Goal: Task Accomplishment & Management: Manage account settings

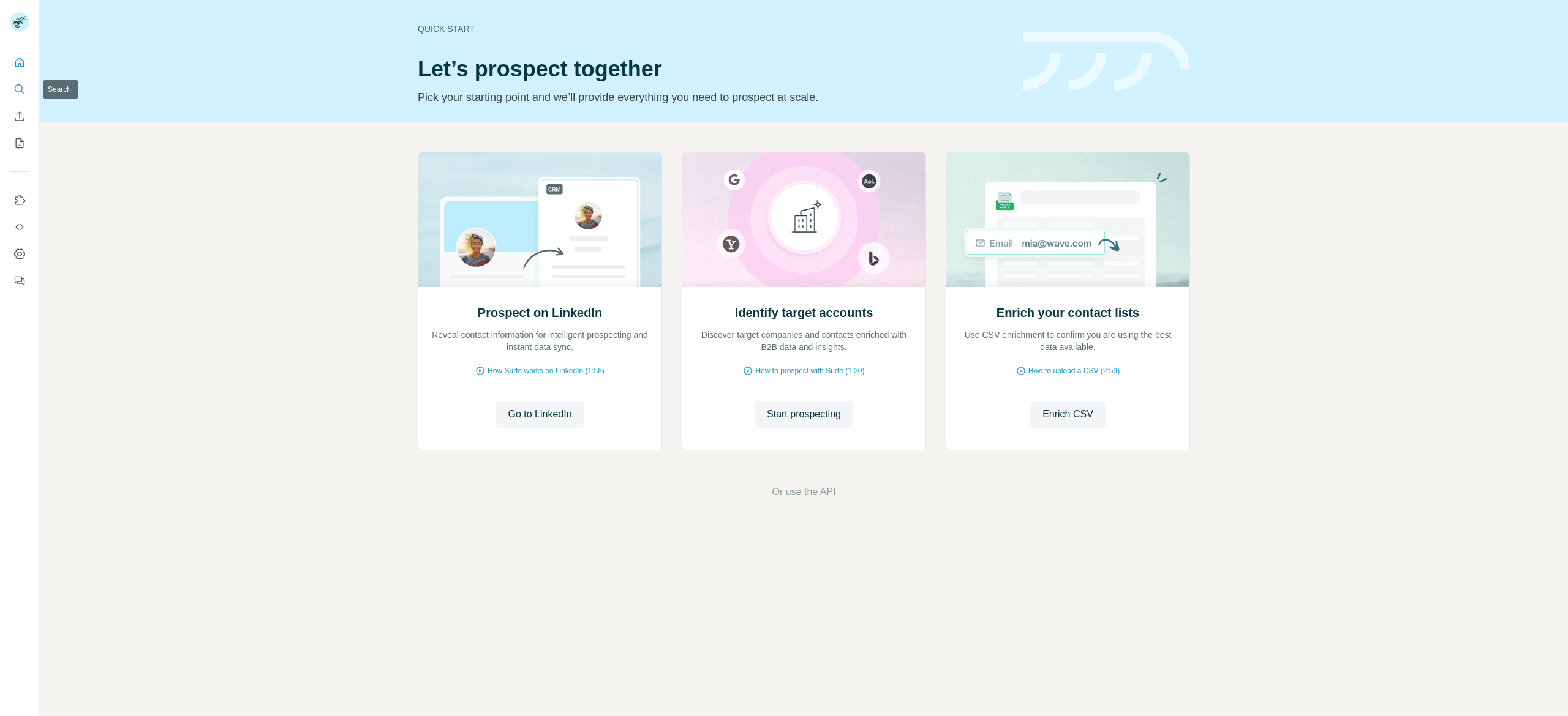
click at [15, 88] on icon "Search" at bounding box center [19, 89] width 12 height 12
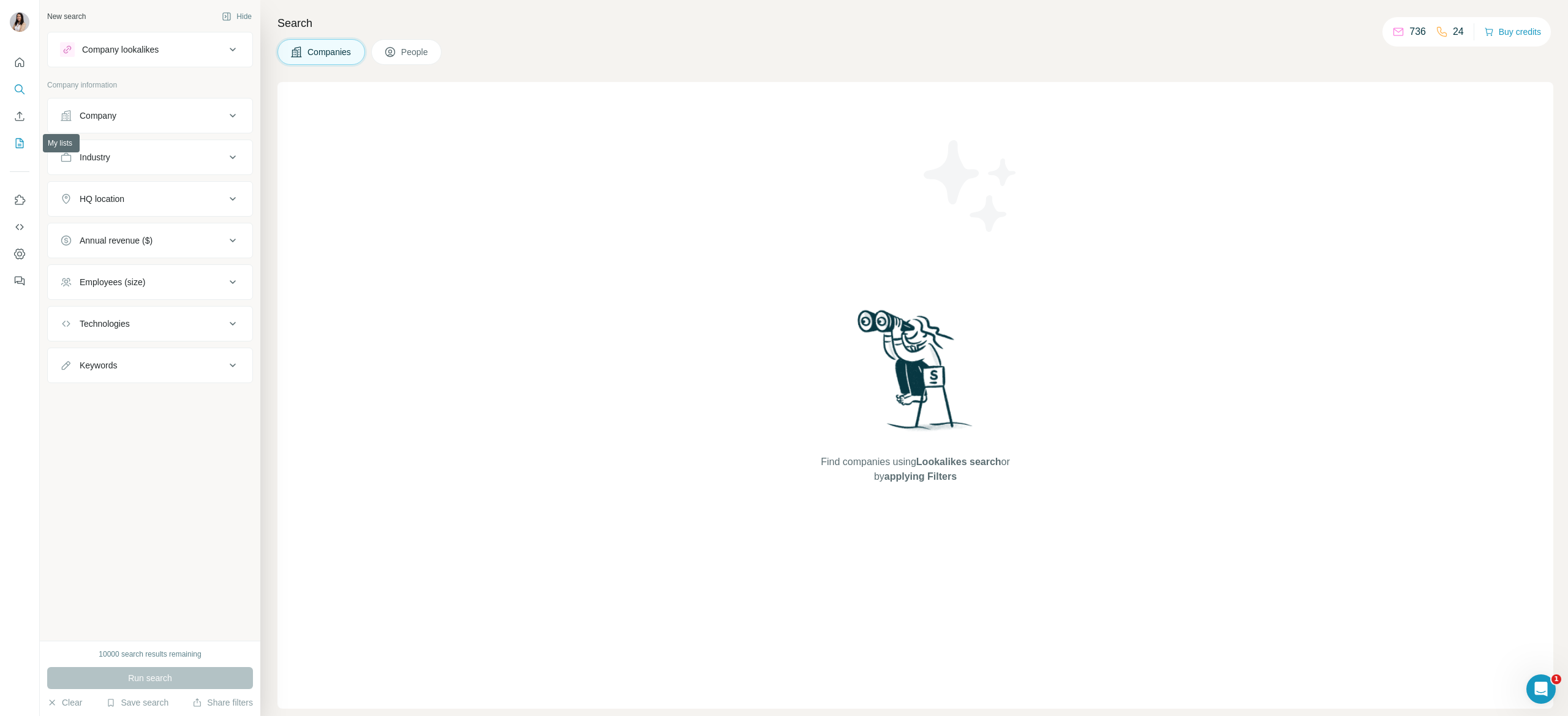
click at [15, 139] on icon "My lists" at bounding box center [19, 143] width 12 height 12
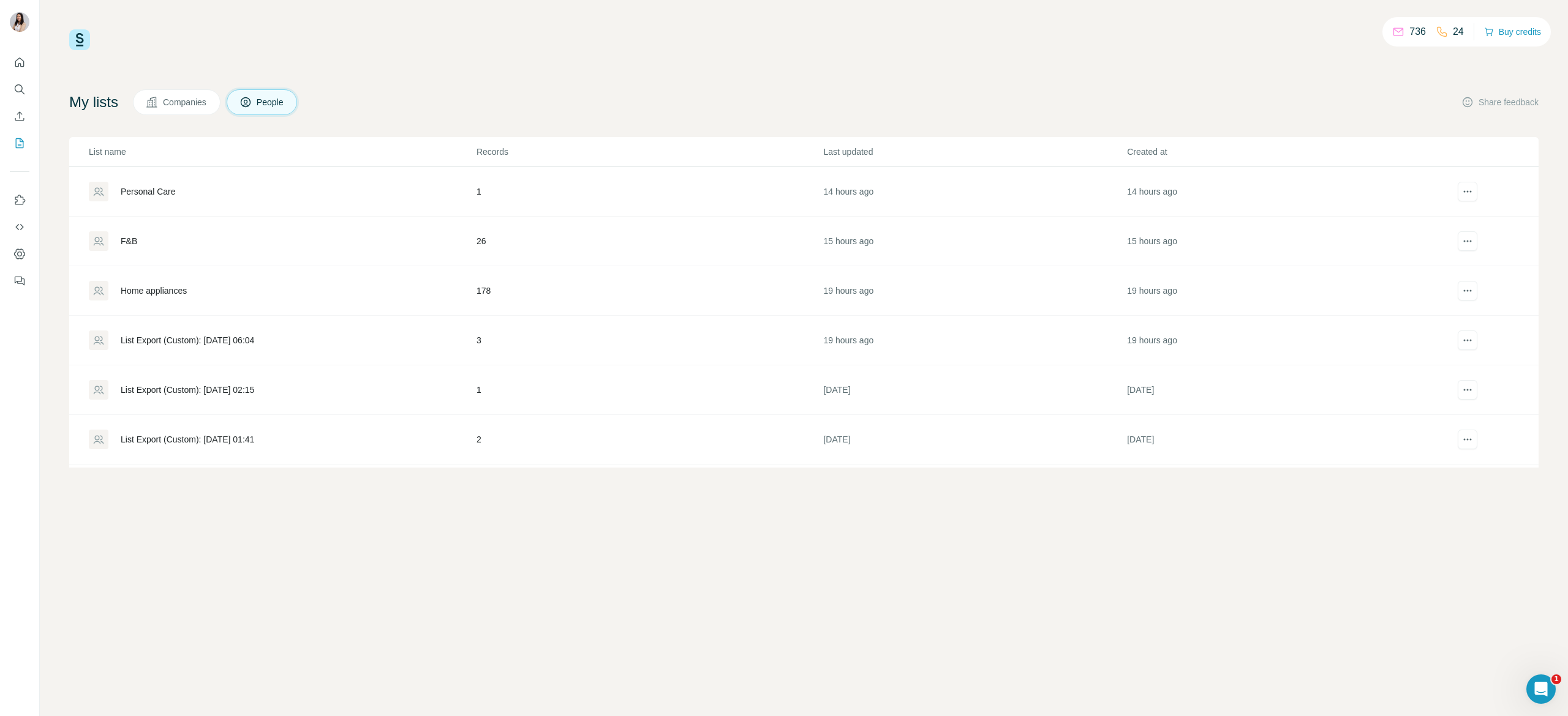
click at [140, 190] on div "Personal Care" at bounding box center [148, 191] width 55 height 12
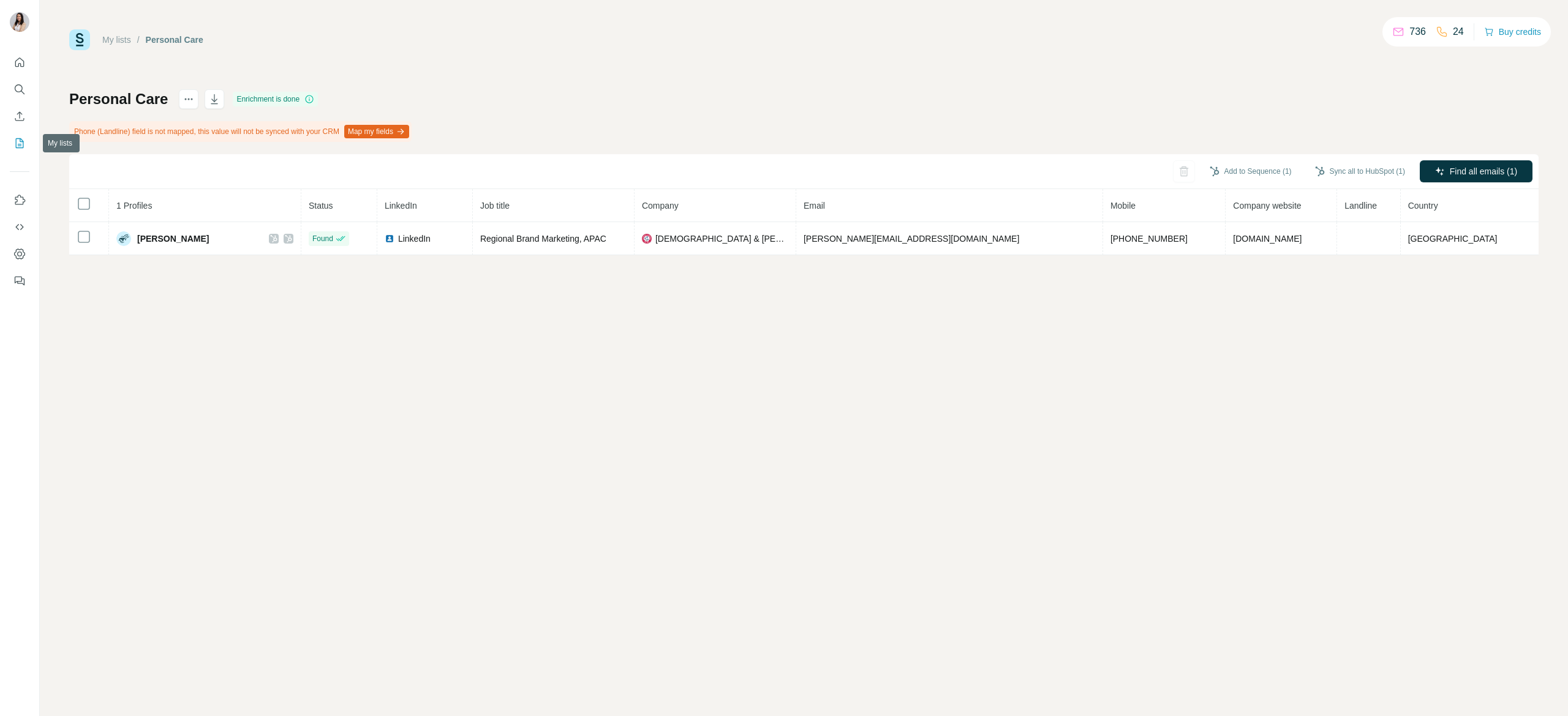
click at [20, 141] on icon "My lists" at bounding box center [19, 143] width 12 height 12
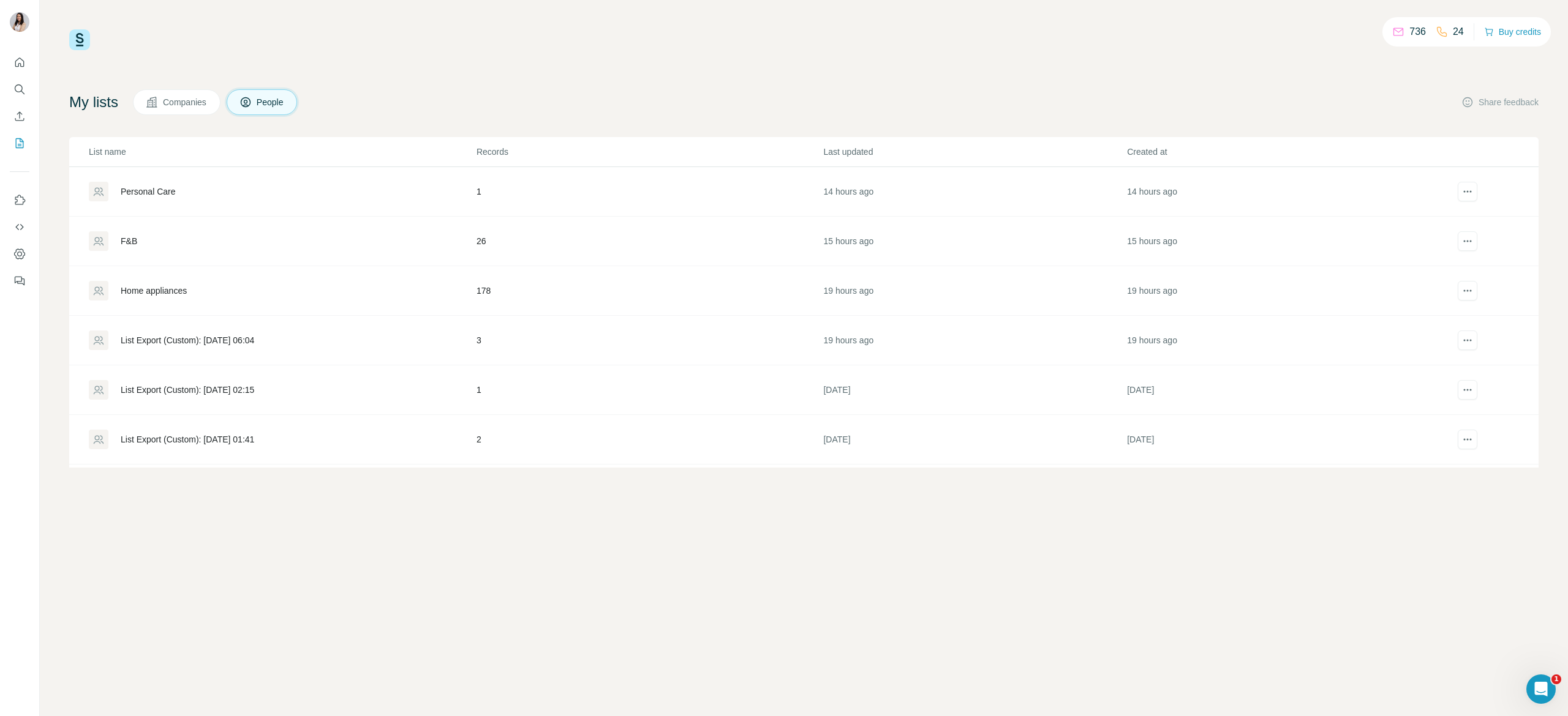
click at [121, 244] on div "F&B" at bounding box center [128, 241] width 17 height 12
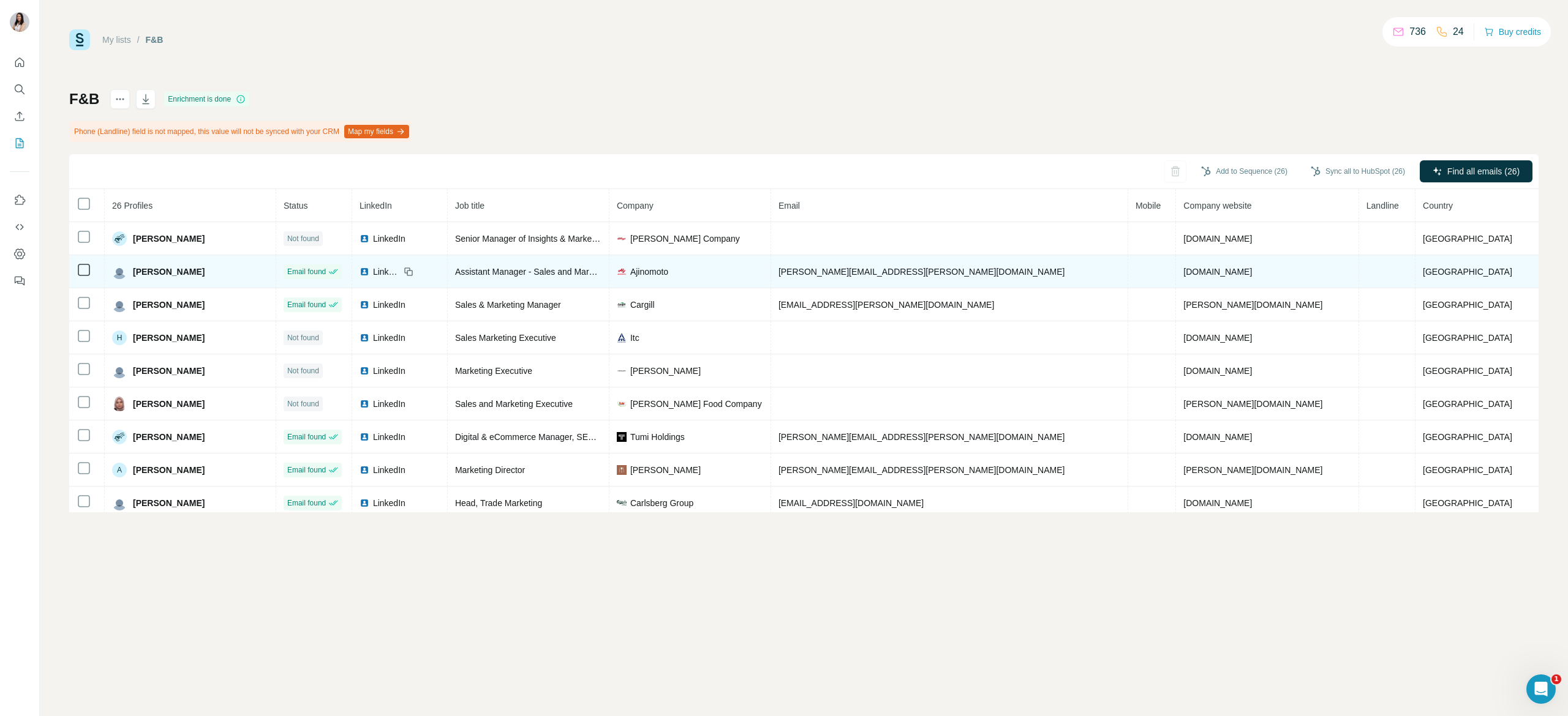
click at [78, 276] on icon at bounding box center [84, 270] width 15 height 15
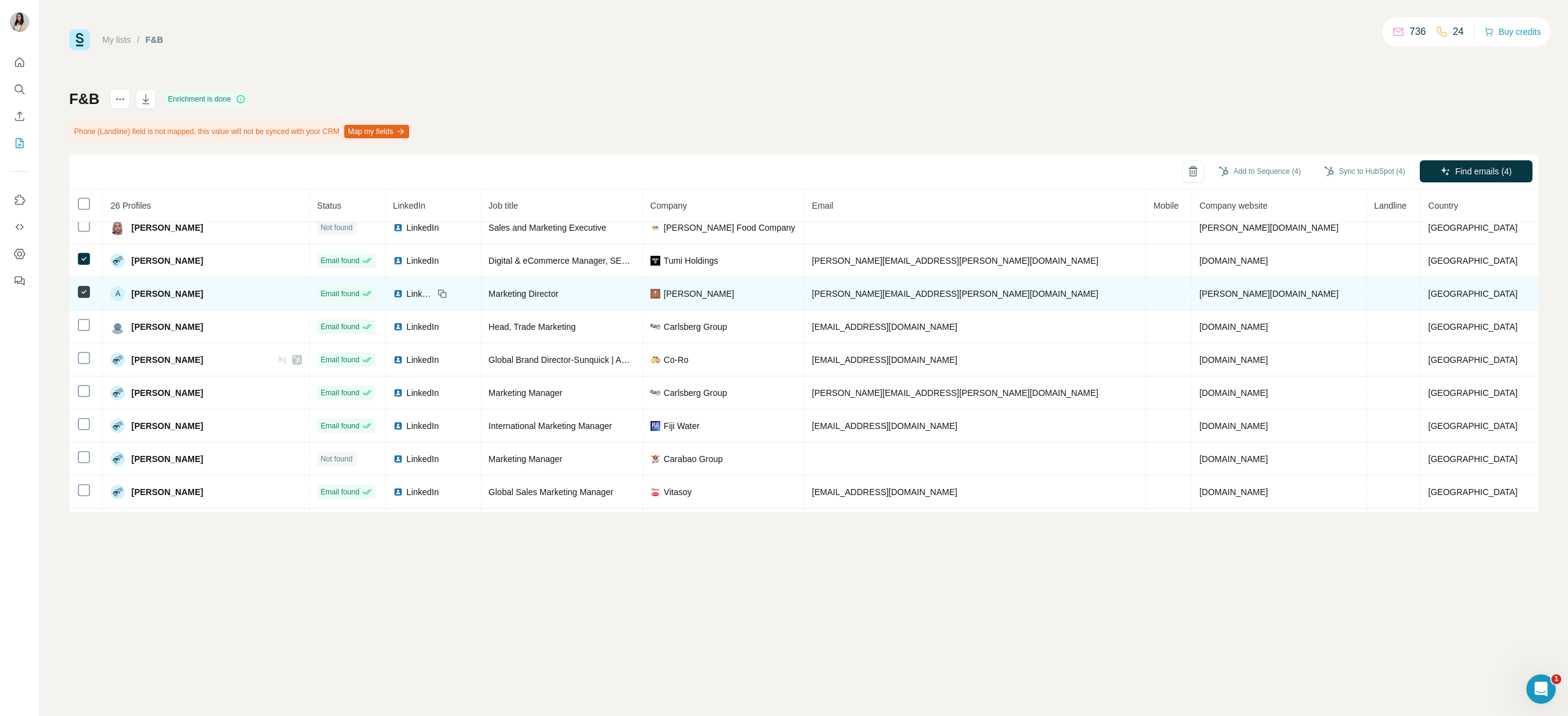
scroll to position [182, 0]
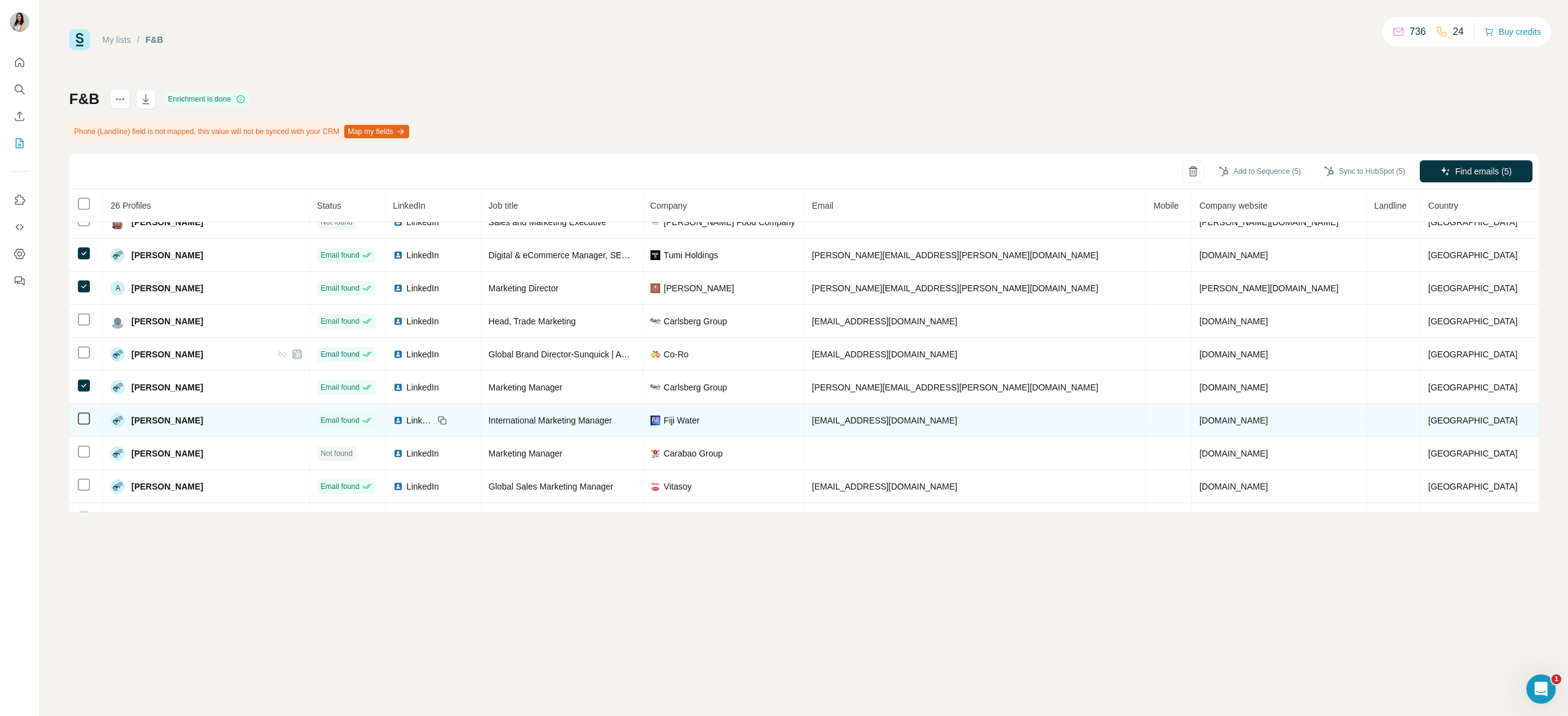
click at [78, 413] on td at bounding box center [86, 421] width 34 height 33
click at [83, 432] on td at bounding box center [86, 421] width 34 height 33
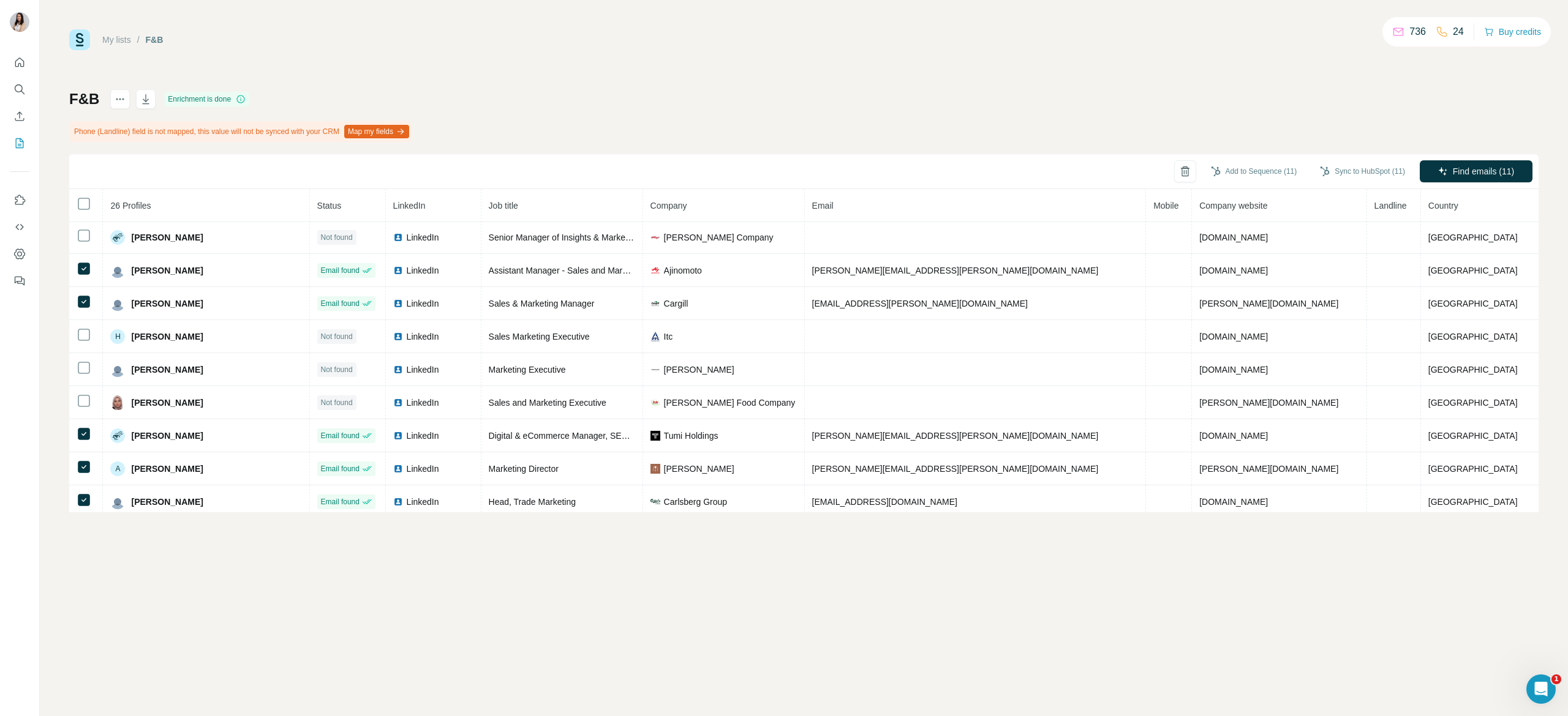
scroll to position [0, 0]
click at [1364, 164] on button "Sync to HubSpot (11)" at bounding box center [1362, 171] width 102 height 18
click at [1328, 266] on button "Sync to HubSpot" at bounding box center [1340, 278] width 136 height 25
click at [1269, 169] on button "Add to Sequence (11)" at bounding box center [1253, 171] width 104 height 18
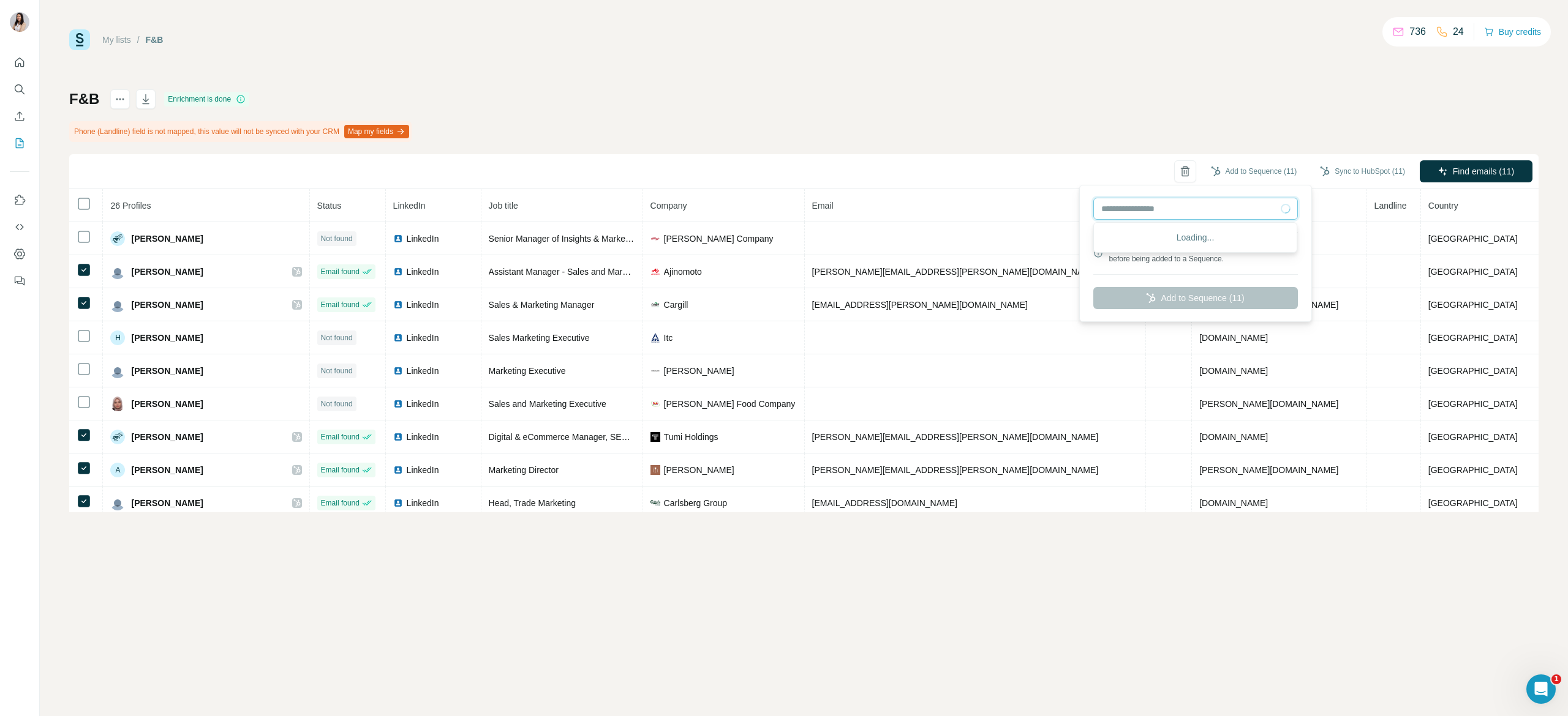
click at [1230, 215] on input "text" at bounding box center [1196, 209] width 204 height 22
click at [1223, 235] on div "POY - Case study - F&B" at bounding box center [1196, 236] width 198 height 22
type input "**********"
click at [1208, 300] on button "Add to Sequence (11)" at bounding box center [1196, 298] width 204 height 22
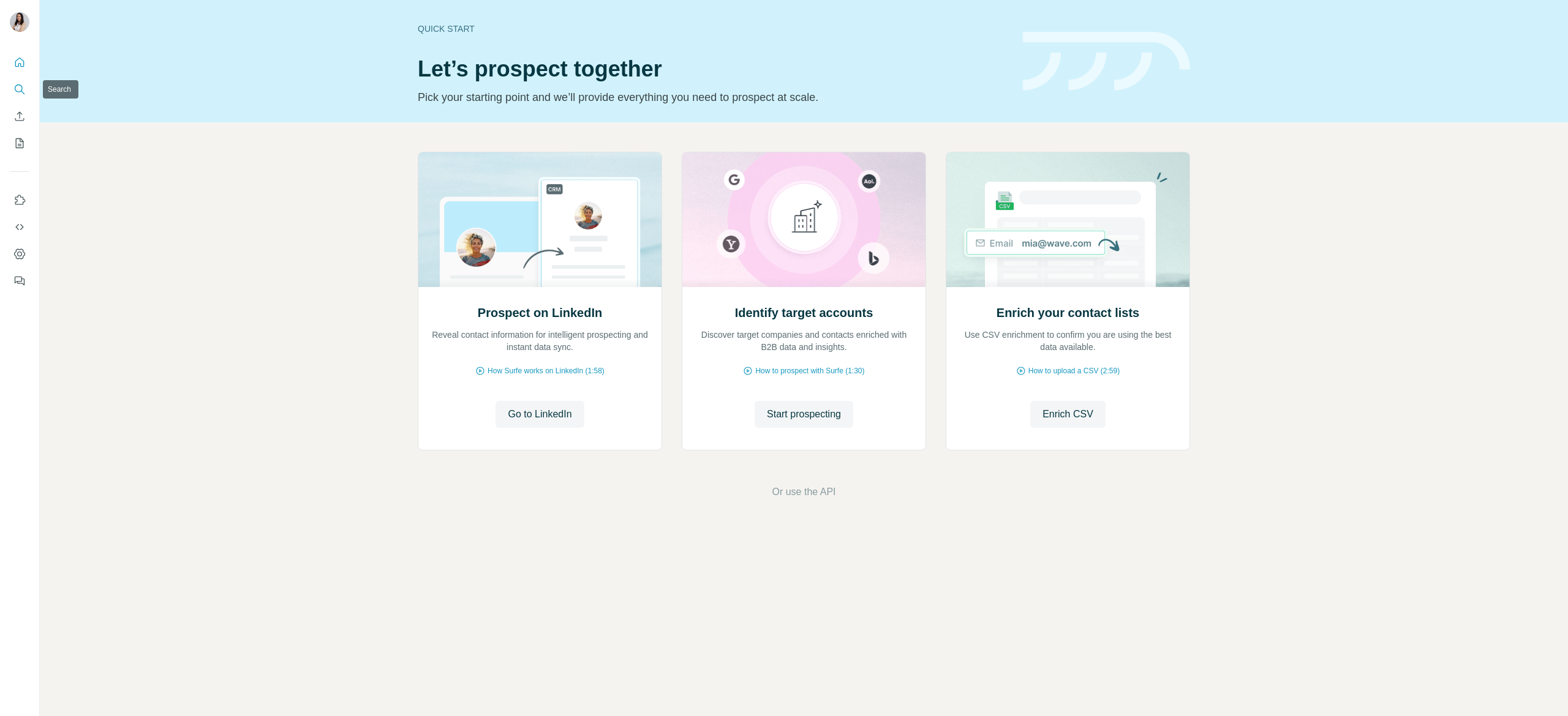
click at [10, 78] on button "Search" at bounding box center [19, 90] width 20 height 22
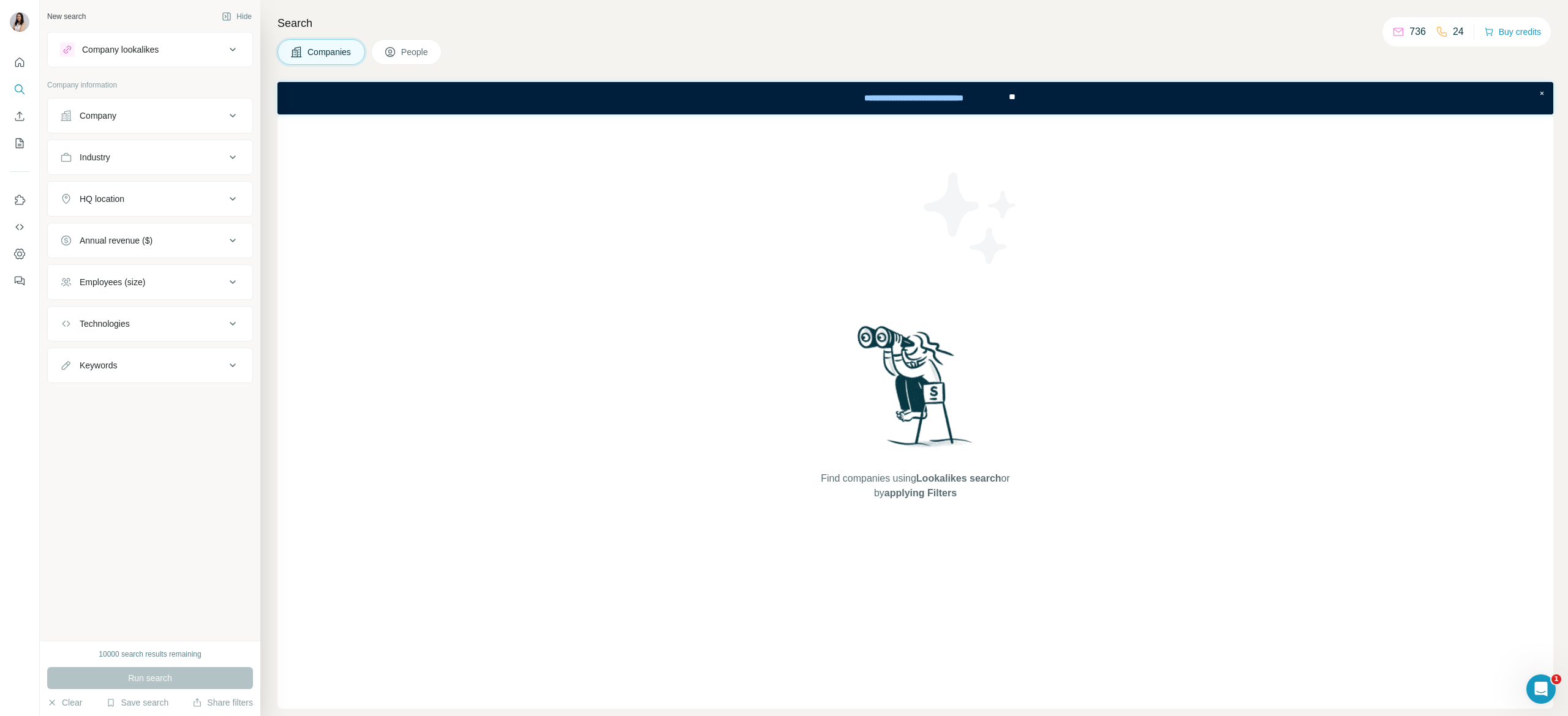
click at [404, 46] on span "People" at bounding box center [415, 51] width 29 height 12
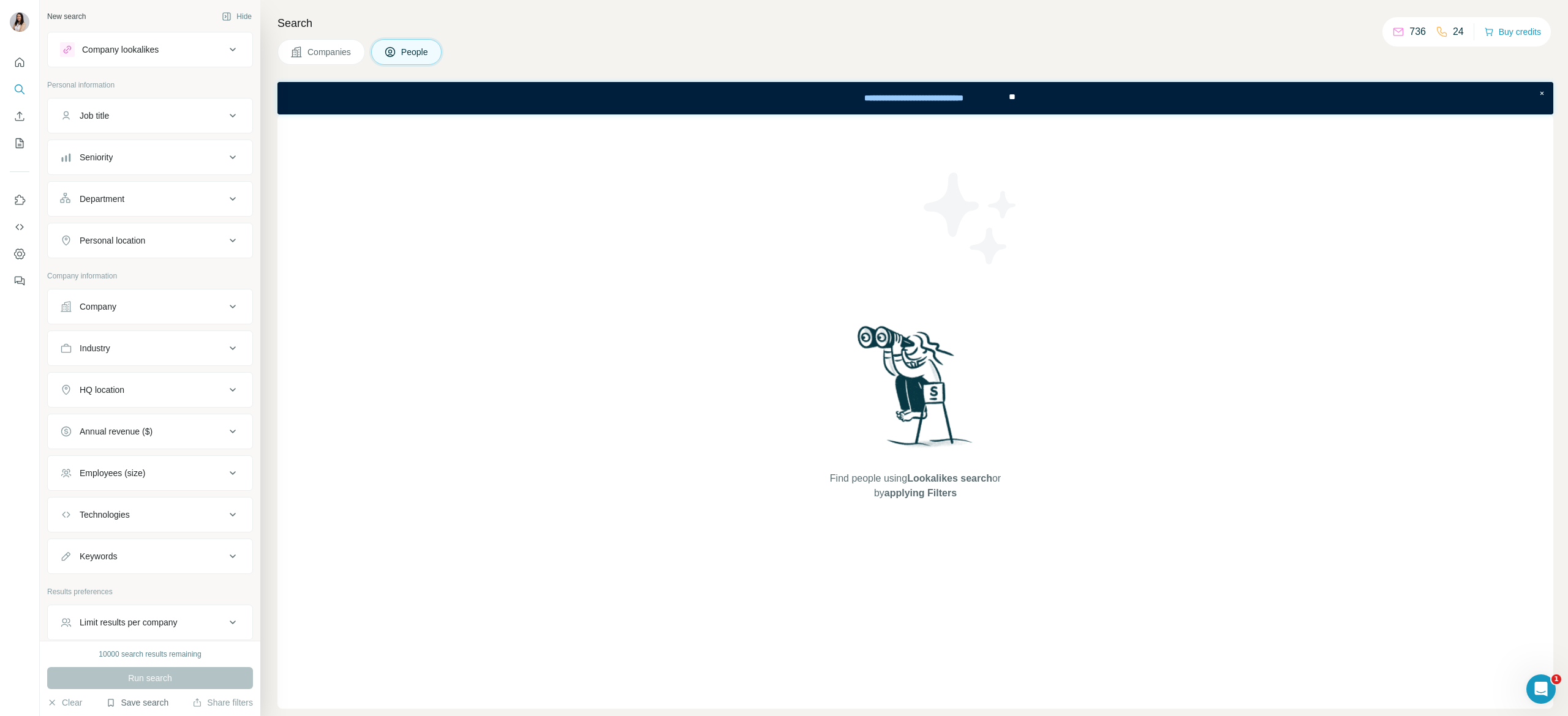
click at [136, 705] on button "Save search" at bounding box center [137, 703] width 63 height 12
click at [153, 678] on div "View my saved searches" at bounding box center [171, 682] width 129 height 25
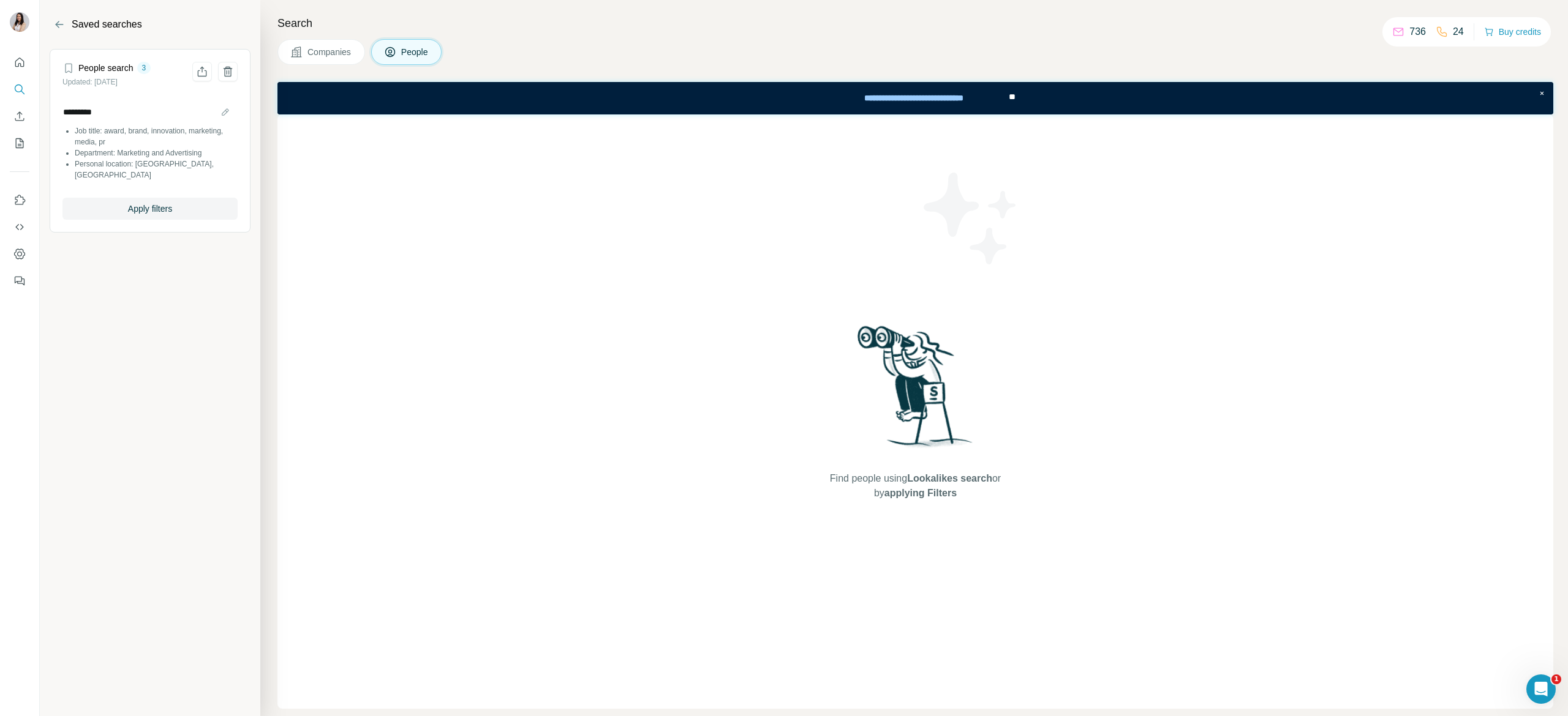
click at [174, 209] on article "People search 3 Updated: 11 Sept 2025 ********* Job title: award, brand, innova…" at bounding box center [151, 141] width 201 height 184
click at [162, 203] on span "Apply filters" at bounding box center [151, 208] width 44 height 12
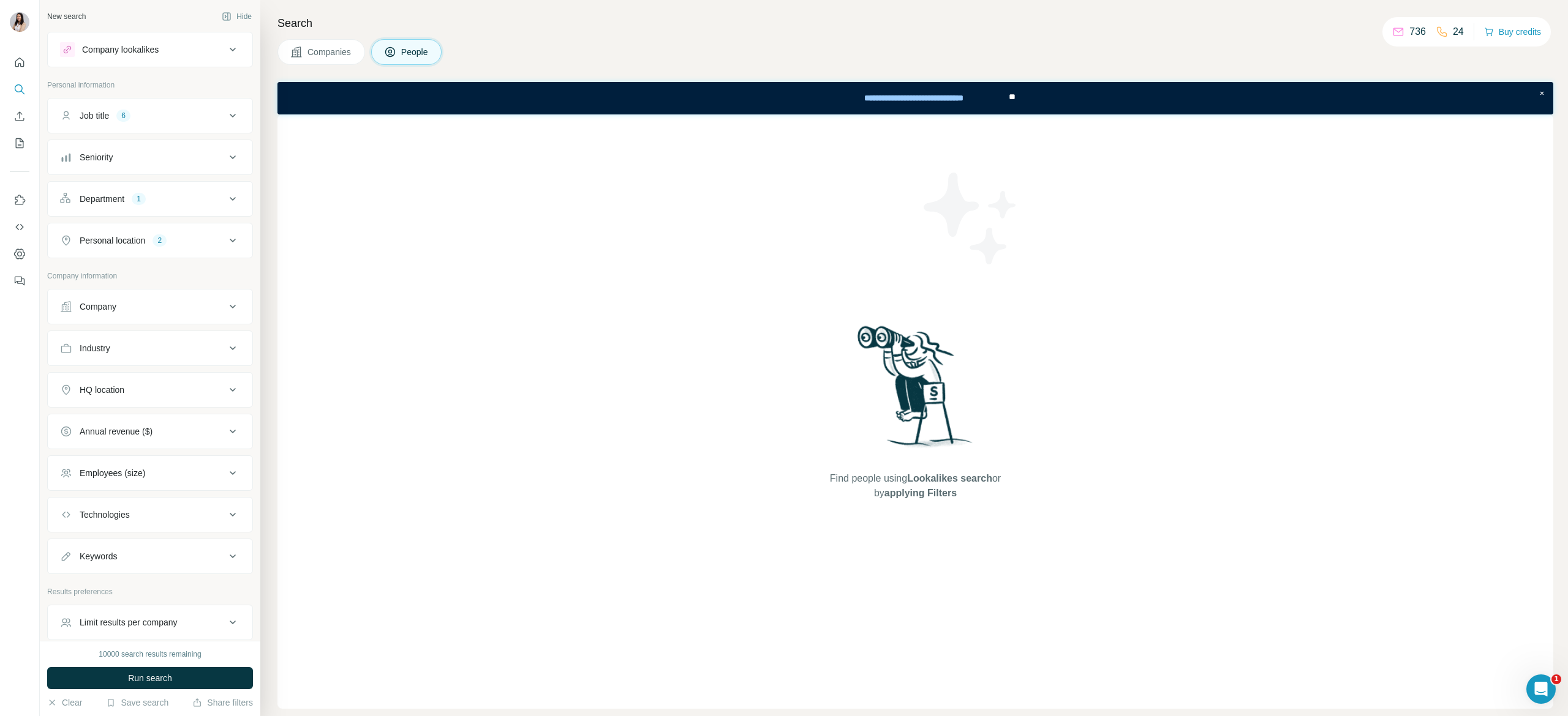
click at [110, 41] on button "Company lookalikes" at bounding box center [150, 49] width 204 height 29
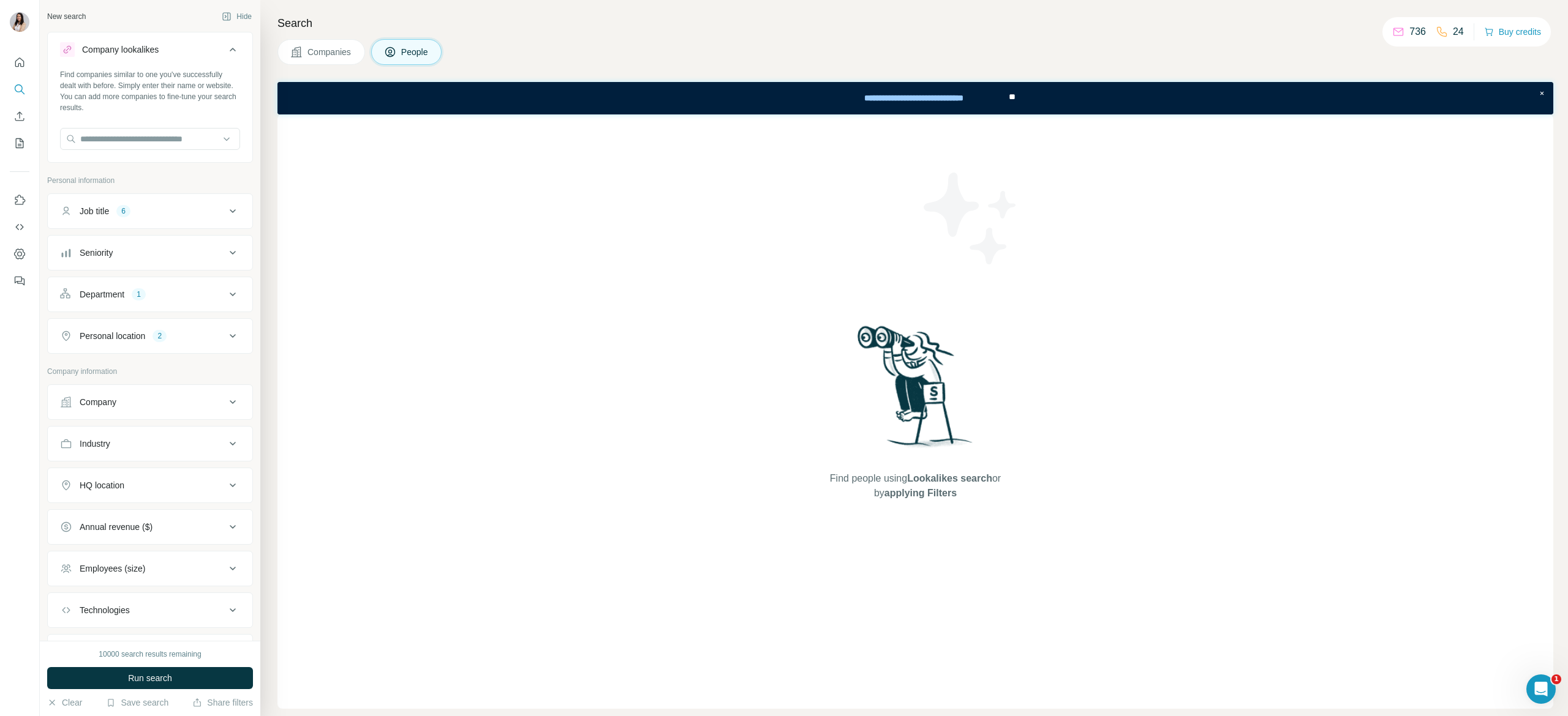
click at [135, 406] on div "Company" at bounding box center [143, 402] width 166 height 12
click at [128, 458] on input "text" at bounding box center [150, 456] width 180 height 22
paste input "**********"
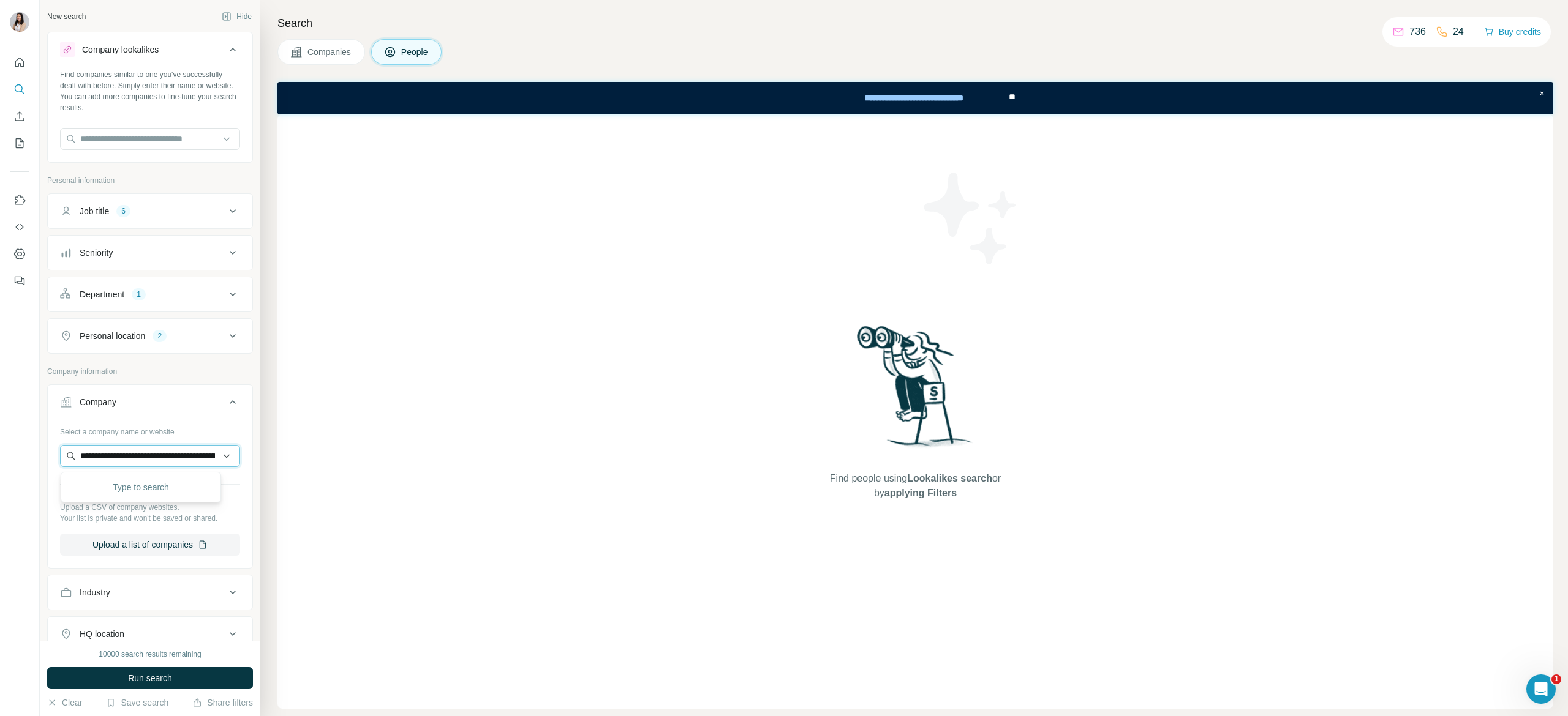
scroll to position [0, 184]
type input "**********"
click at [143, 505] on p "toshiba-lifestyle.com" at bounding box center [151, 510] width 120 height 11
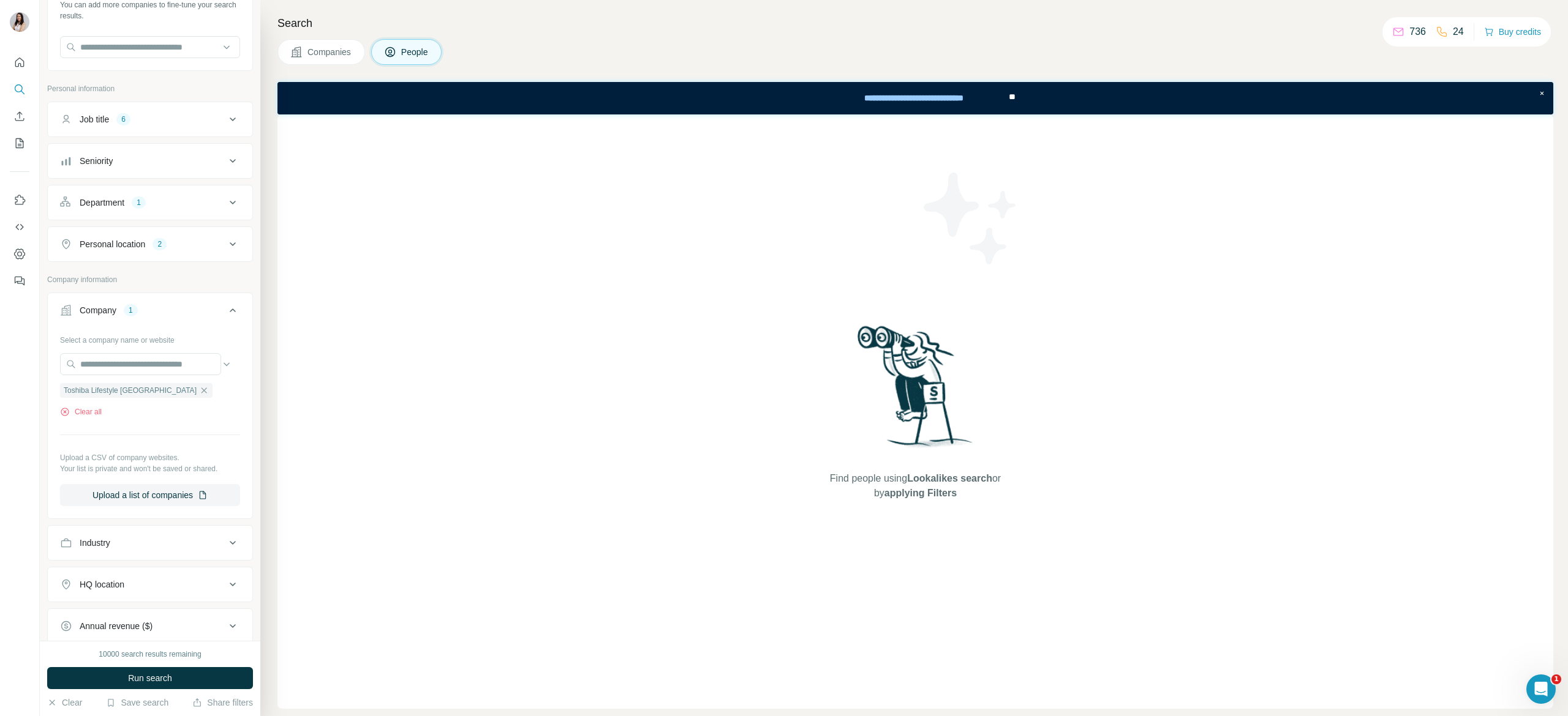
scroll to position [94, 0]
click at [135, 673] on span "Run search" at bounding box center [151, 678] width 44 height 12
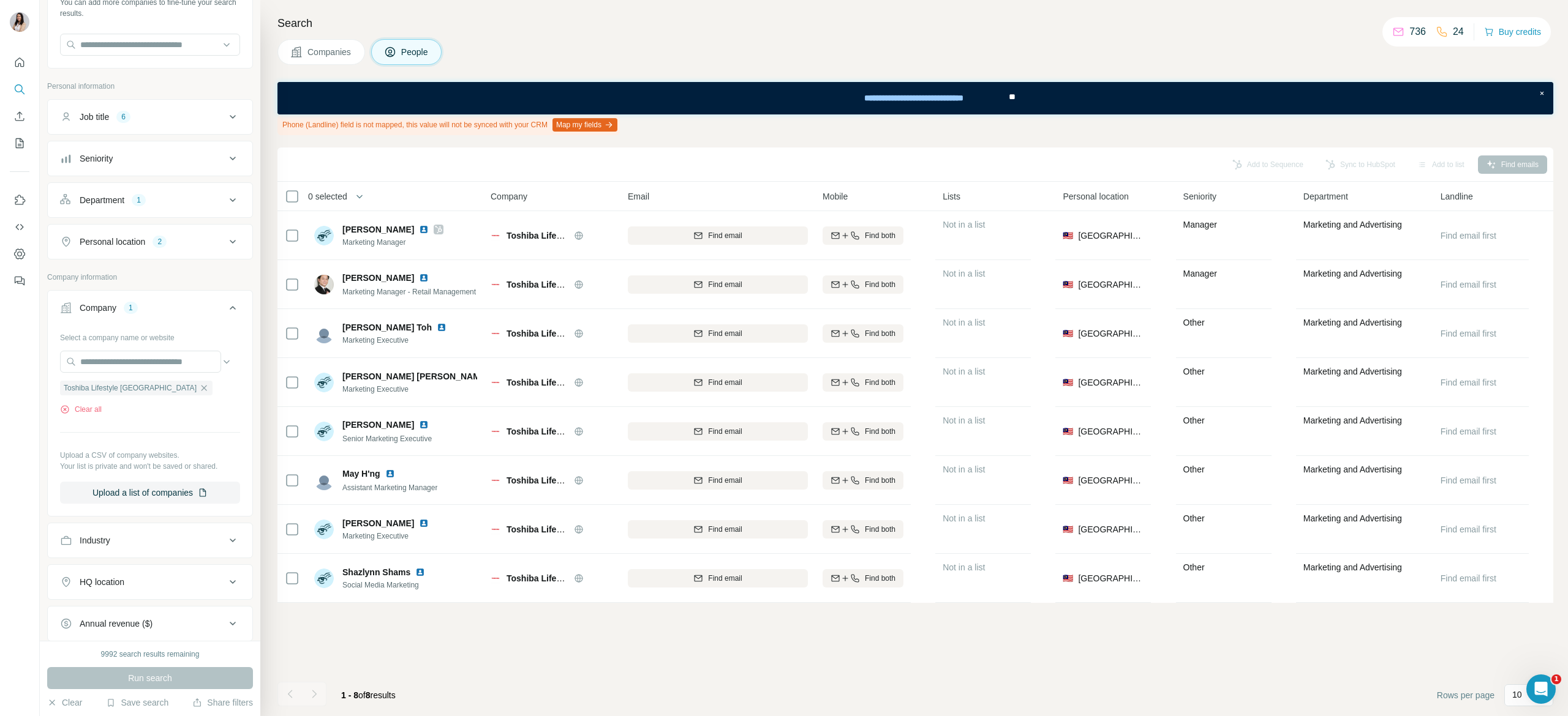
click at [287, 208] on th "0 selected" at bounding box center [375, 196] width 196 height 29
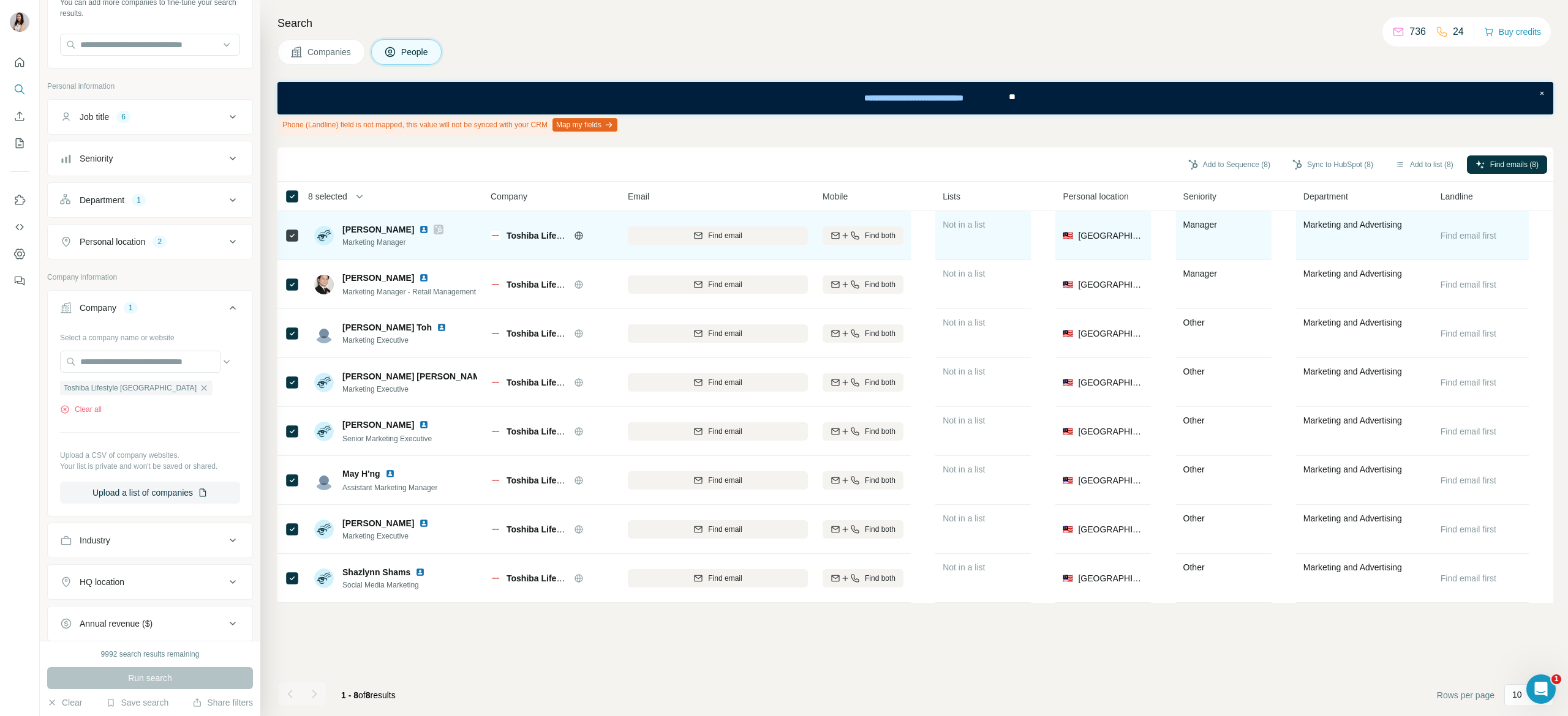
click at [435, 230] on icon at bounding box center [438, 230] width 7 height 10
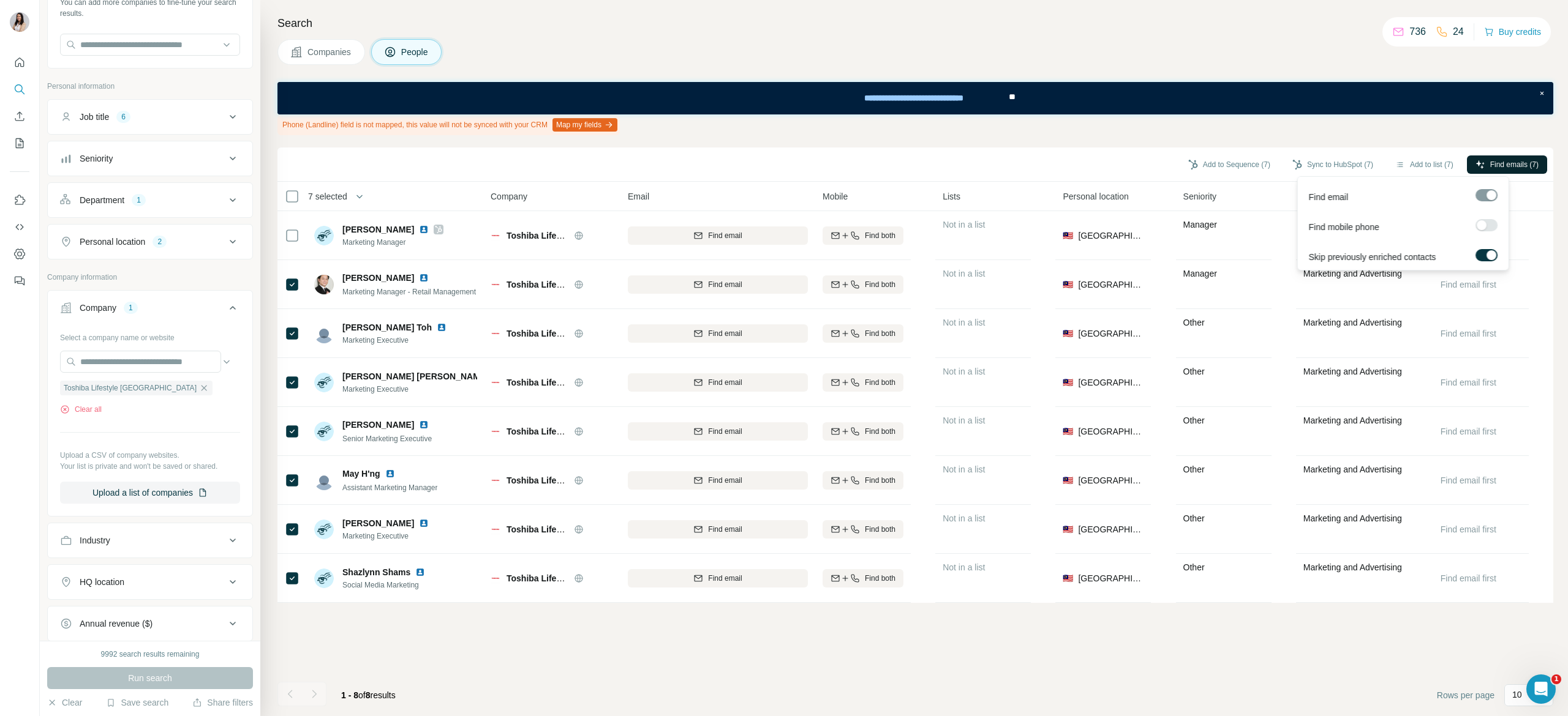
click at [1502, 159] on span "Find emails (7)" at bounding box center [1513, 165] width 48 height 11
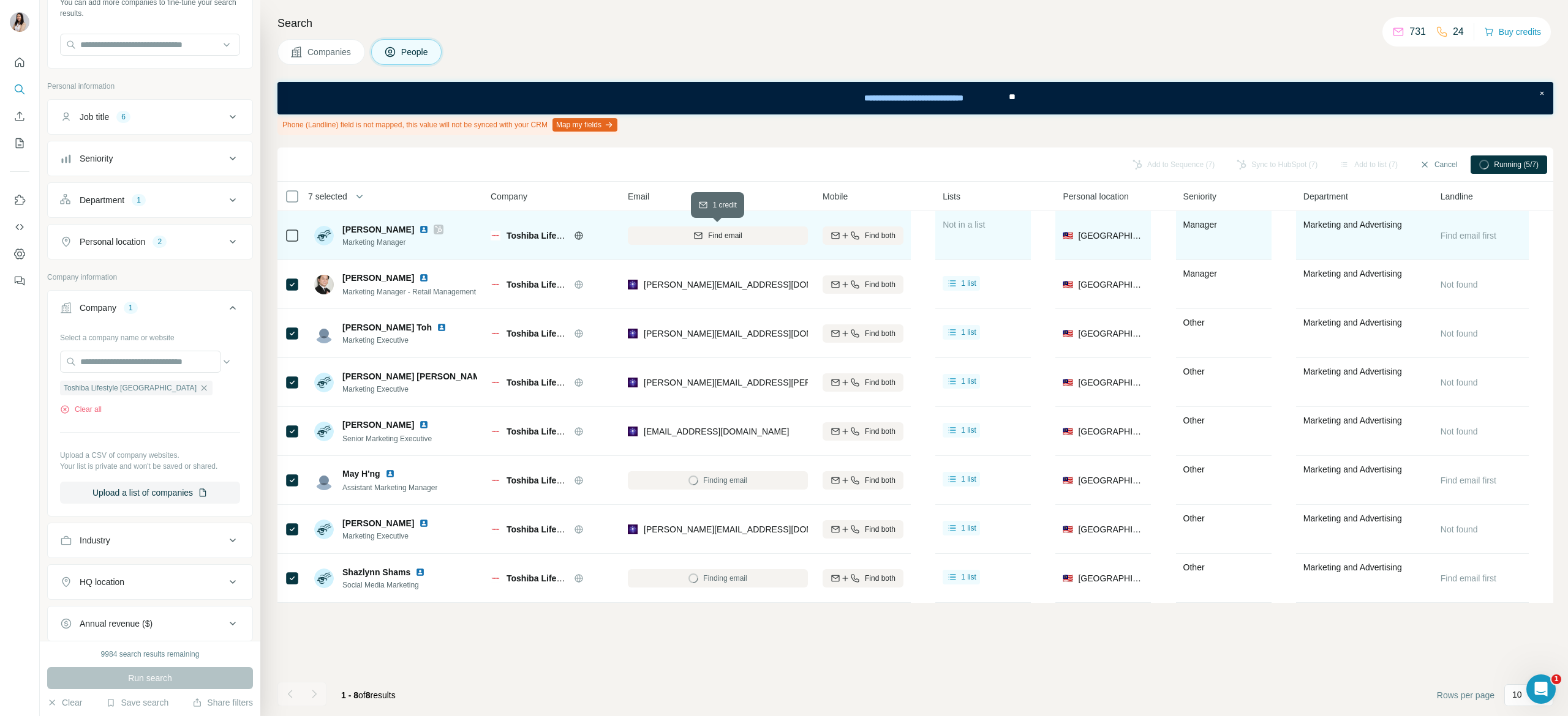
click at [742, 238] on span "Find email" at bounding box center [724, 236] width 34 height 11
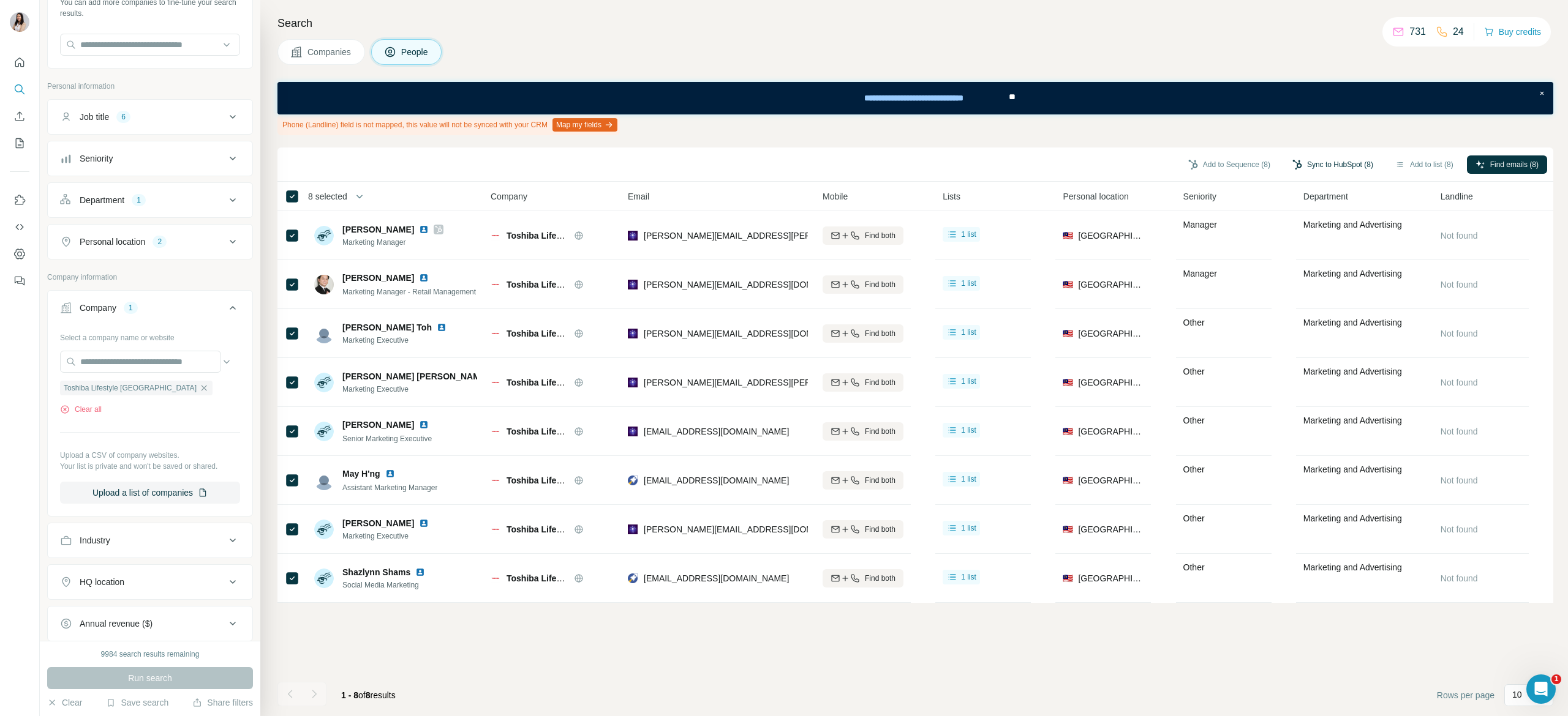
click at [1349, 166] on button "Sync to HubSpot (8)" at bounding box center [1333, 164] width 98 height 18
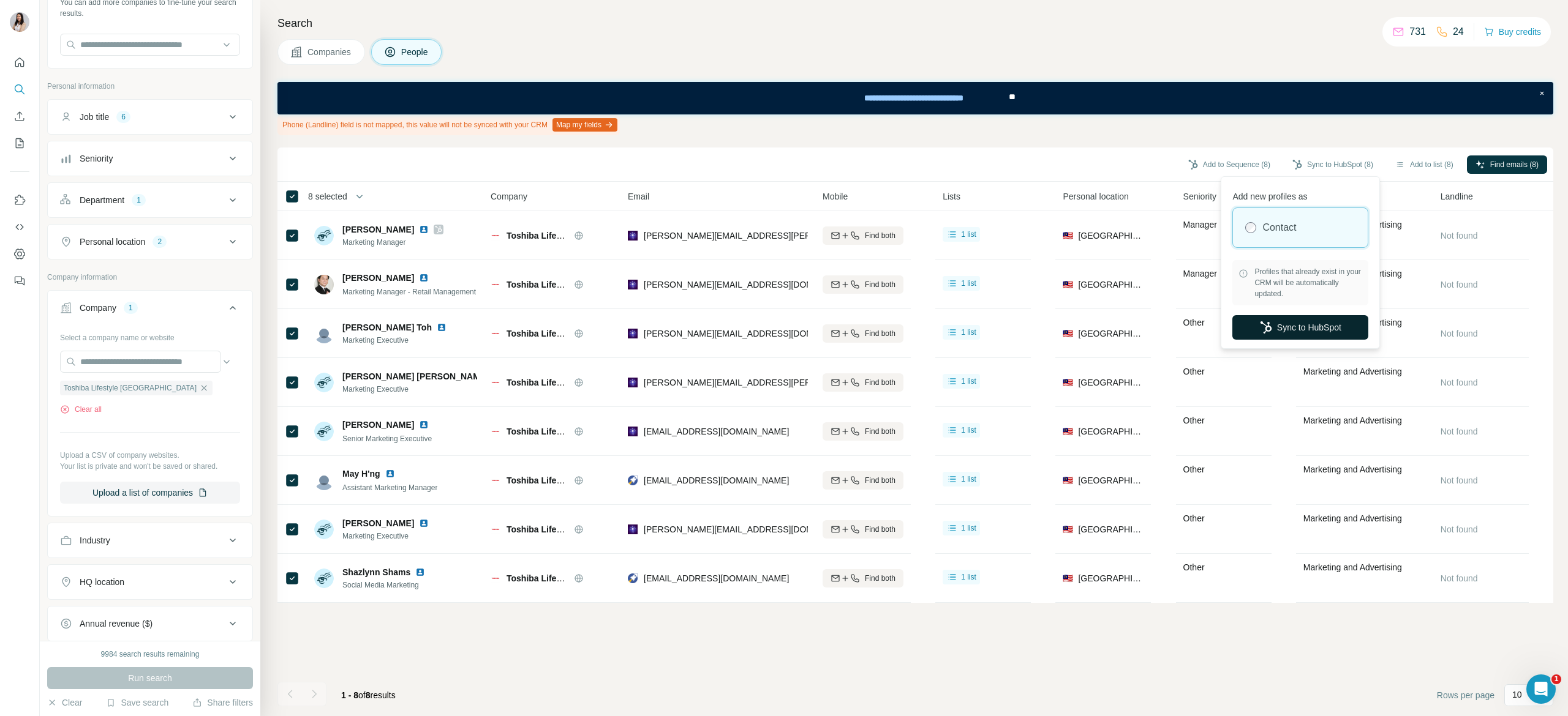
click at [1313, 333] on button "Sync to HubSpot" at bounding box center [1300, 327] width 136 height 25
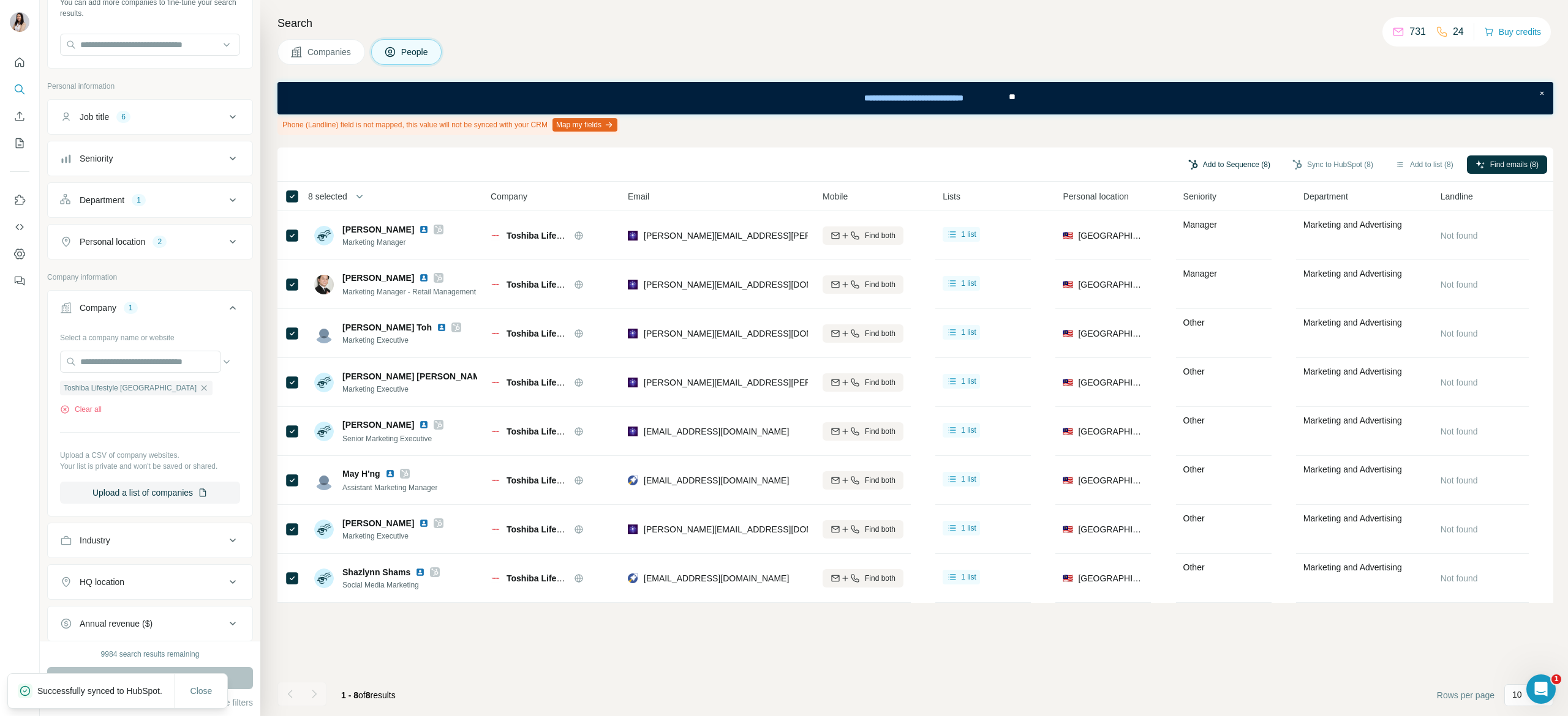
click at [1230, 166] on button "Add to Sequence (8)" at bounding box center [1229, 164] width 99 height 18
click at [1201, 215] on div "People will be auto-enriched and synced to HubSpot before being added to a Sequ…" at bounding box center [1159, 244] width 227 height 131
click at [1187, 198] on input "text" at bounding box center [1159, 200] width 204 height 22
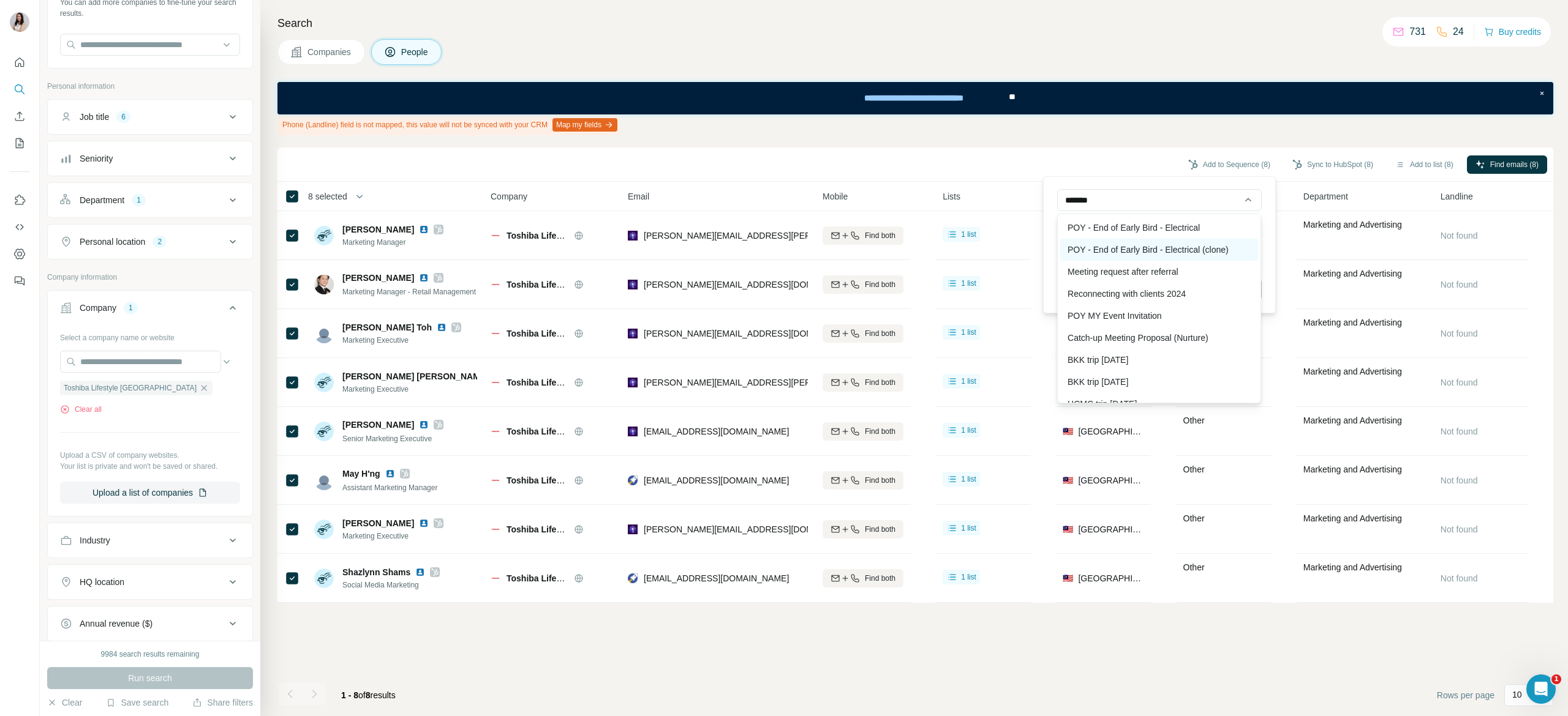
click at [1182, 254] on div "POY - End of Early Bird - Electrical (clone)" at bounding box center [1159, 249] width 198 height 22
type input "**********"
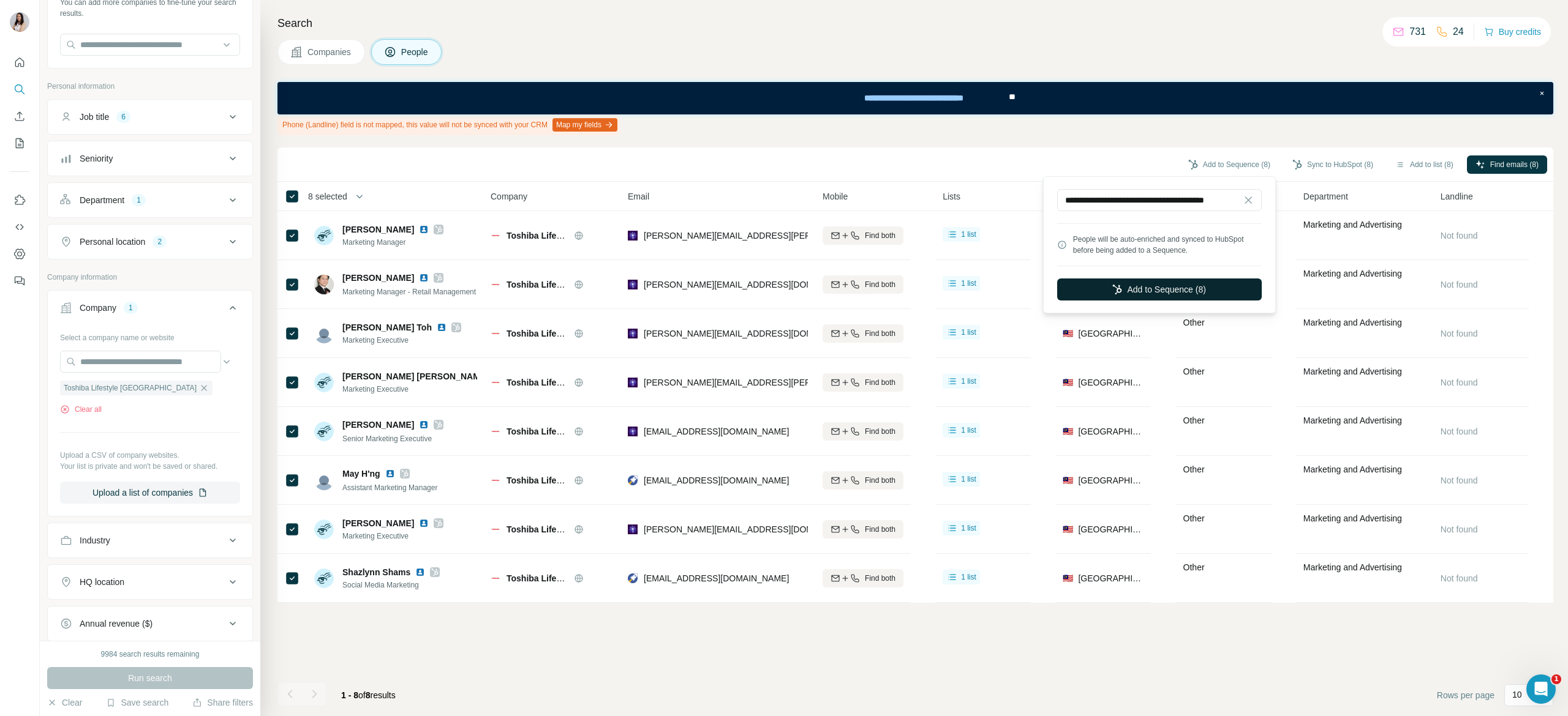
click at [1218, 280] on button "Add to Sequence (8)" at bounding box center [1159, 290] width 204 height 22
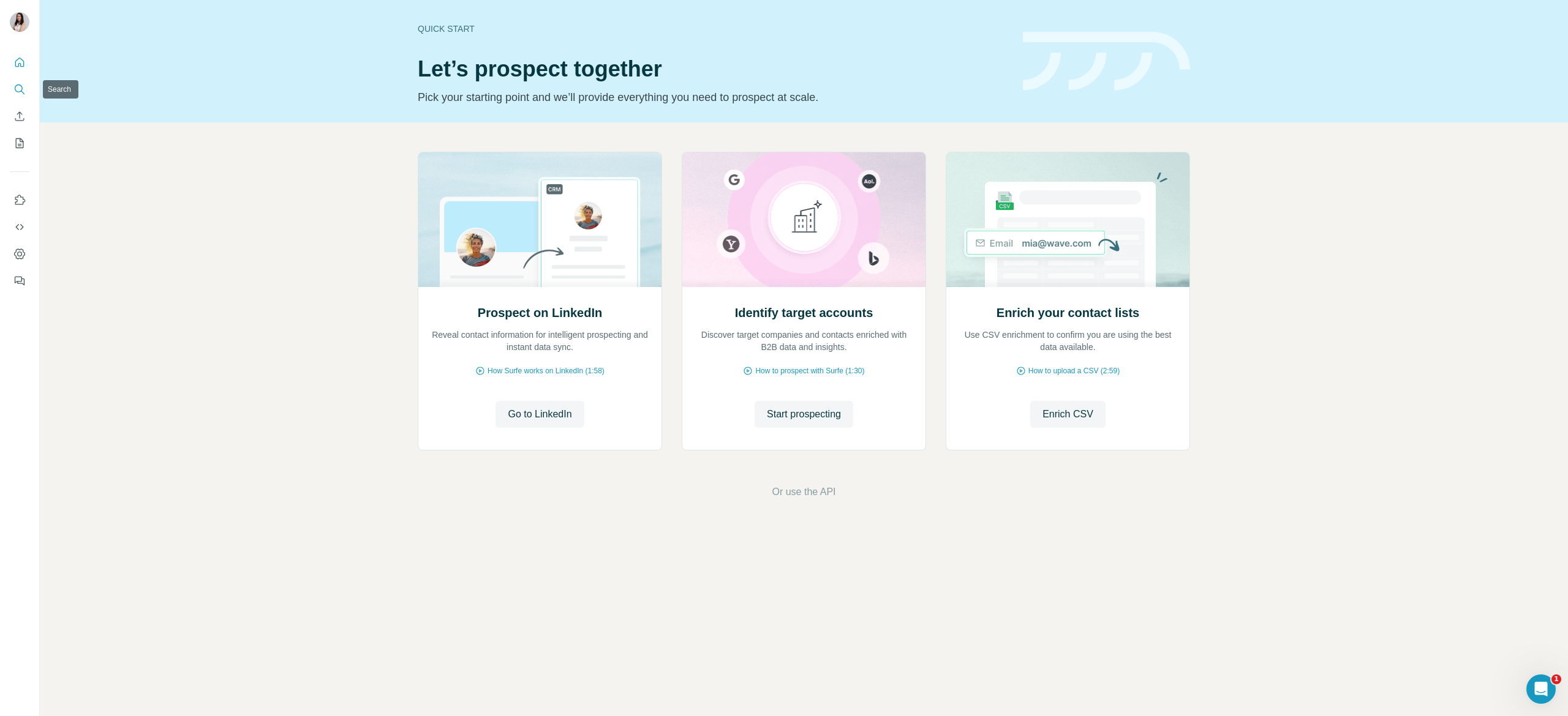
click at [21, 82] on button "Search" at bounding box center [19, 90] width 20 height 22
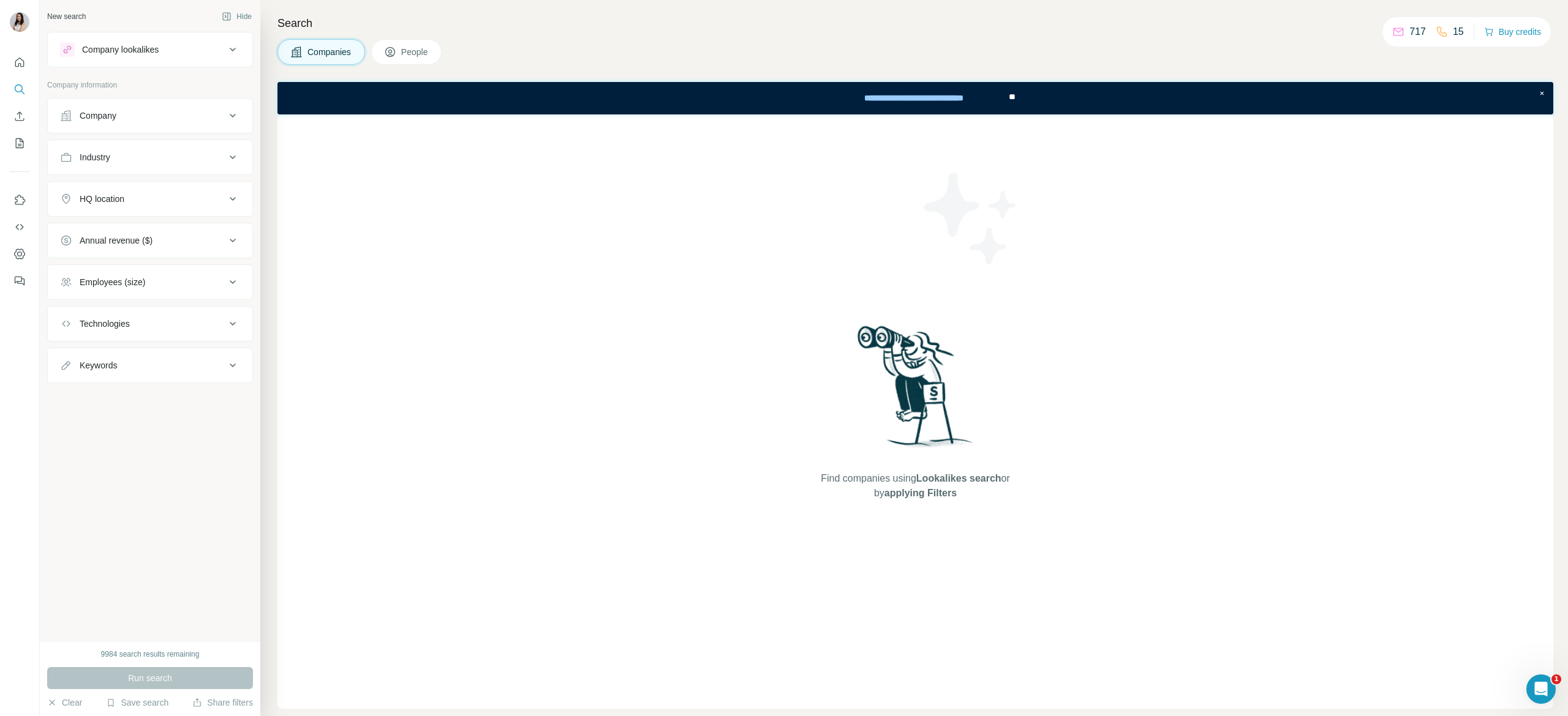
click at [409, 48] on span "People" at bounding box center [415, 51] width 29 height 12
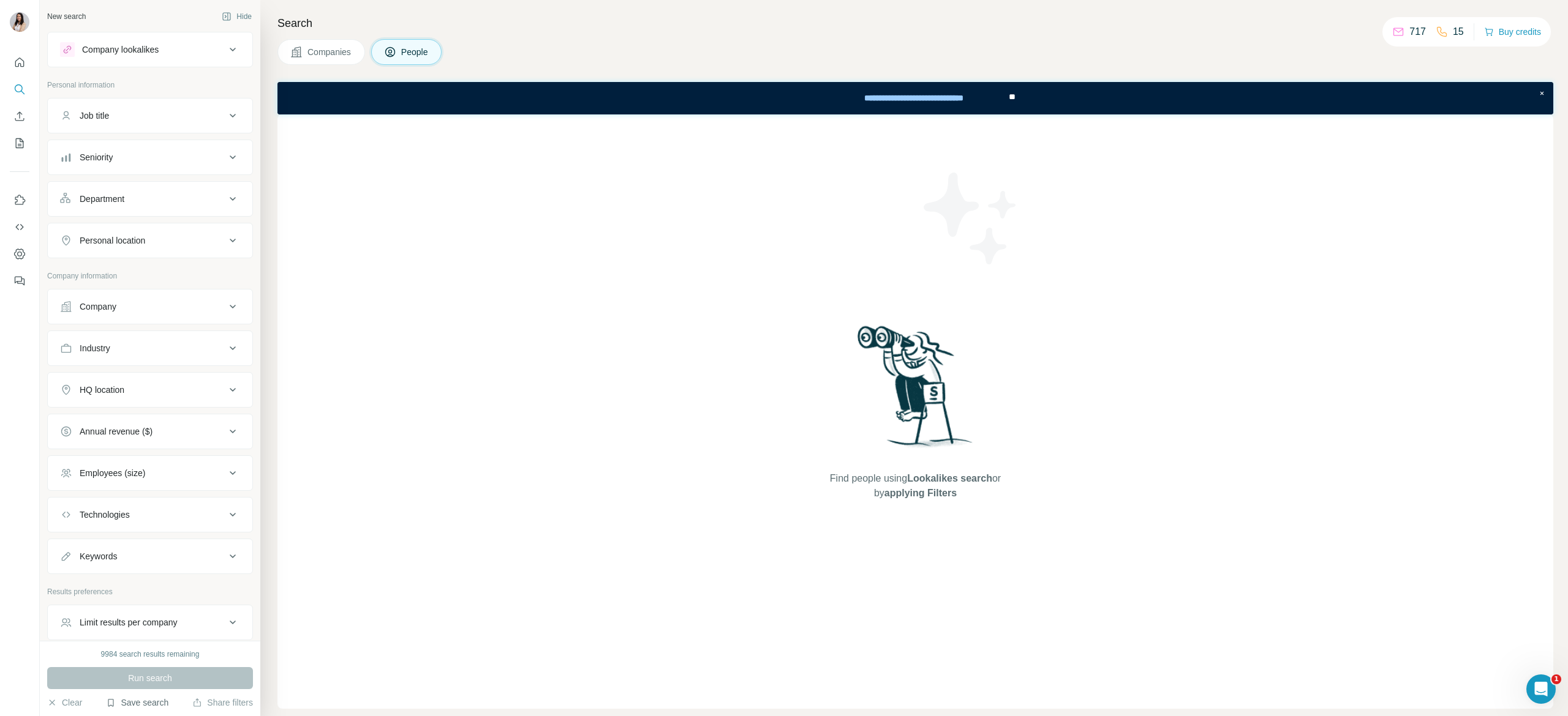
click at [119, 705] on button "Save search" at bounding box center [137, 703] width 63 height 12
click at [155, 676] on div "View my saved searches" at bounding box center [171, 682] width 129 height 25
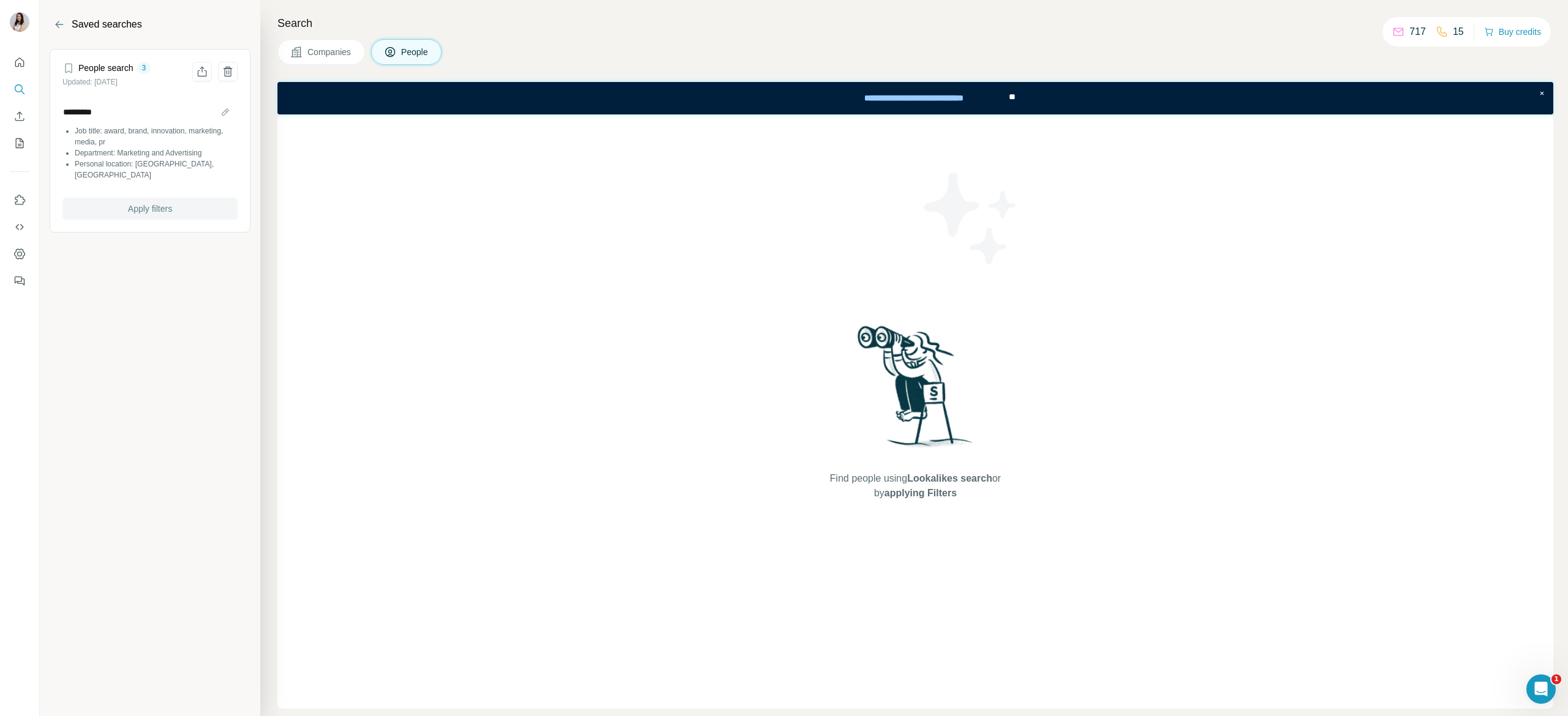
click at [172, 203] on span "Apply filters" at bounding box center [151, 208] width 44 height 12
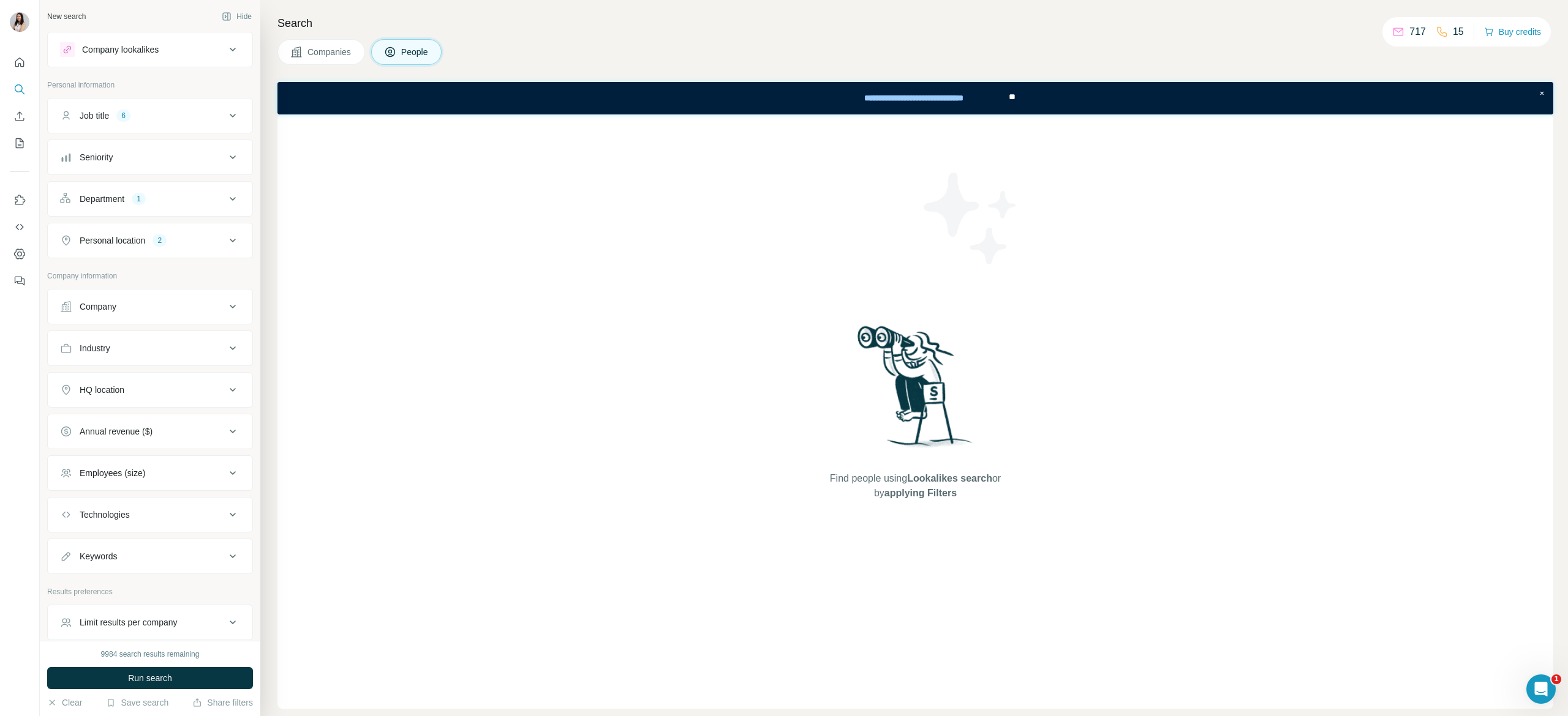
click at [106, 316] on button "Company" at bounding box center [150, 307] width 204 height 29
click at [113, 365] on input "text" at bounding box center [150, 360] width 180 height 22
paste input "**********"
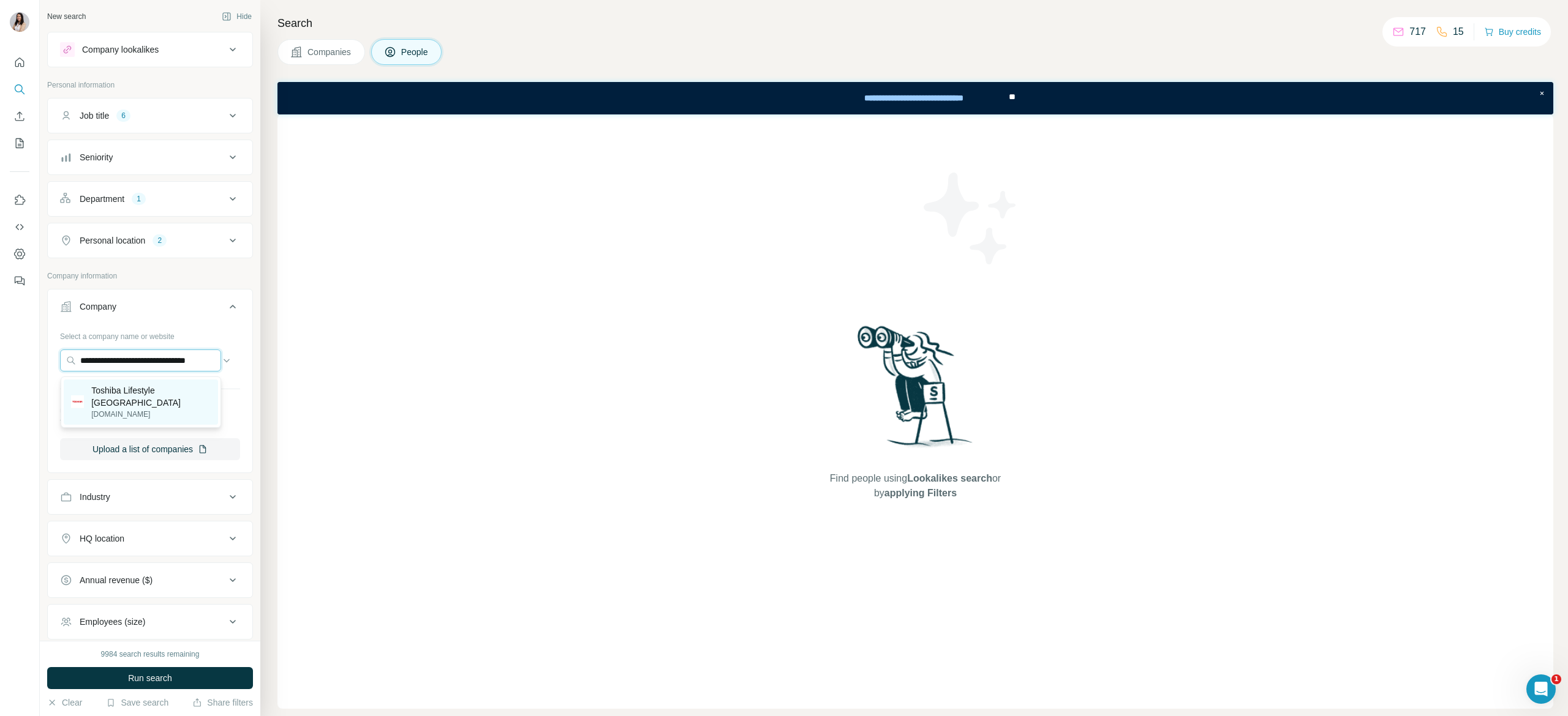
paste input "**"
type input "**********"
click at [189, 395] on p "Toshiba Lifestyle [GEOGRAPHIC_DATA]" at bounding box center [151, 396] width 120 height 25
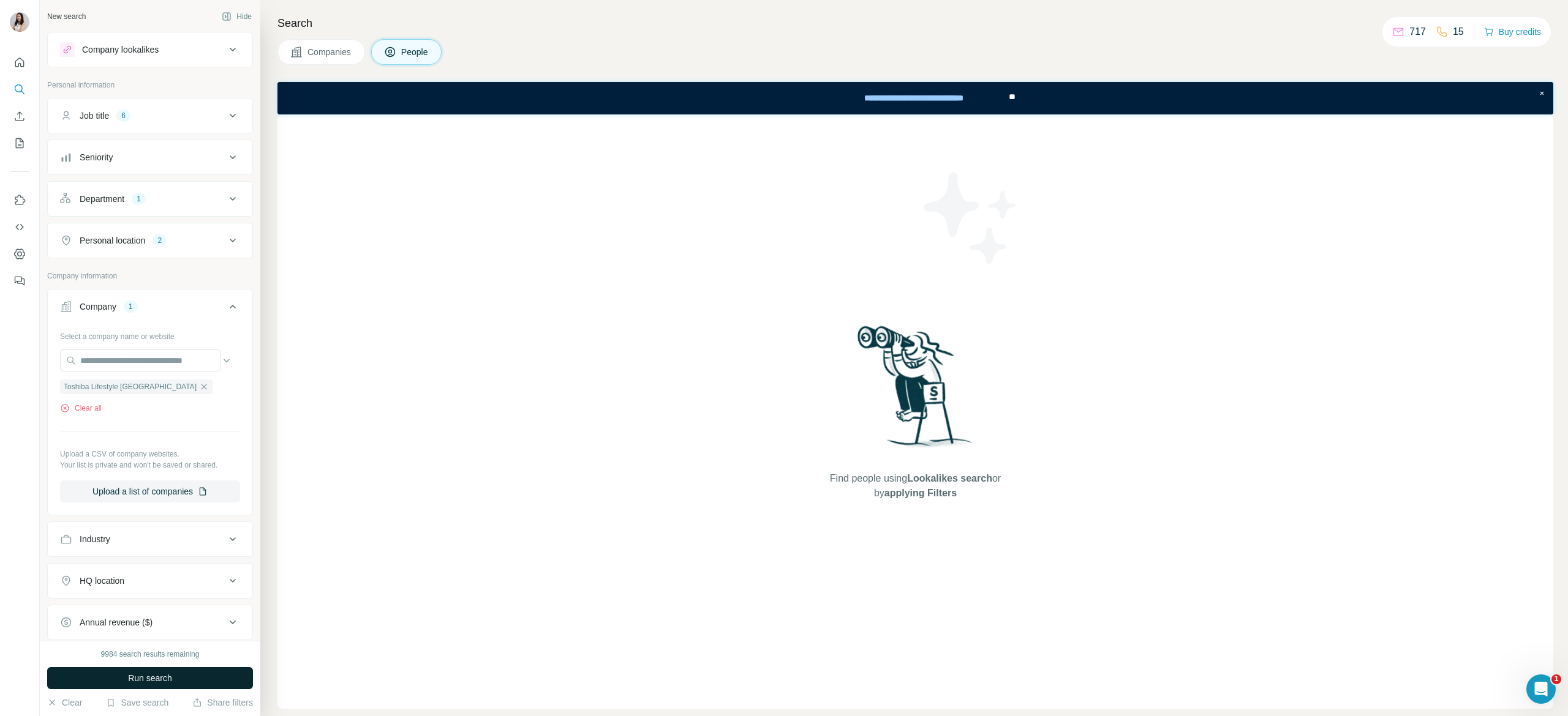
click at [185, 680] on button "Run search" at bounding box center [151, 678] width 206 height 22
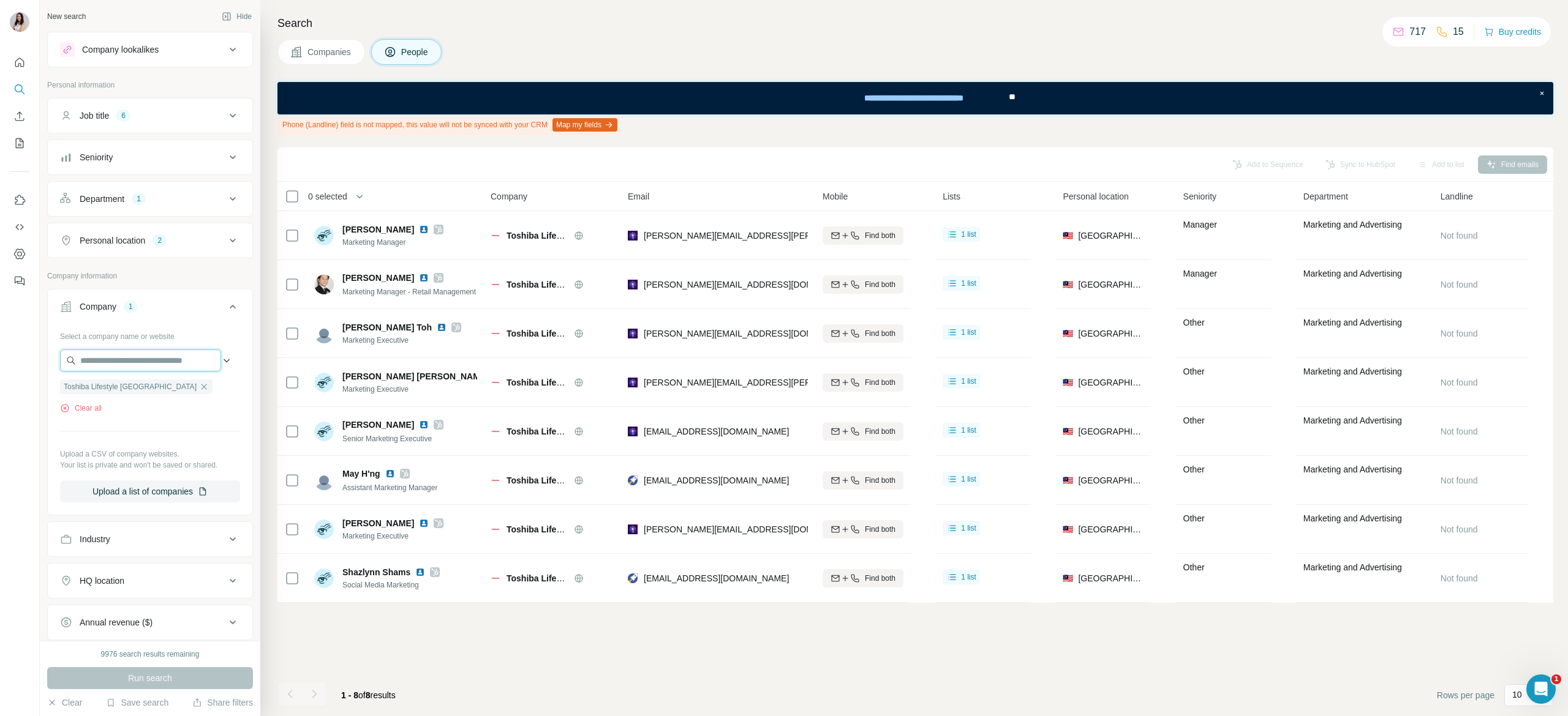
click at [101, 357] on input "text" at bounding box center [140, 360] width 161 height 22
paste input "**********"
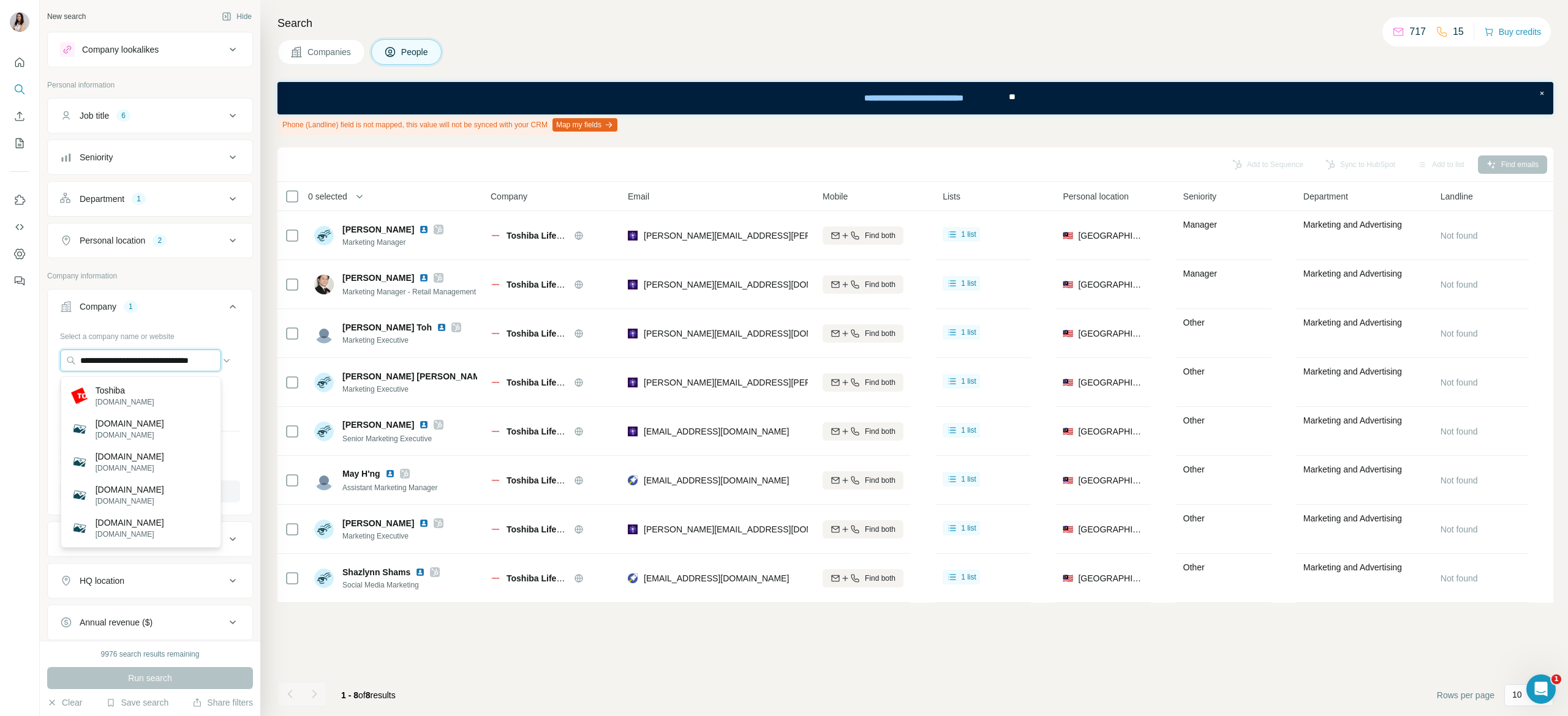
type input "**********"
click at [158, 395] on div "Toshiba toshiba.com" at bounding box center [141, 396] width 155 height 33
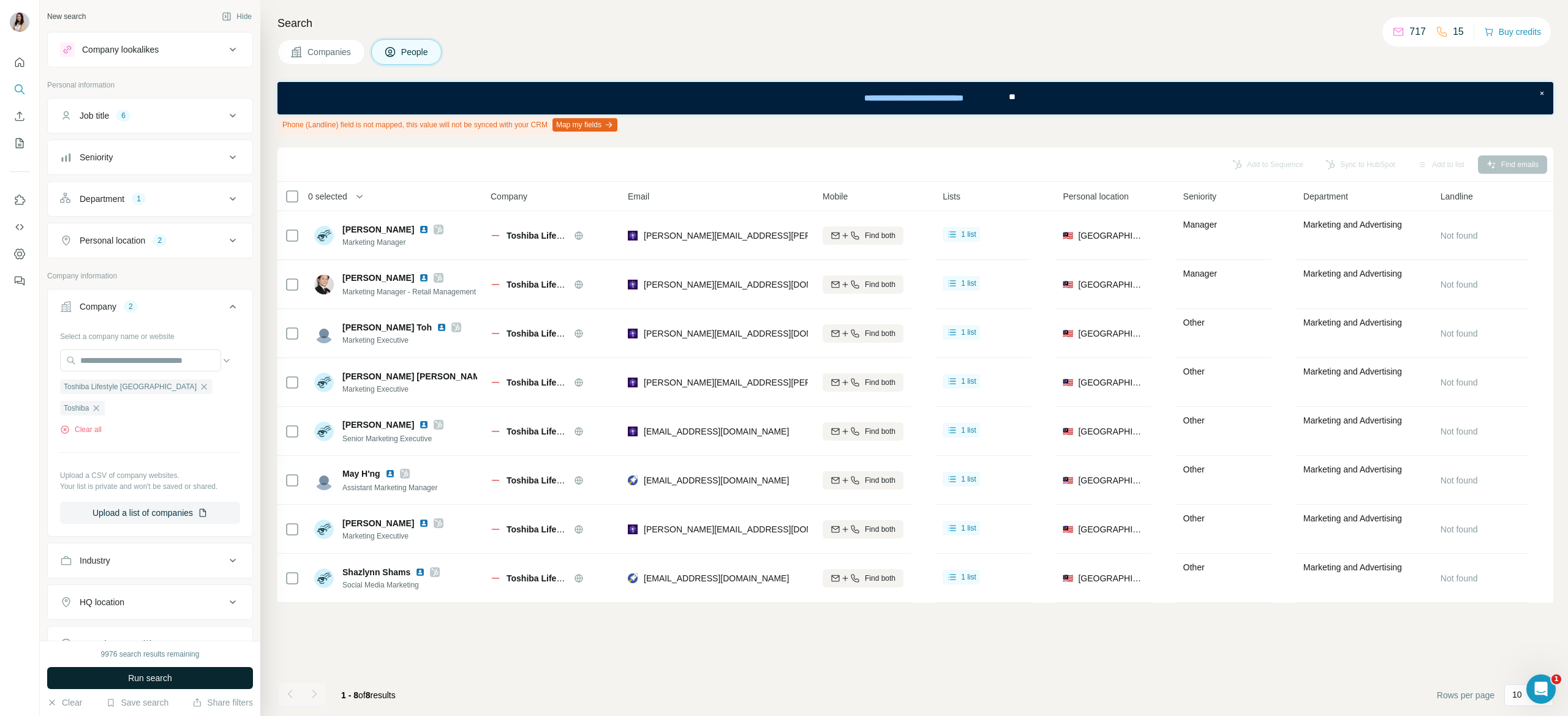
click at [161, 683] on span "Run search" at bounding box center [151, 678] width 44 height 12
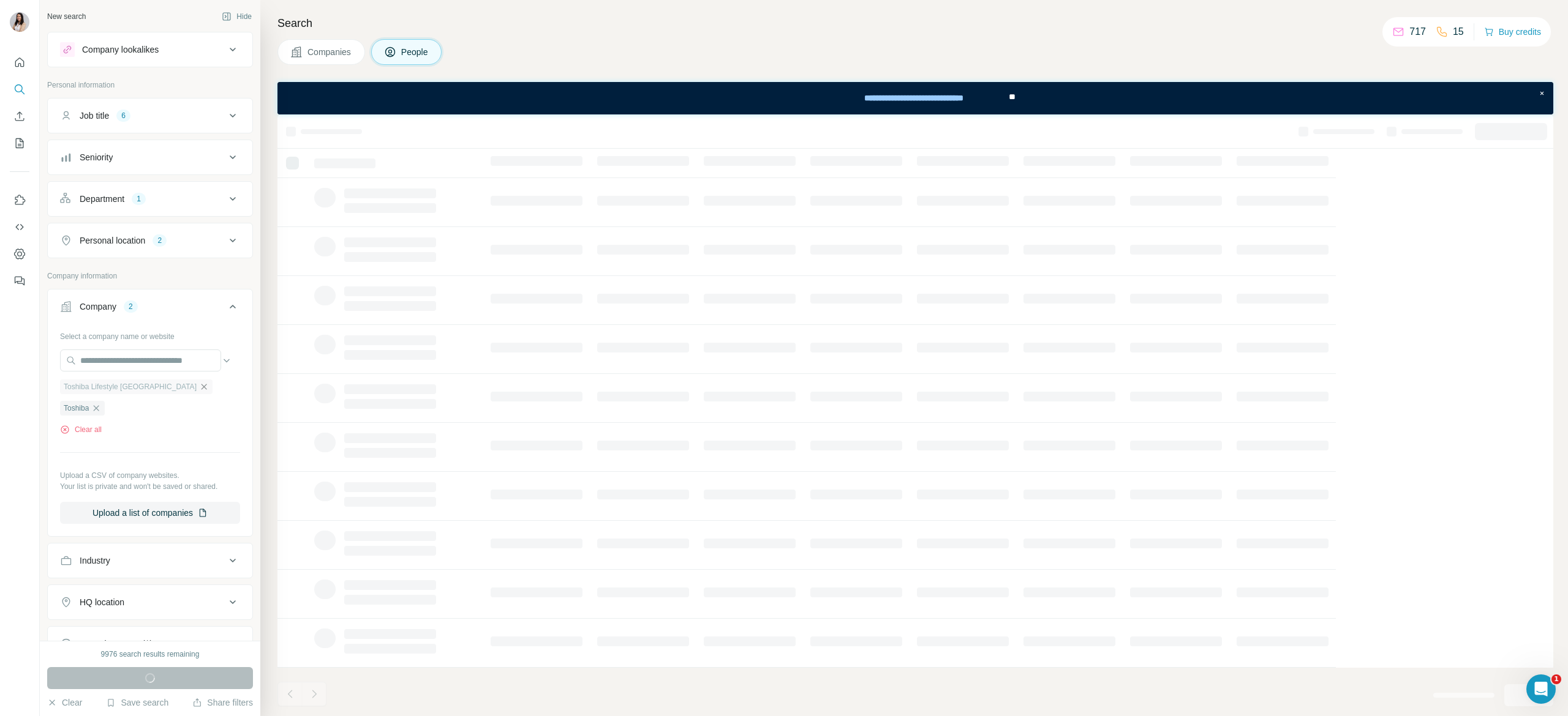
click at [199, 392] on icon "button" at bounding box center [204, 387] width 10 height 10
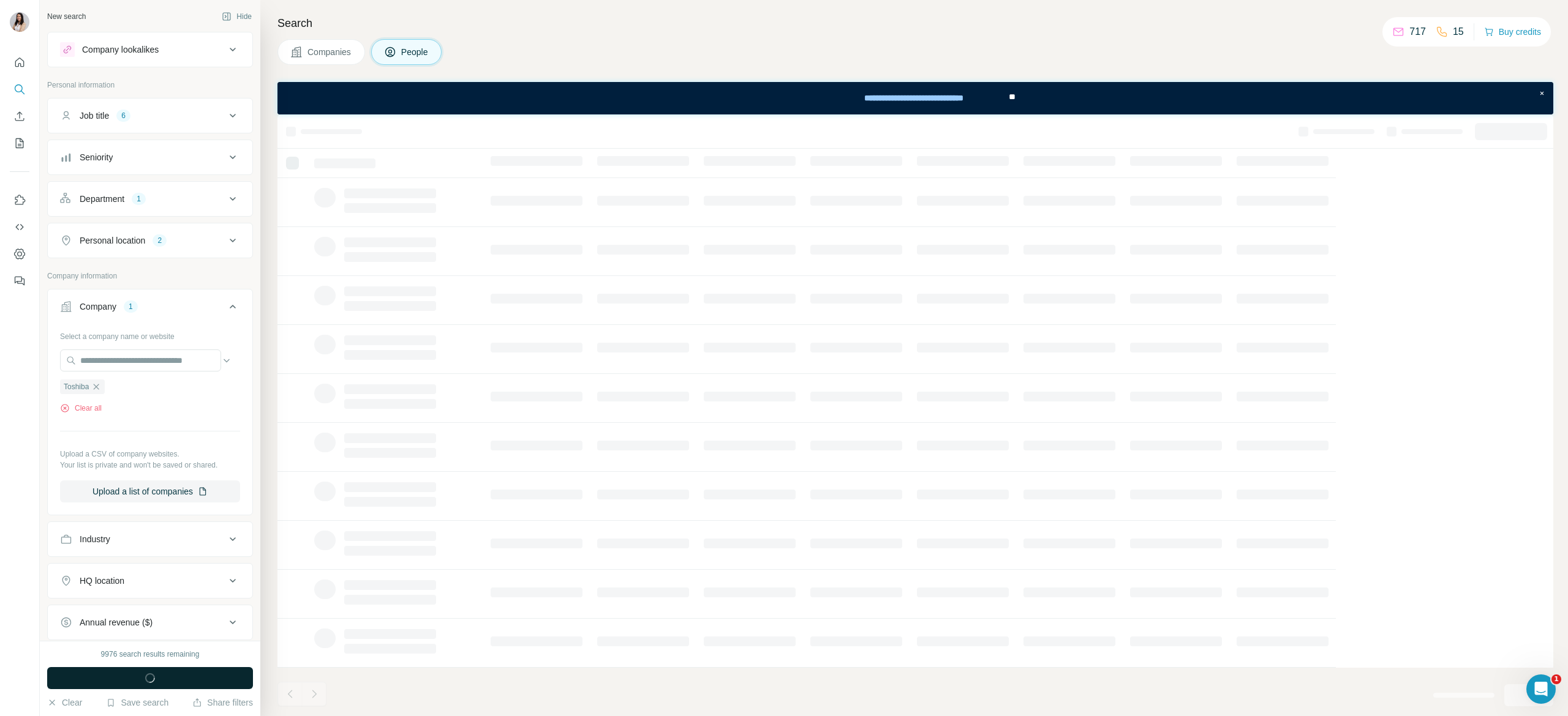
click at [181, 676] on button "Run search" at bounding box center [151, 678] width 206 height 22
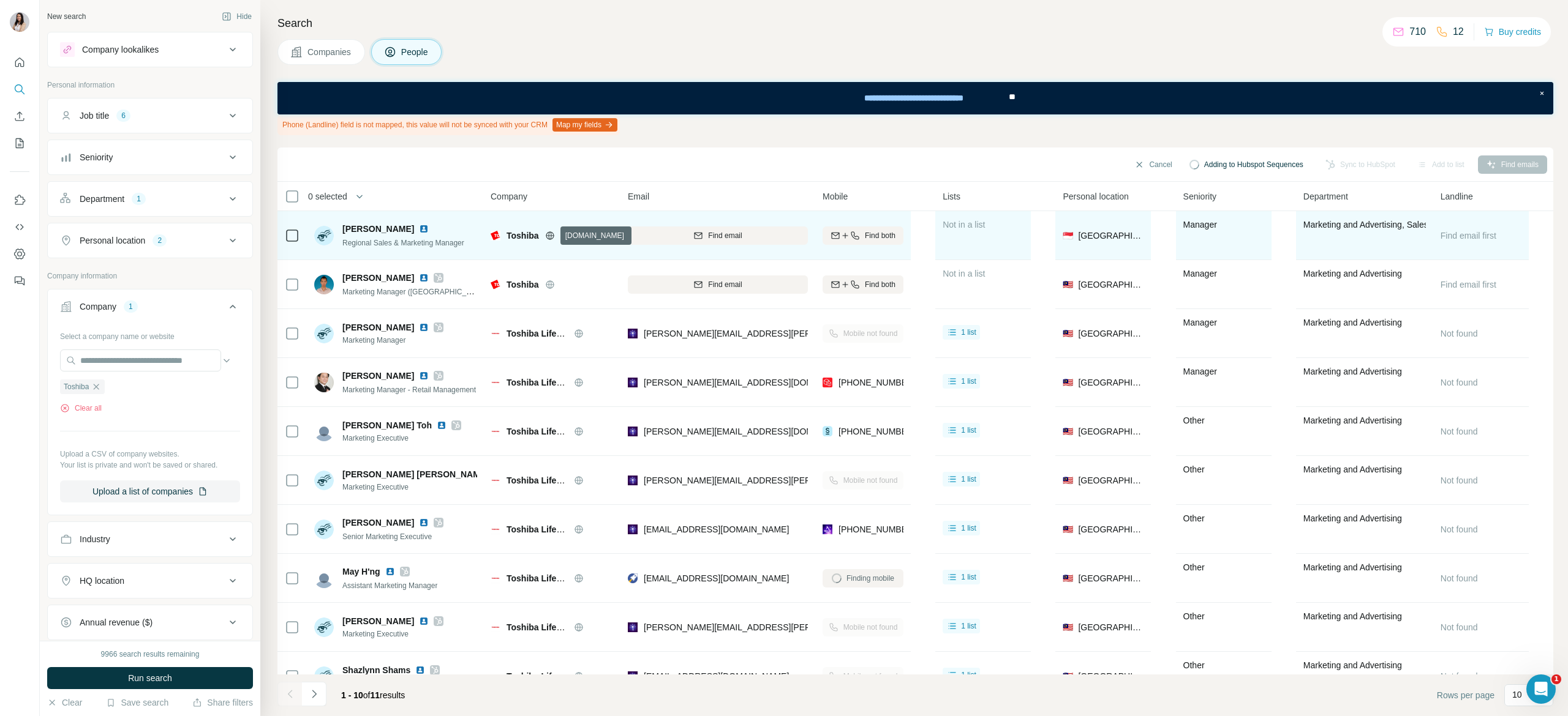
click at [551, 240] on icon at bounding box center [550, 235] width 10 height 10
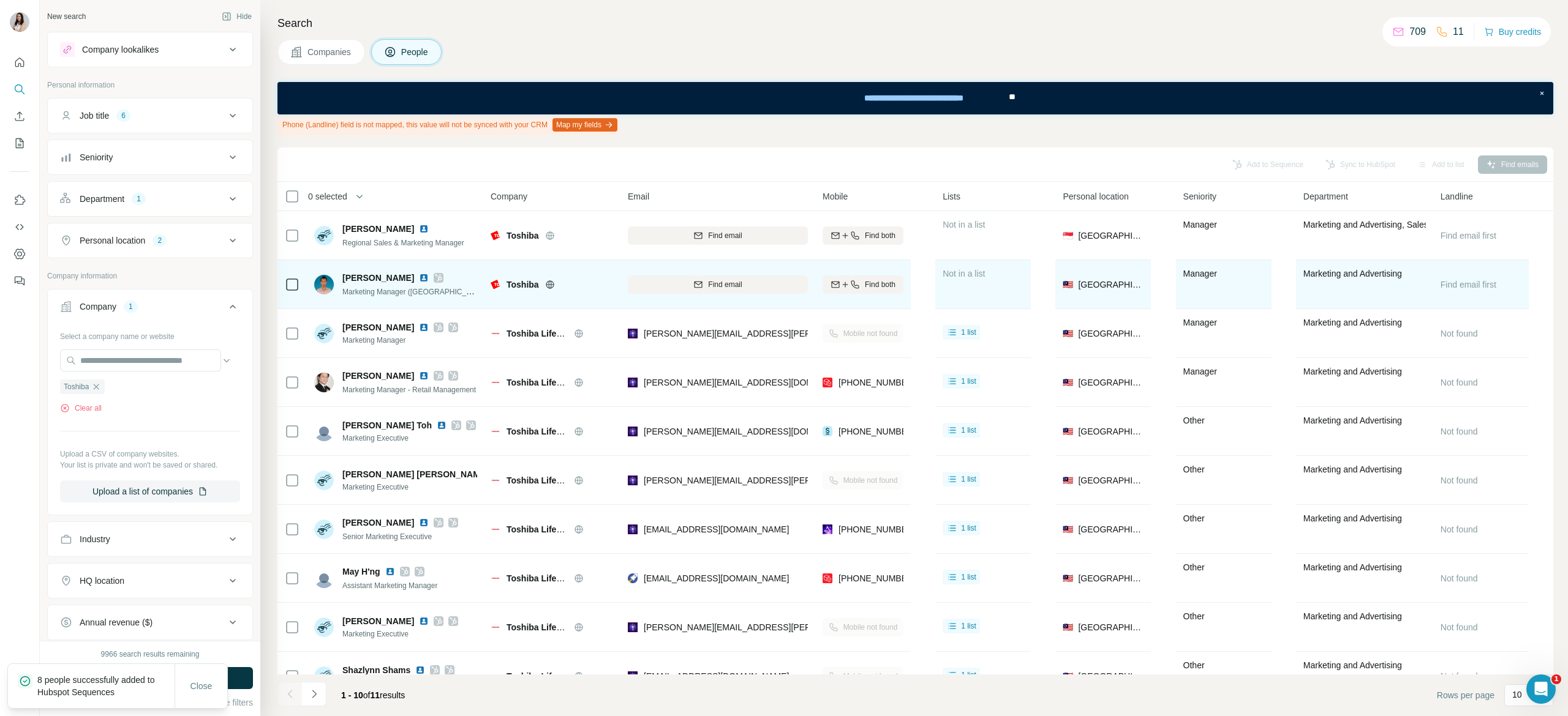
click at [435, 279] on icon at bounding box center [438, 278] width 7 height 10
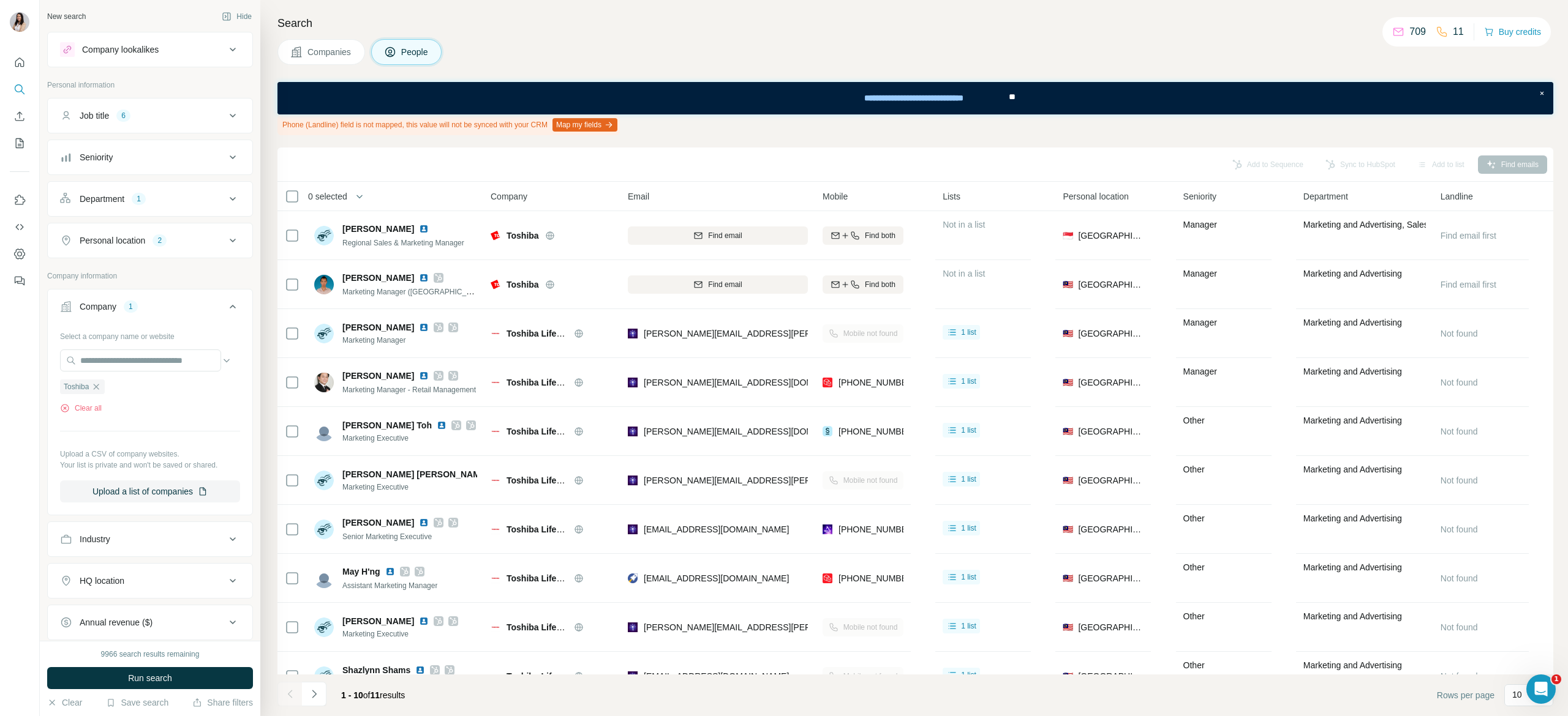
click at [158, 46] on div "Company lookalikes" at bounding box center [120, 49] width 77 height 12
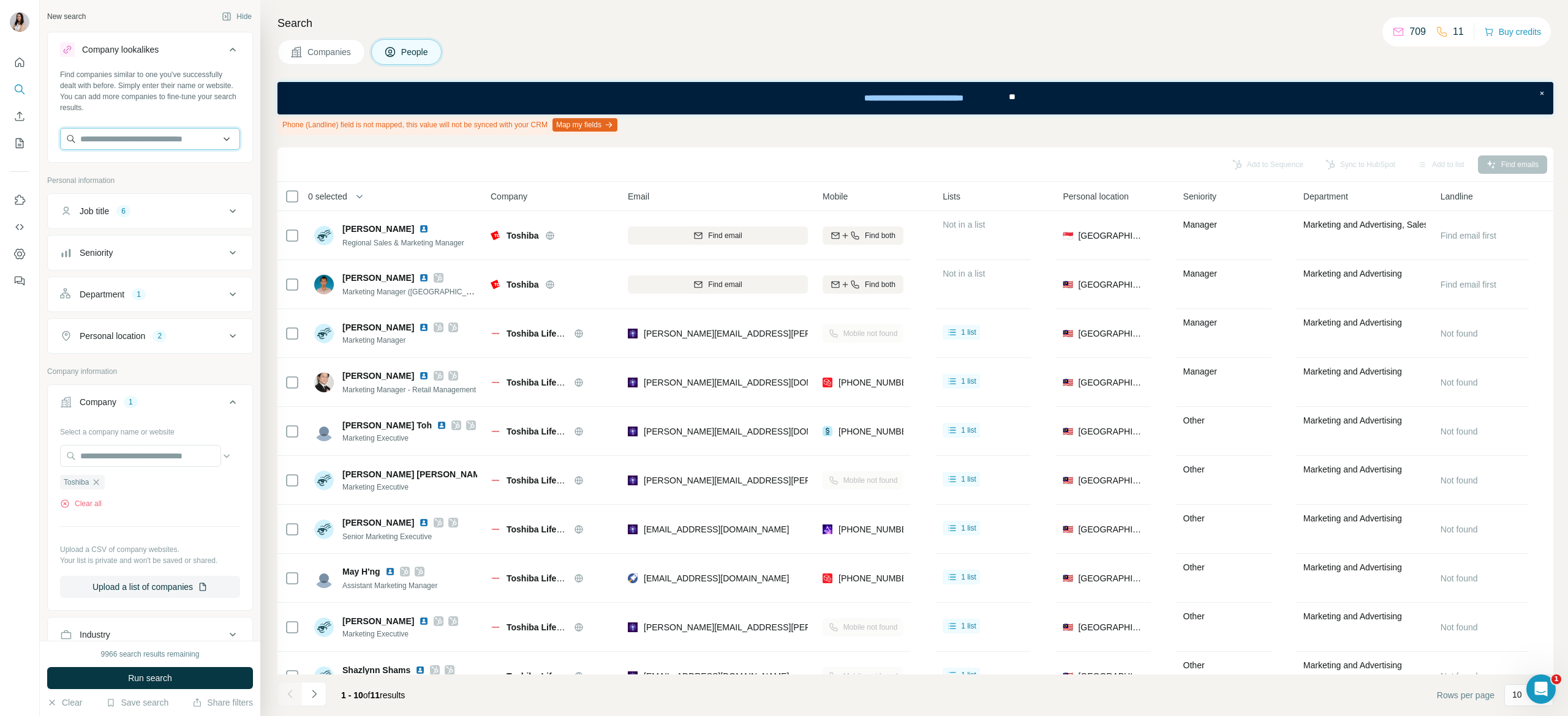
click at [160, 143] on input "text" at bounding box center [150, 139] width 180 height 22
paste input "**********"
type input "**********"
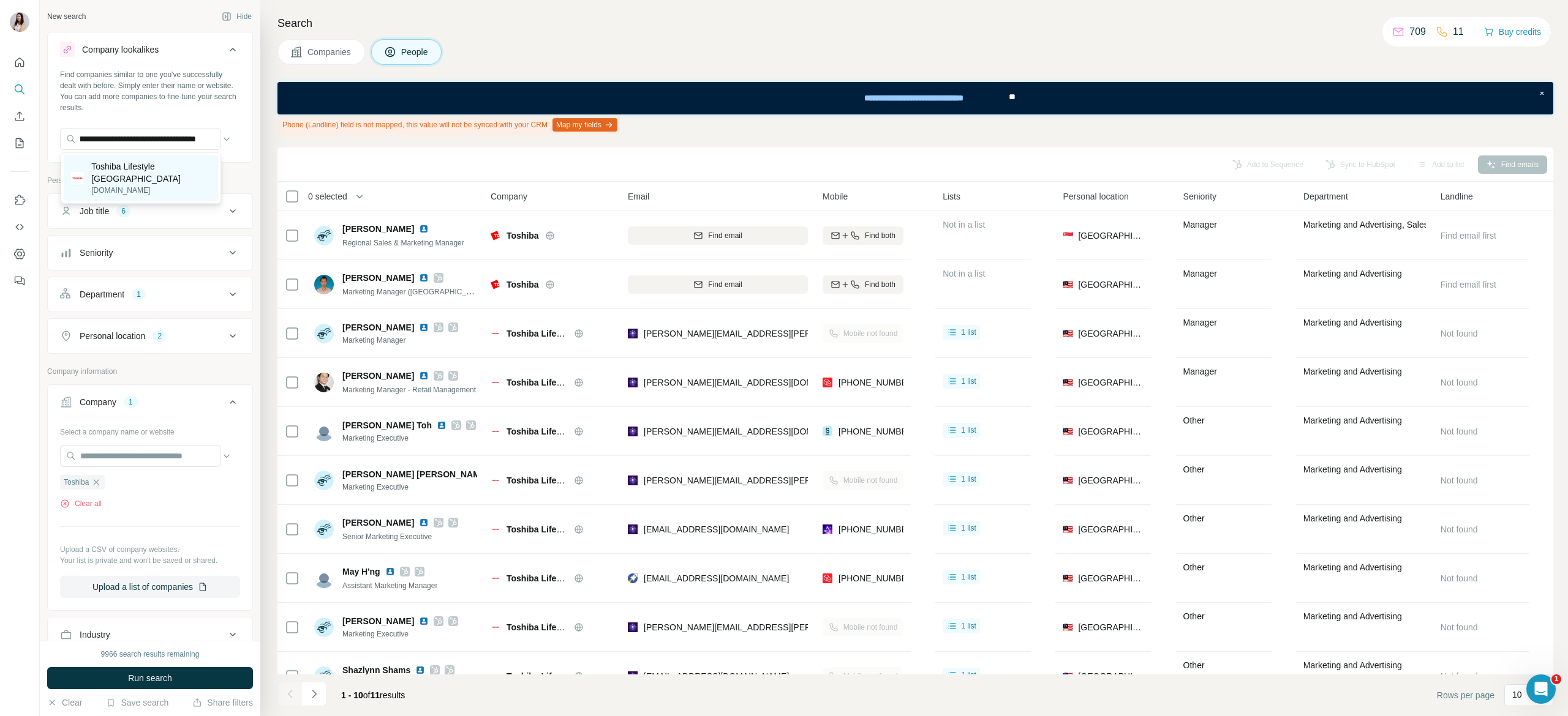
scroll to position [0, 0]
click at [193, 185] on p "toshiba-lifestyle.com" at bounding box center [151, 190] width 120 height 11
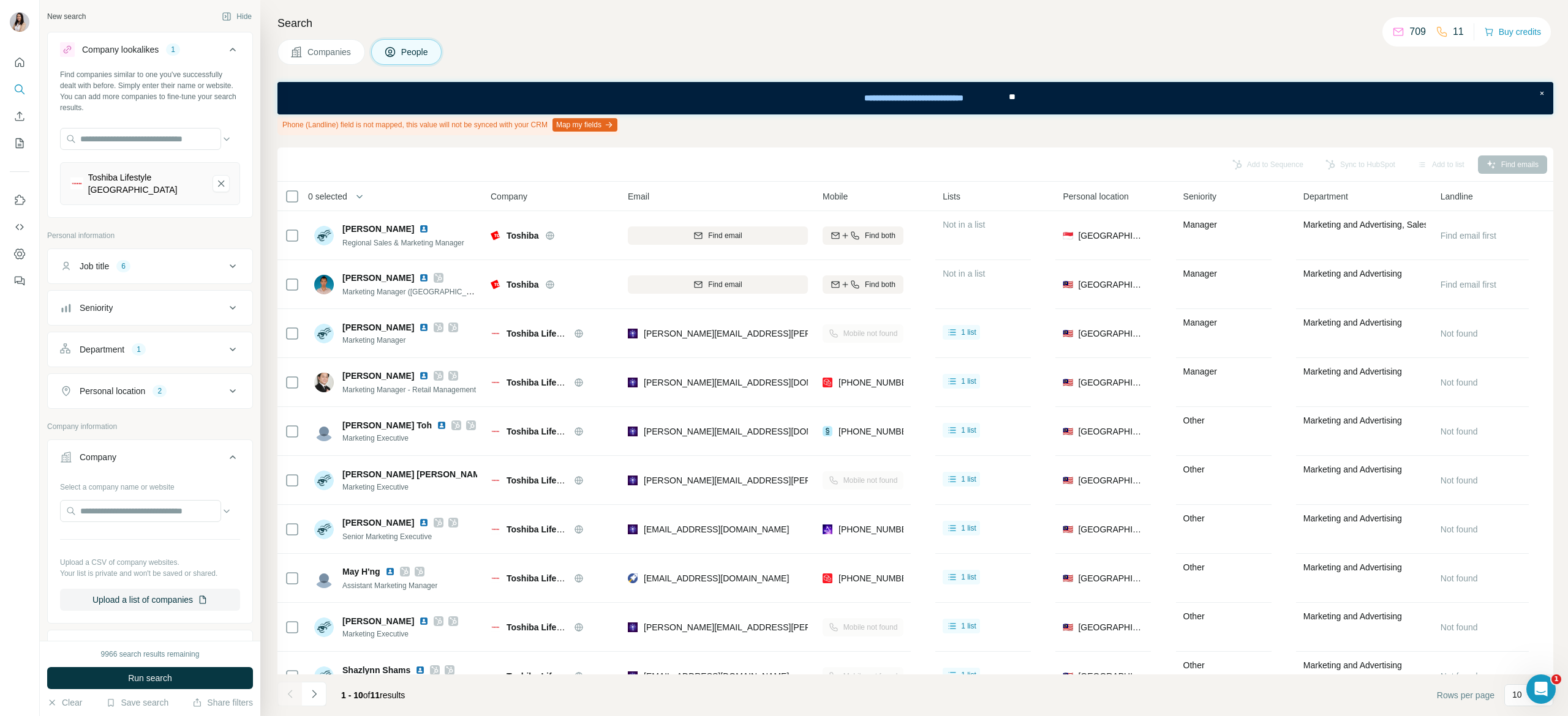
scroll to position [371, 0]
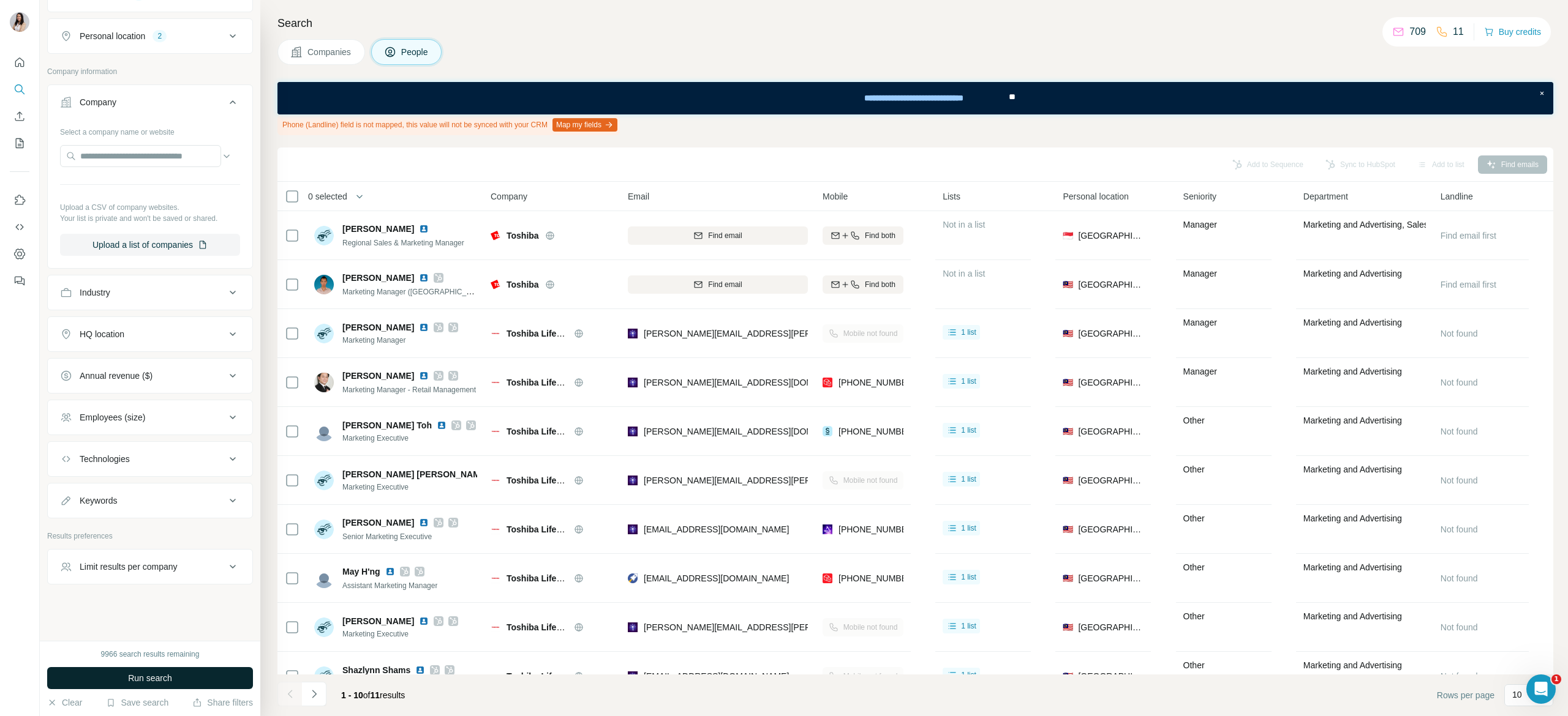
click at [160, 671] on button "Run search" at bounding box center [151, 678] width 206 height 22
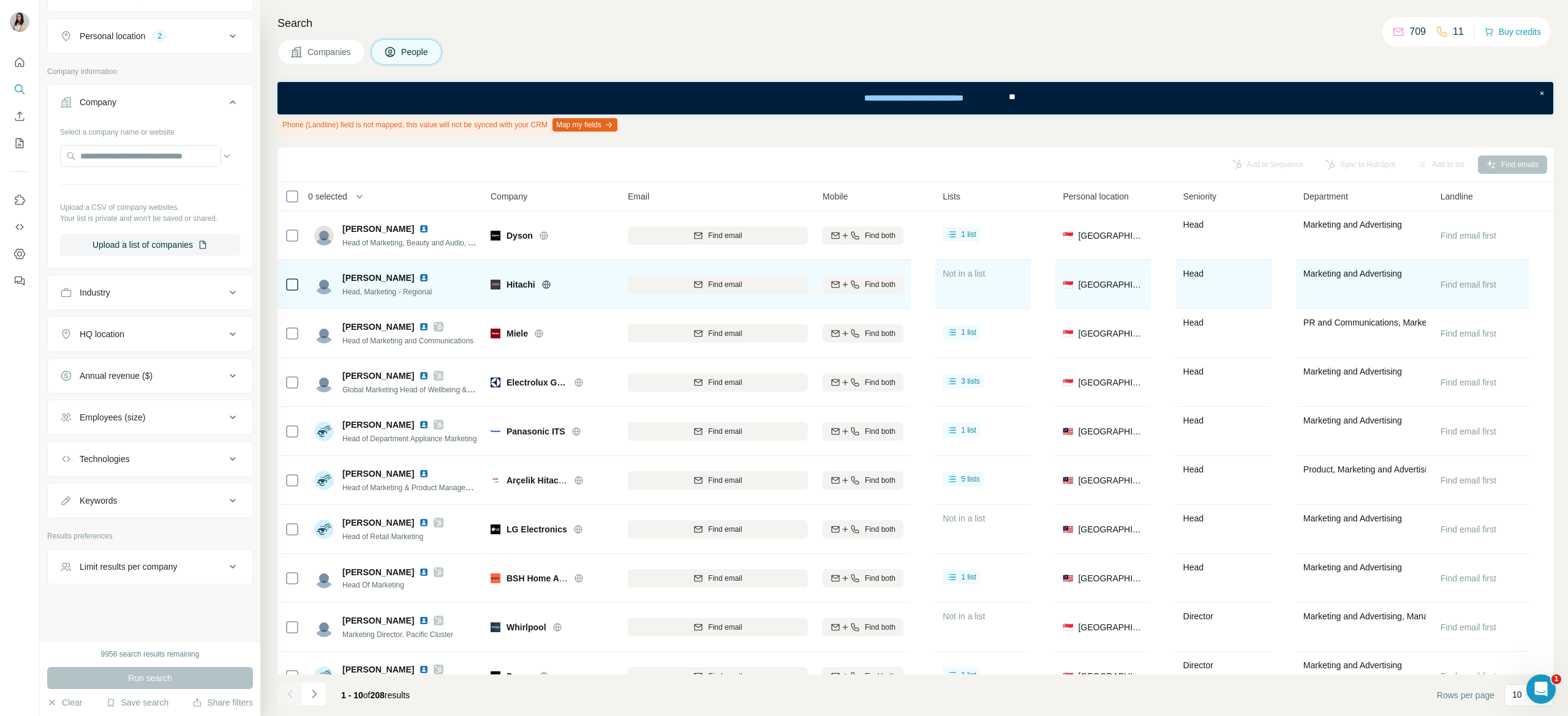
click at [551, 284] on icon at bounding box center [546, 284] width 10 height 10
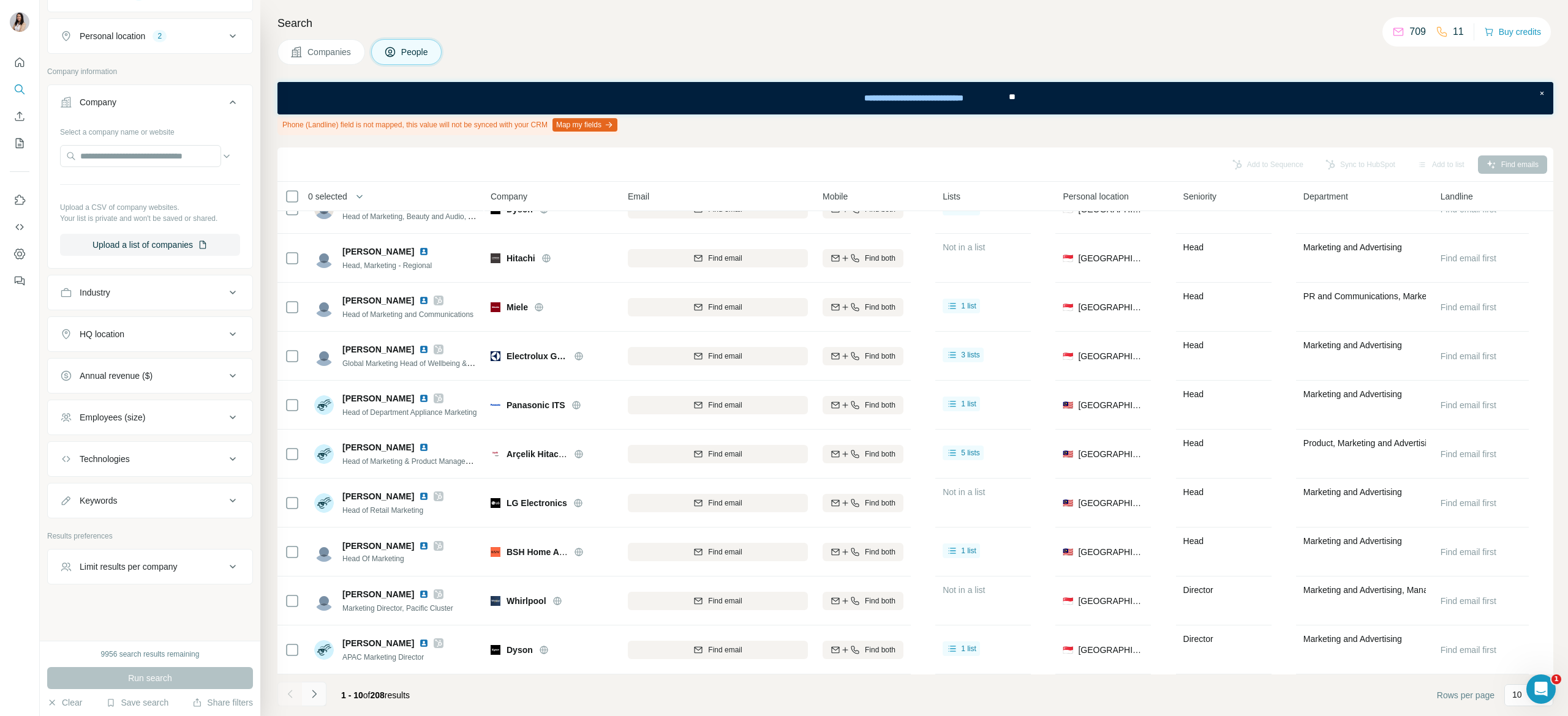
click at [315, 687] on button "Navigate to next page" at bounding box center [314, 694] width 25 height 25
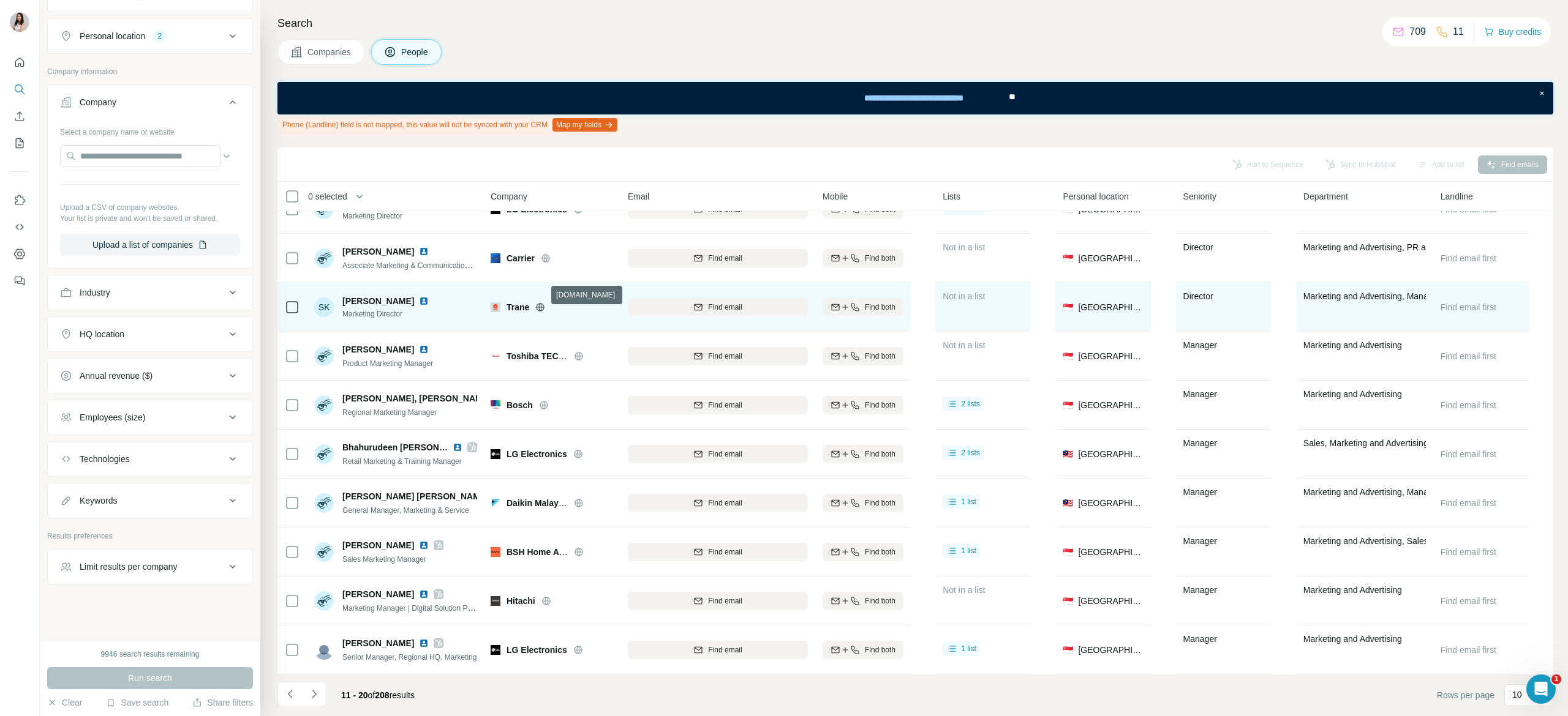
click at [541, 303] on icon at bounding box center [540, 307] width 10 height 10
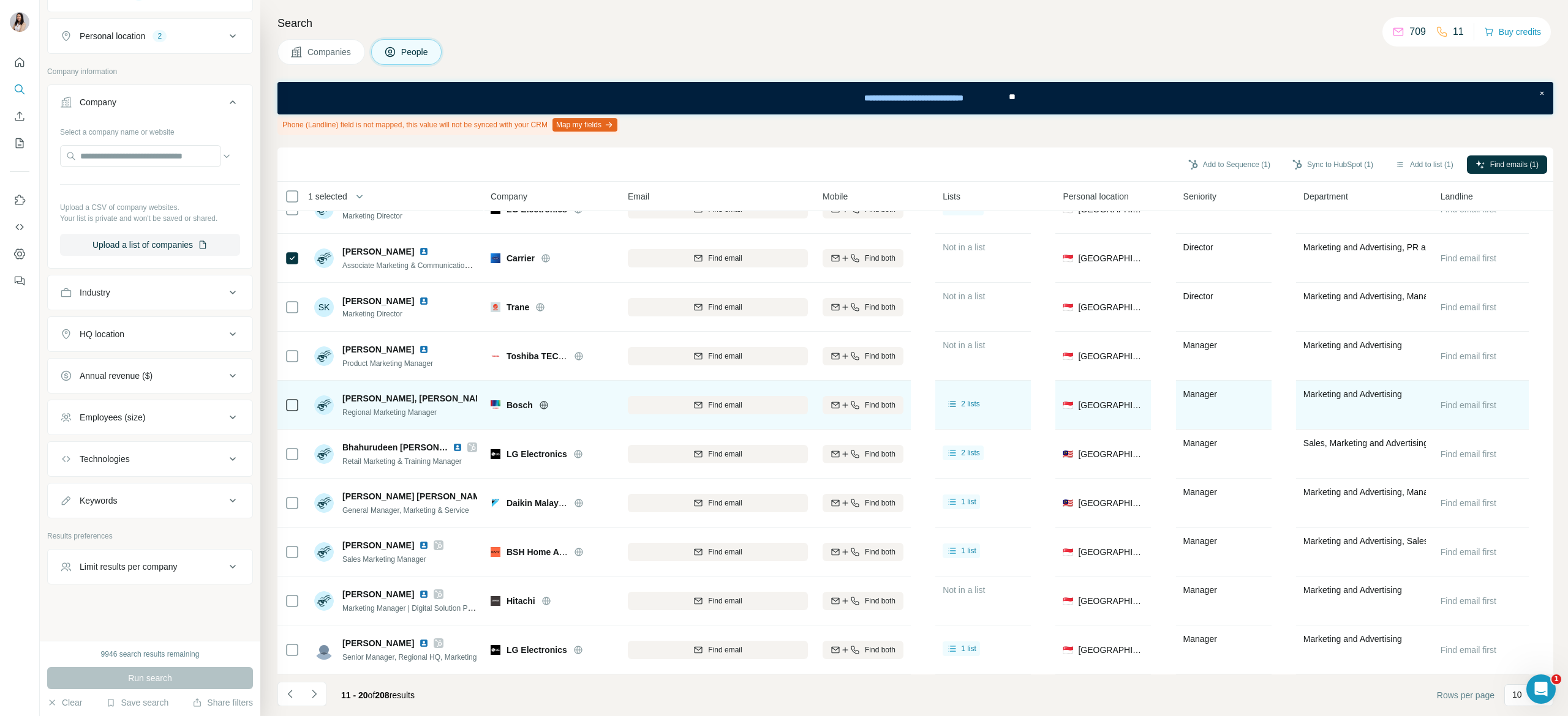
click at [299, 398] on icon at bounding box center [292, 405] width 15 height 15
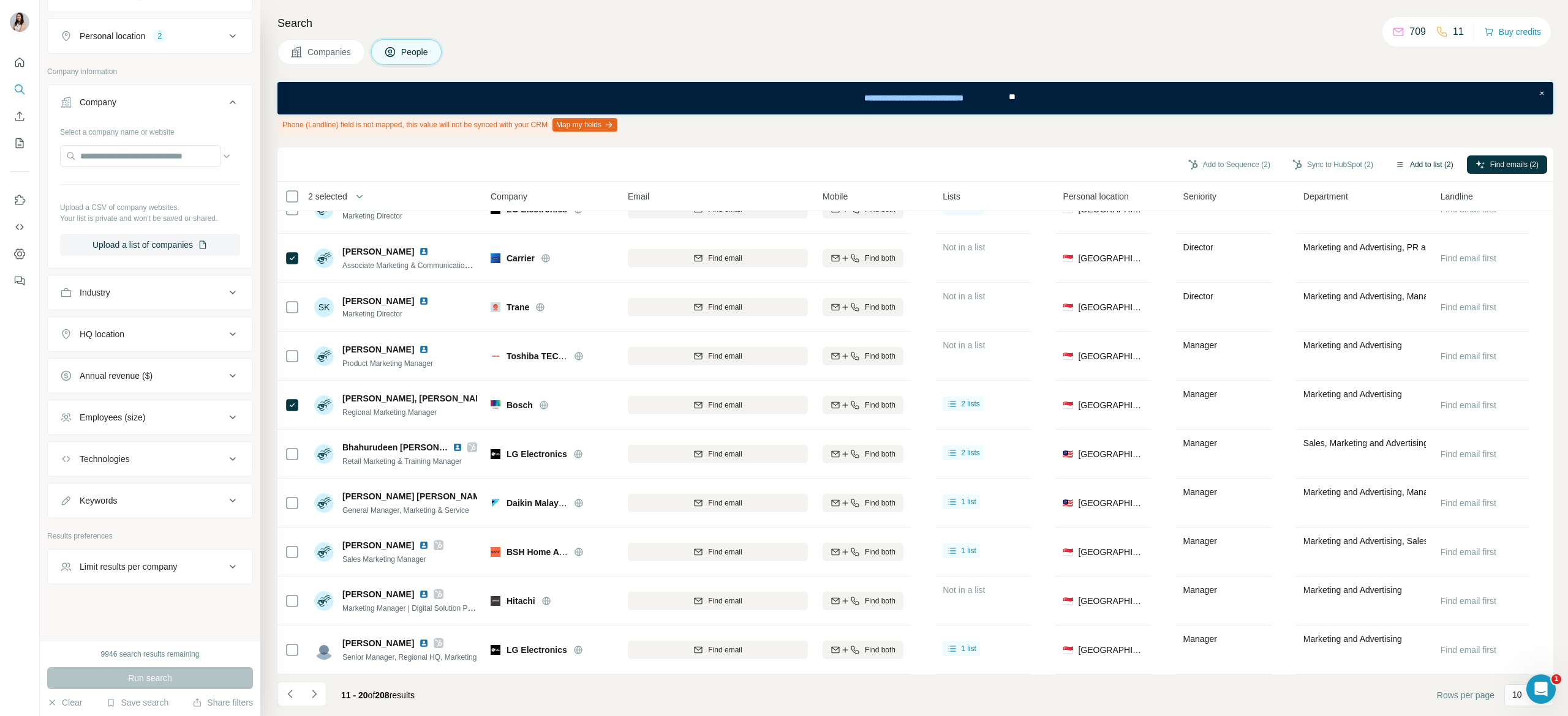
click at [1417, 166] on button "Add to list (2)" at bounding box center [1424, 164] width 75 height 18
click at [1411, 161] on body "New search Hide Company lookalikes 1 Find companies similar to one you've succe…" at bounding box center [784, 358] width 1568 height 716
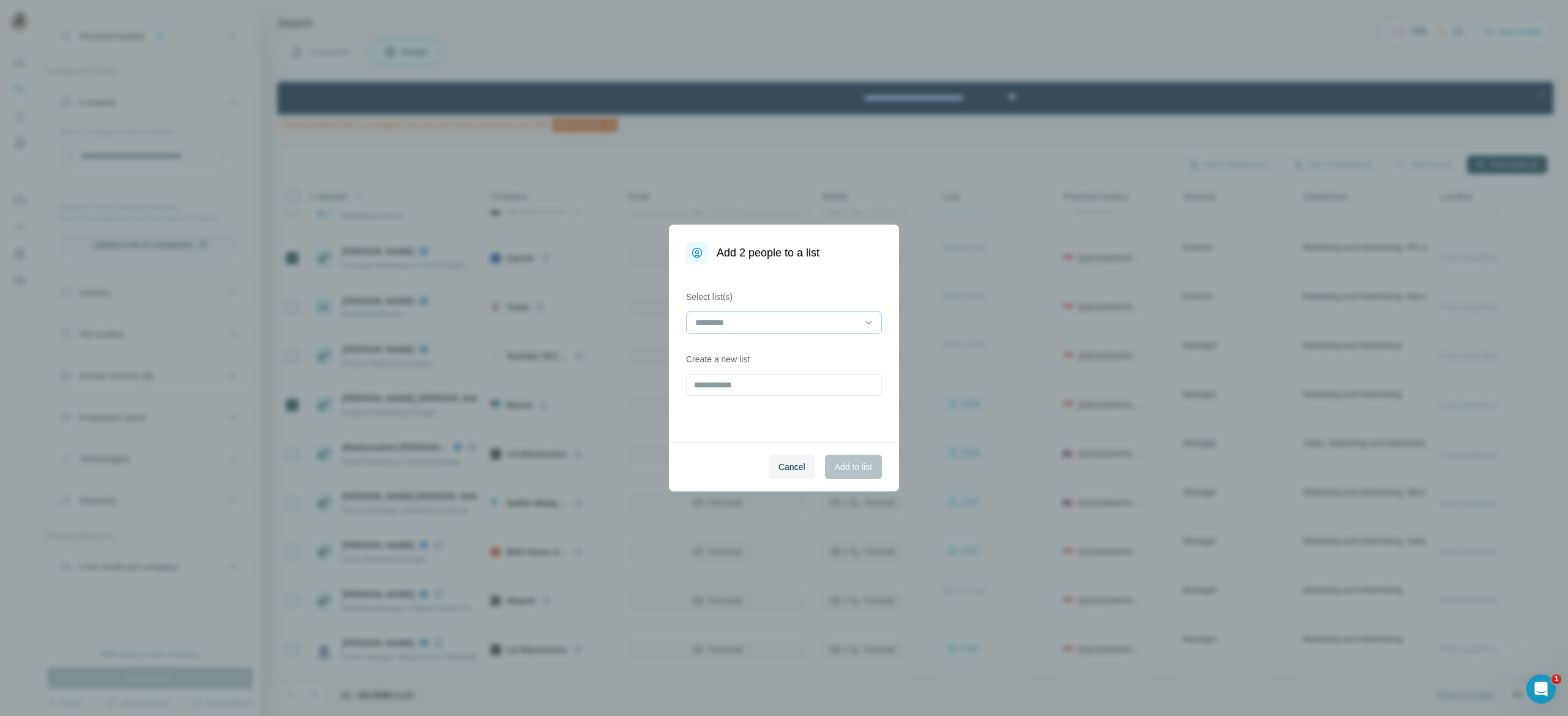
click at [824, 319] on input at bounding box center [776, 322] width 166 height 13
click at [792, 390] on div "Home appliances" at bounding box center [784, 394] width 175 height 12
click at [845, 463] on span "Add to list" at bounding box center [853, 467] width 37 height 12
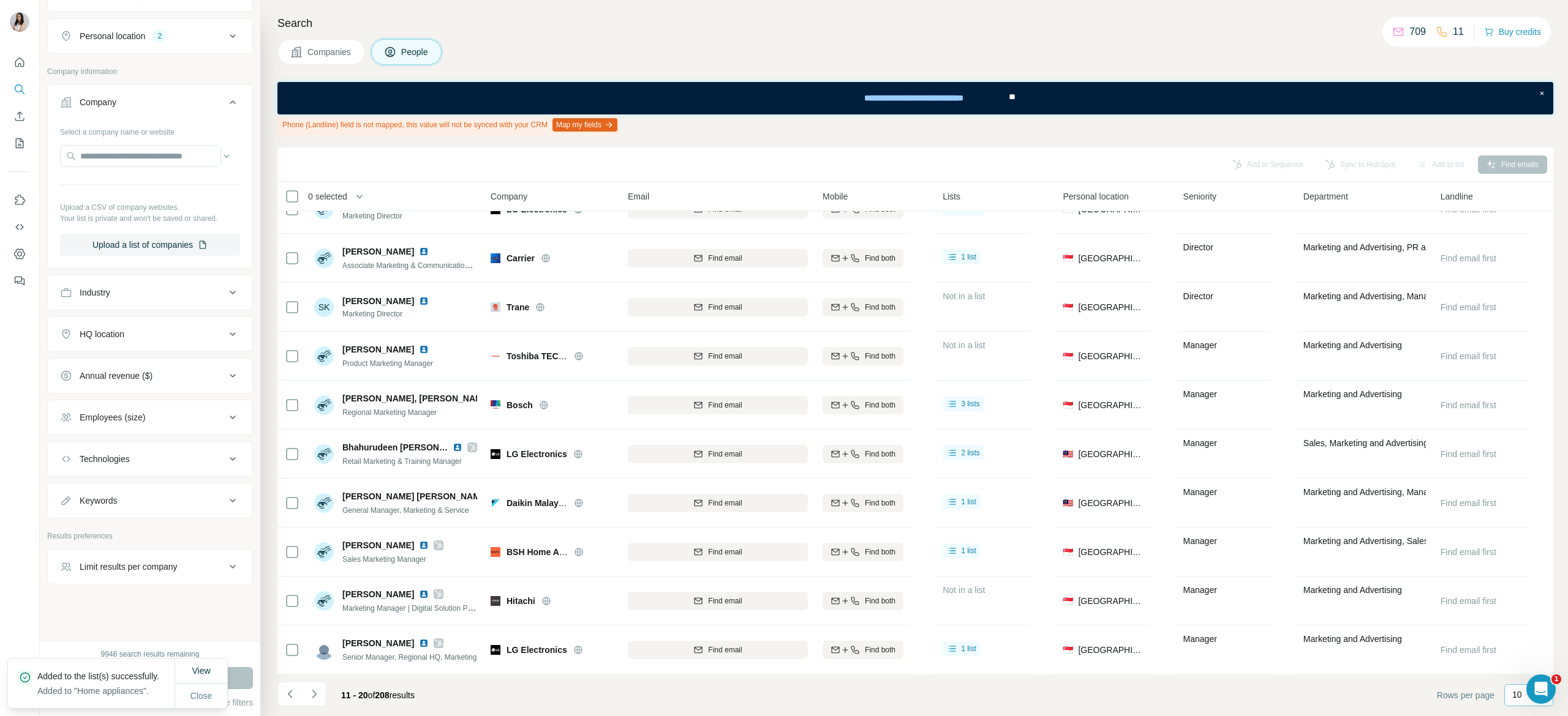
click at [1512, 697] on p "10" at bounding box center [1516, 695] width 10 height 12
click at [1522, 604] on p "60" at bounding box center [1519, 600] width 10 height 12
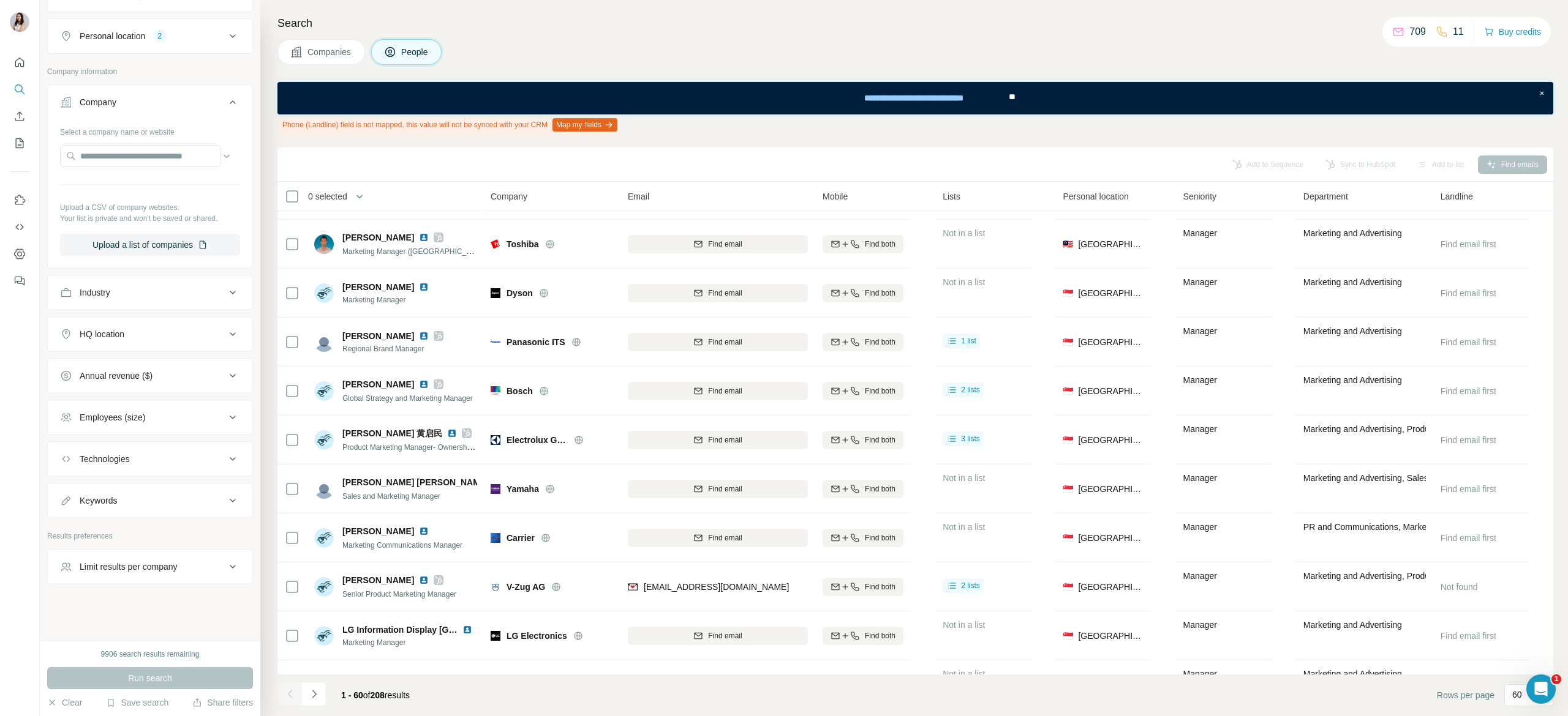
scroll to position [1413, 0]
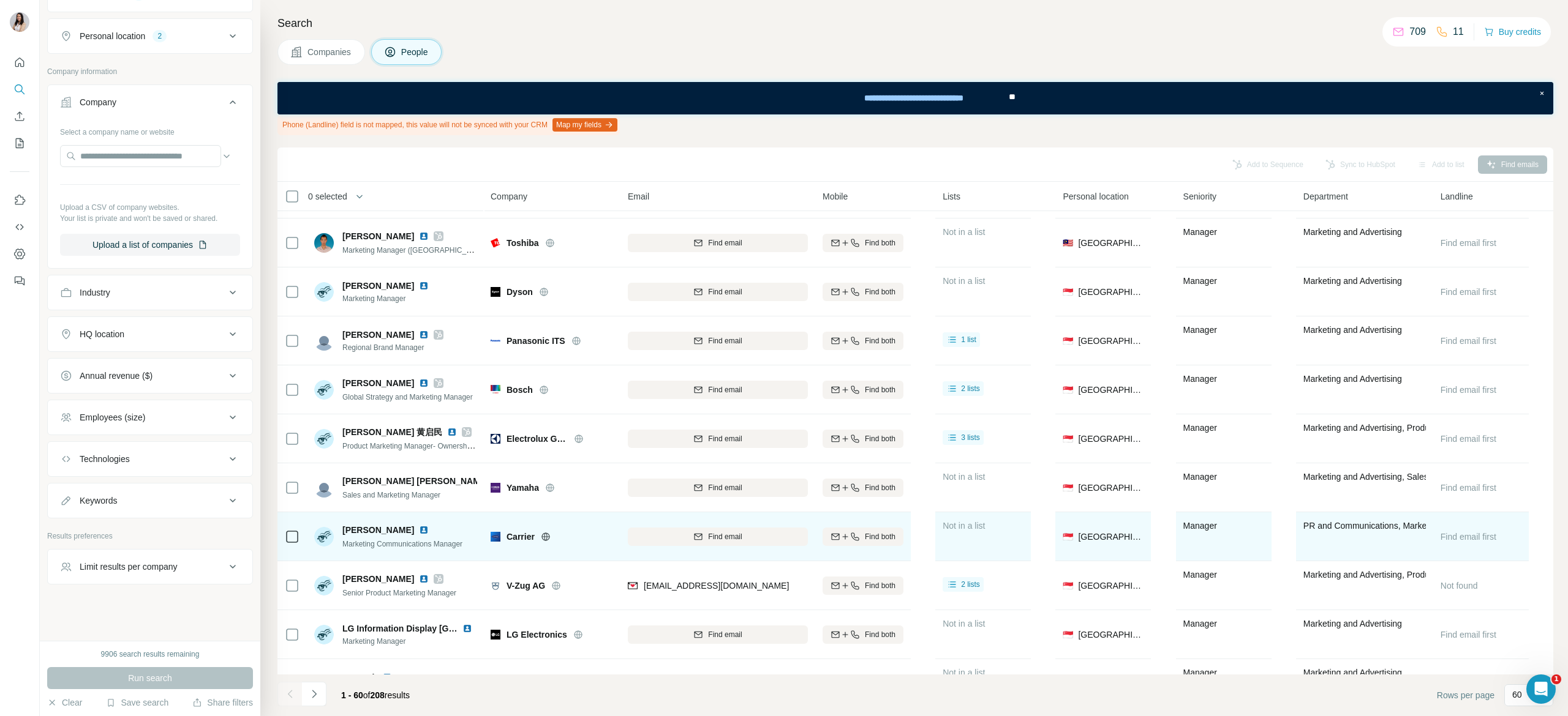
click at [295, 543] on icon at bounding box center [292, 537] width 15 height 15
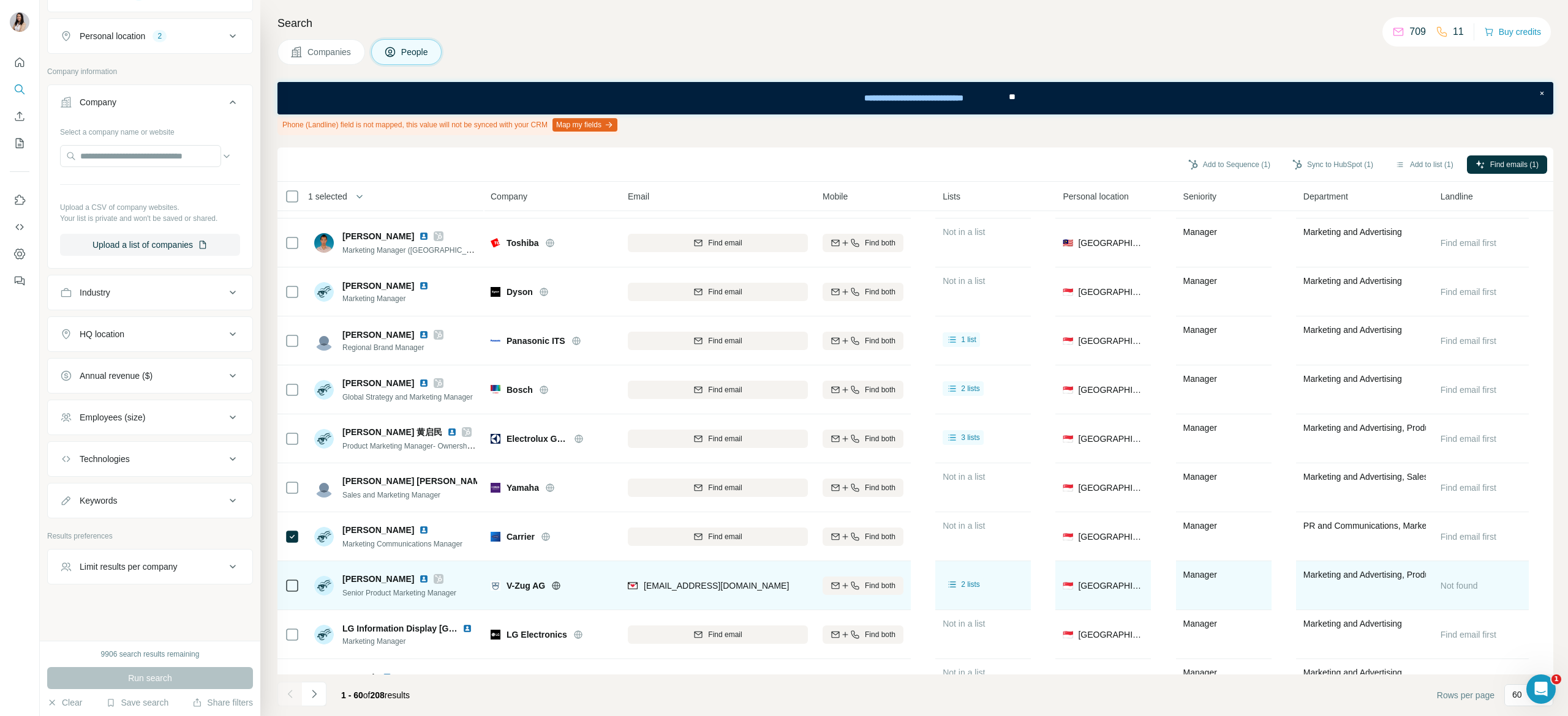
click at [290, 600] on div at bounding box center [292, 585] width 15 height 34
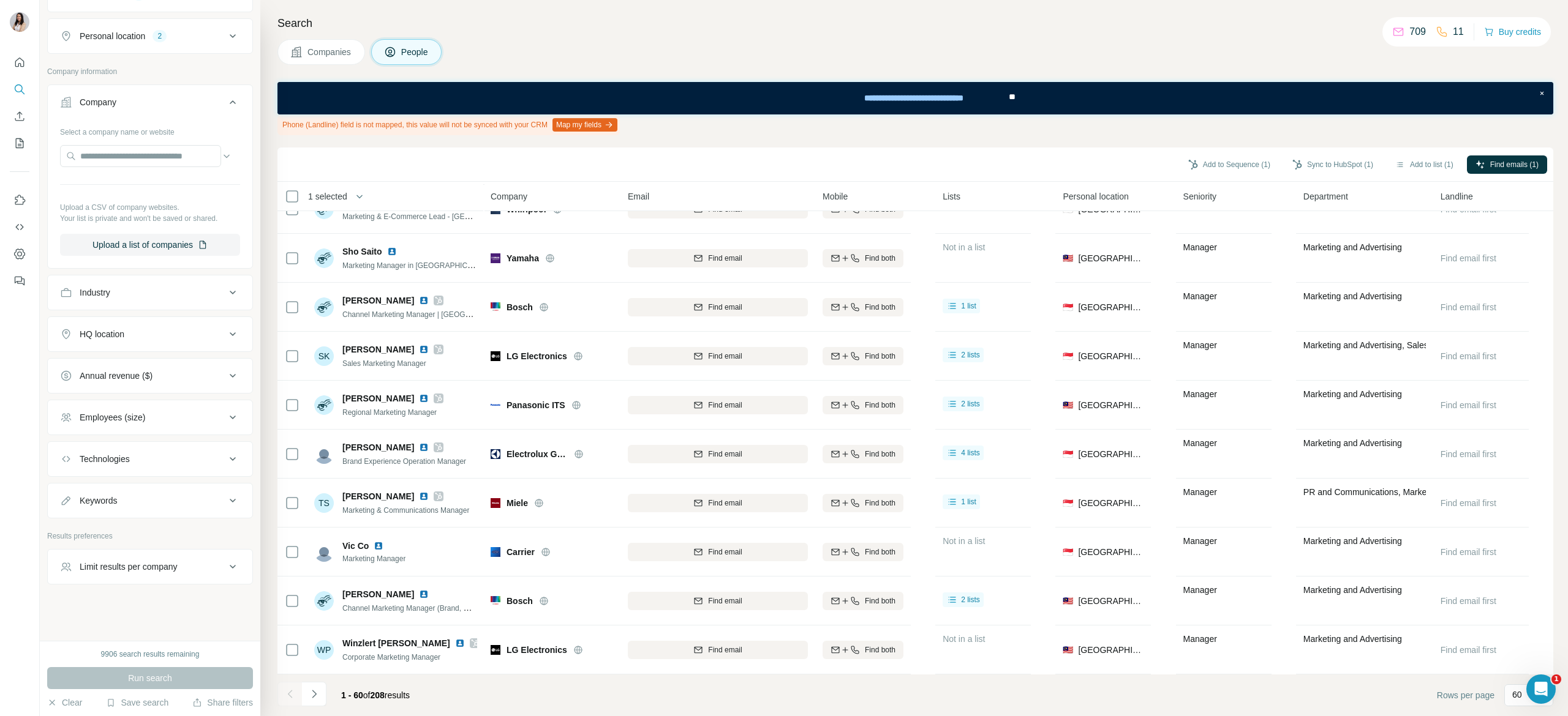
scroll to position [2487, 0]
click at [316, 694] on icon "Navigate to next page" at bounding box center [313, 694] width 4 height 8
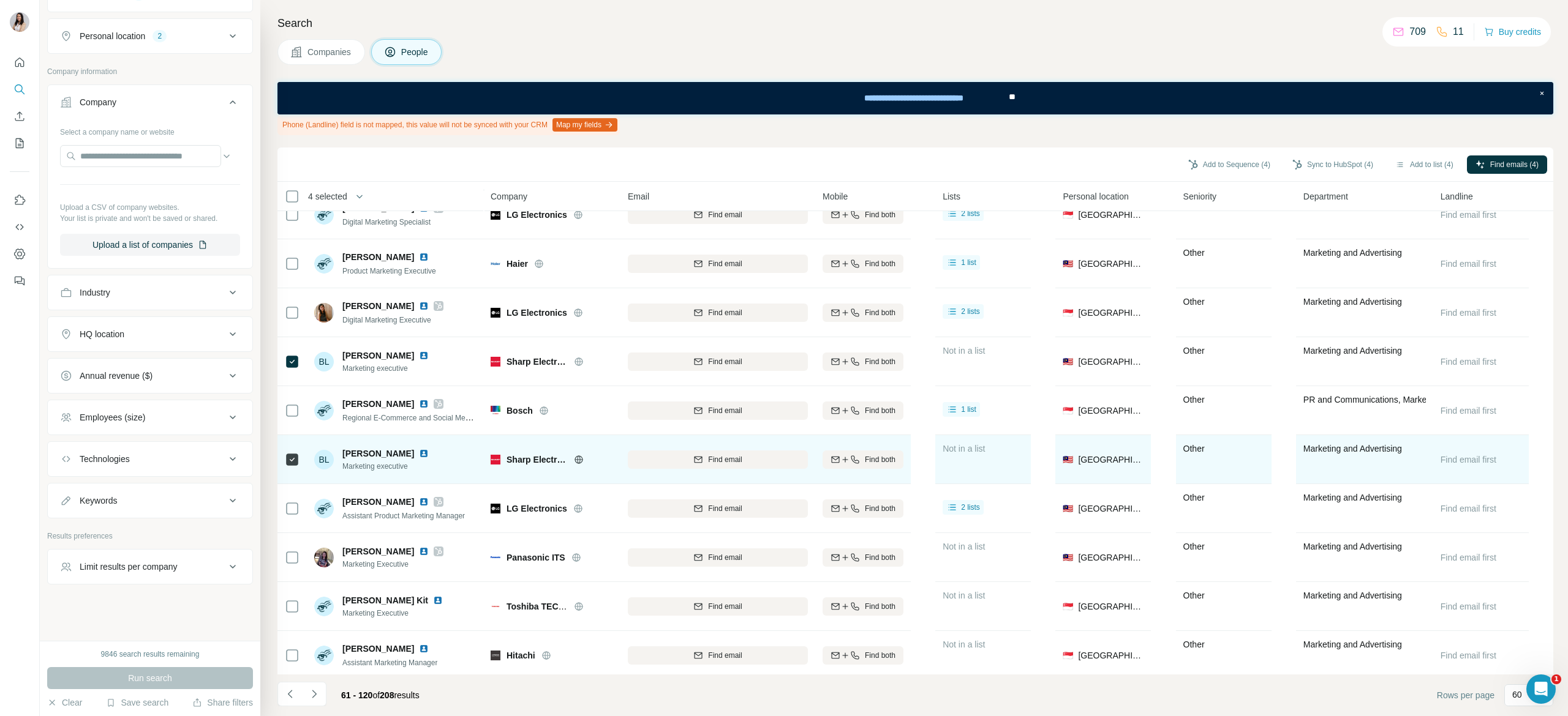
scroll to position [760, 0]
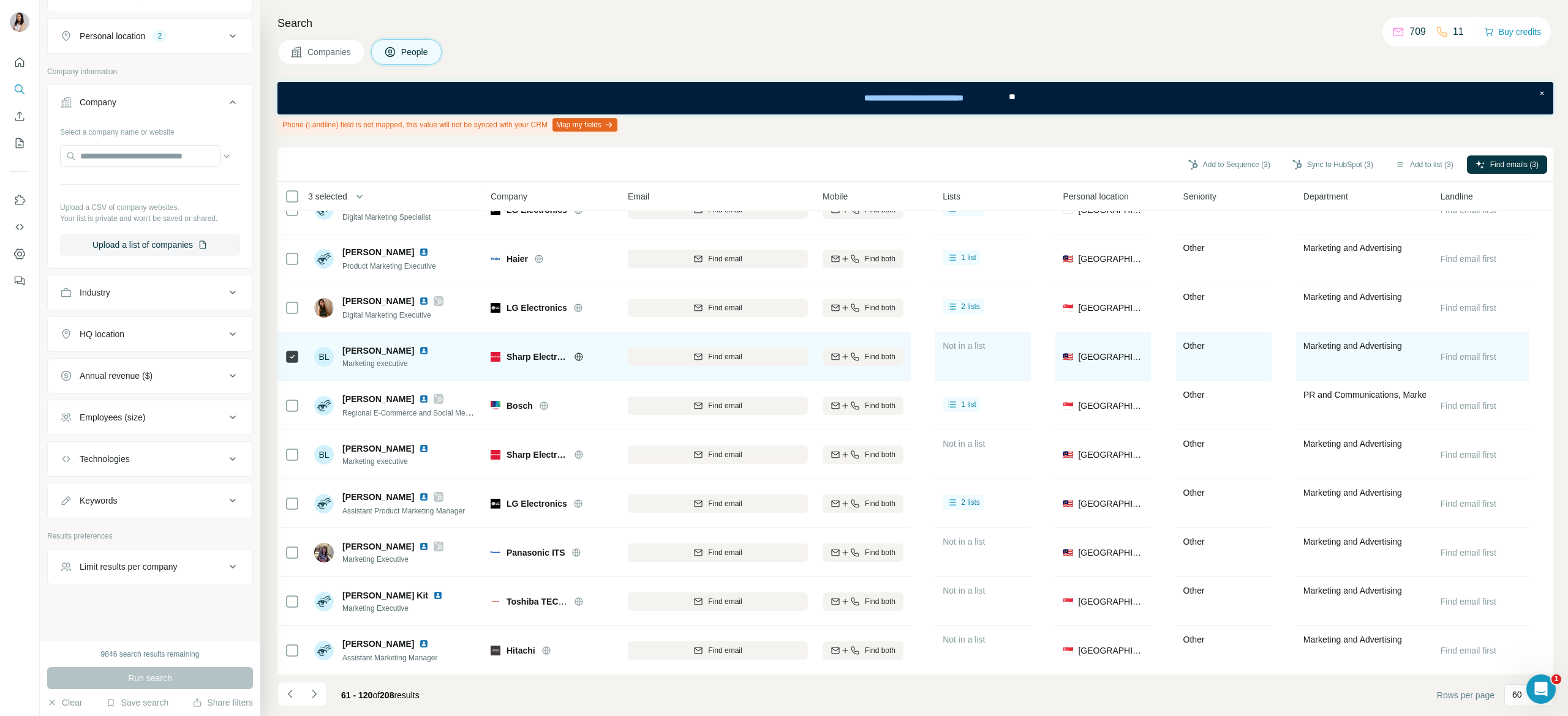
click at [295, 345] on div at bounding box center [292, 356] width 15 height 34
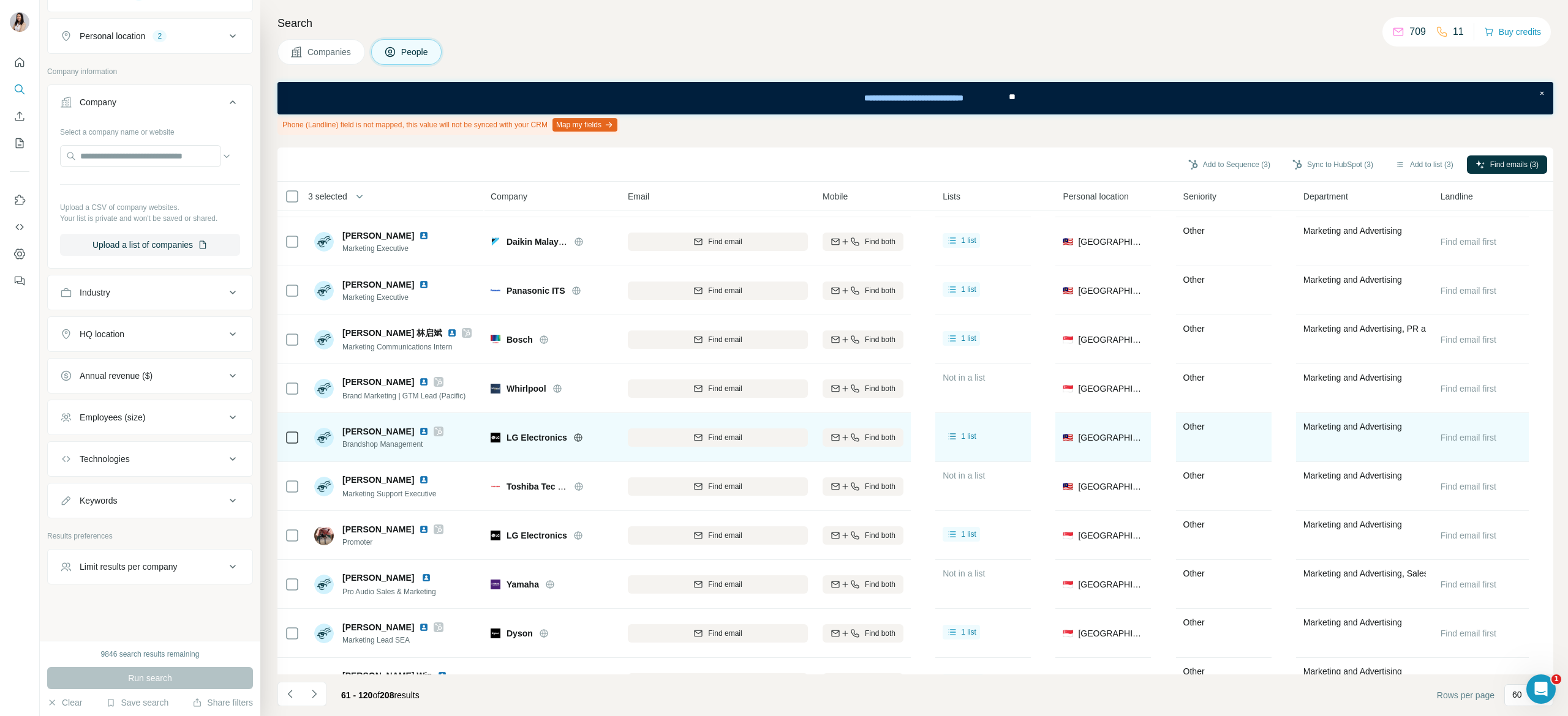
scroll to position [2487, 0]
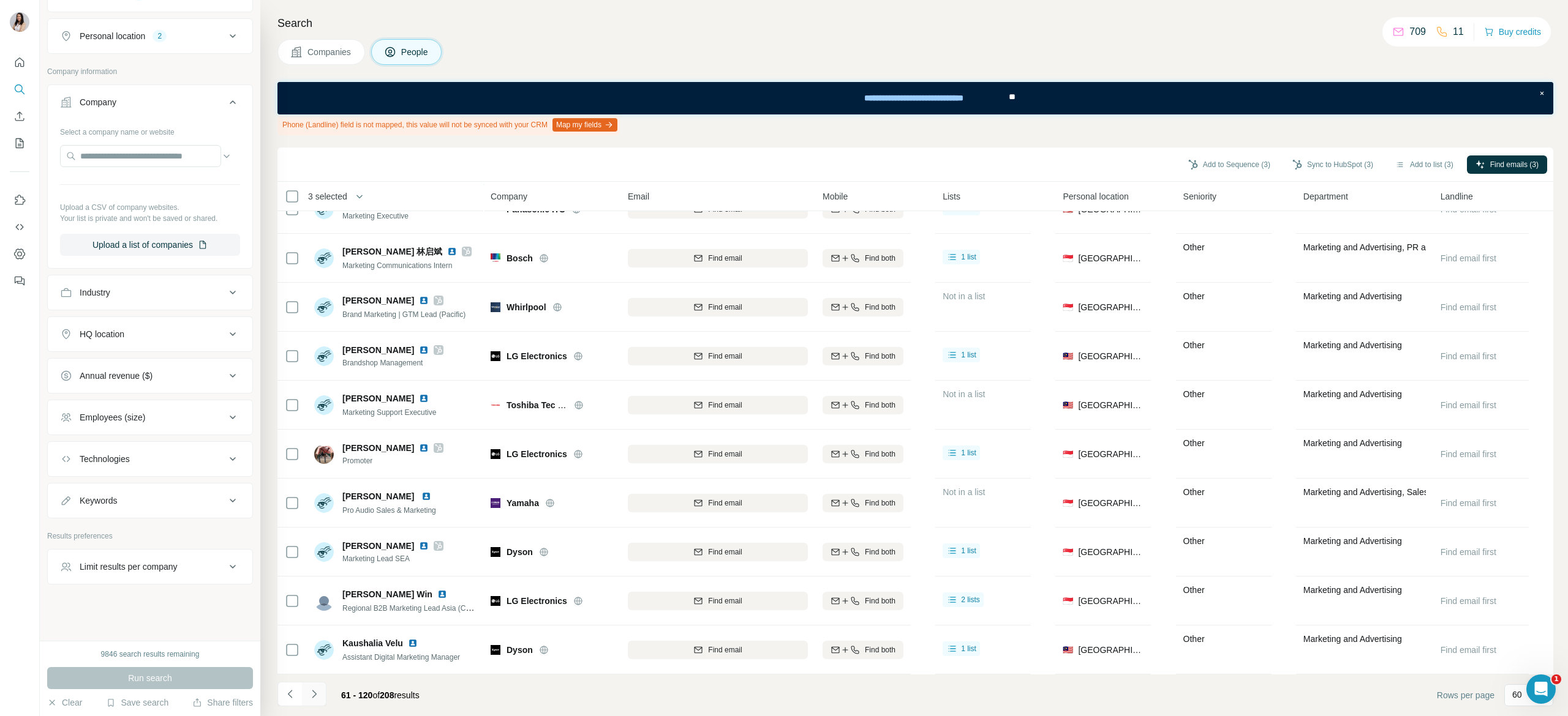
click at [312, 697] on icon "Navigate to next page" at bounding box center [314, 694] width 12 height 12
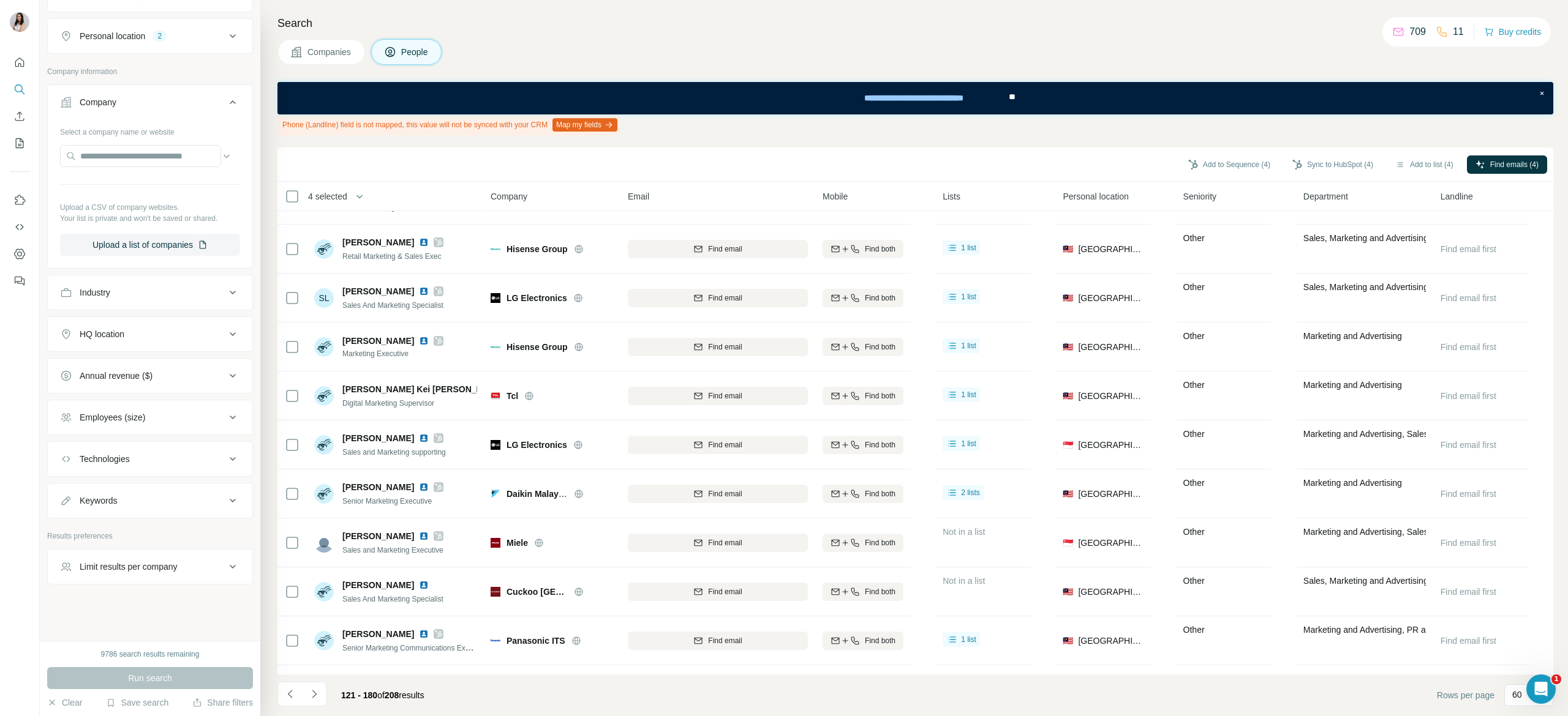
scroll to position [2004, 0]
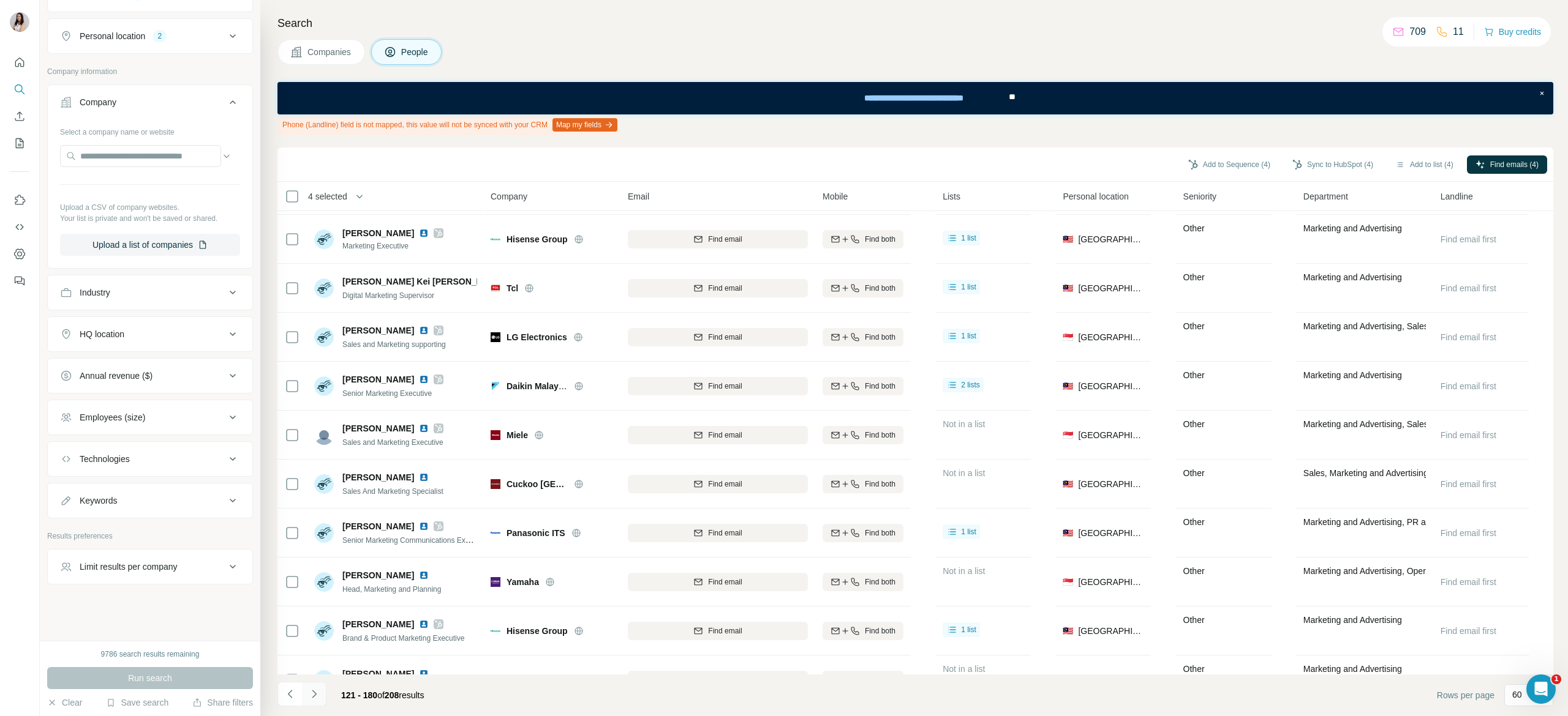
click at [316, 703] on button "Navigate to next page" at bounding box center [314, 694] width 25 height 25
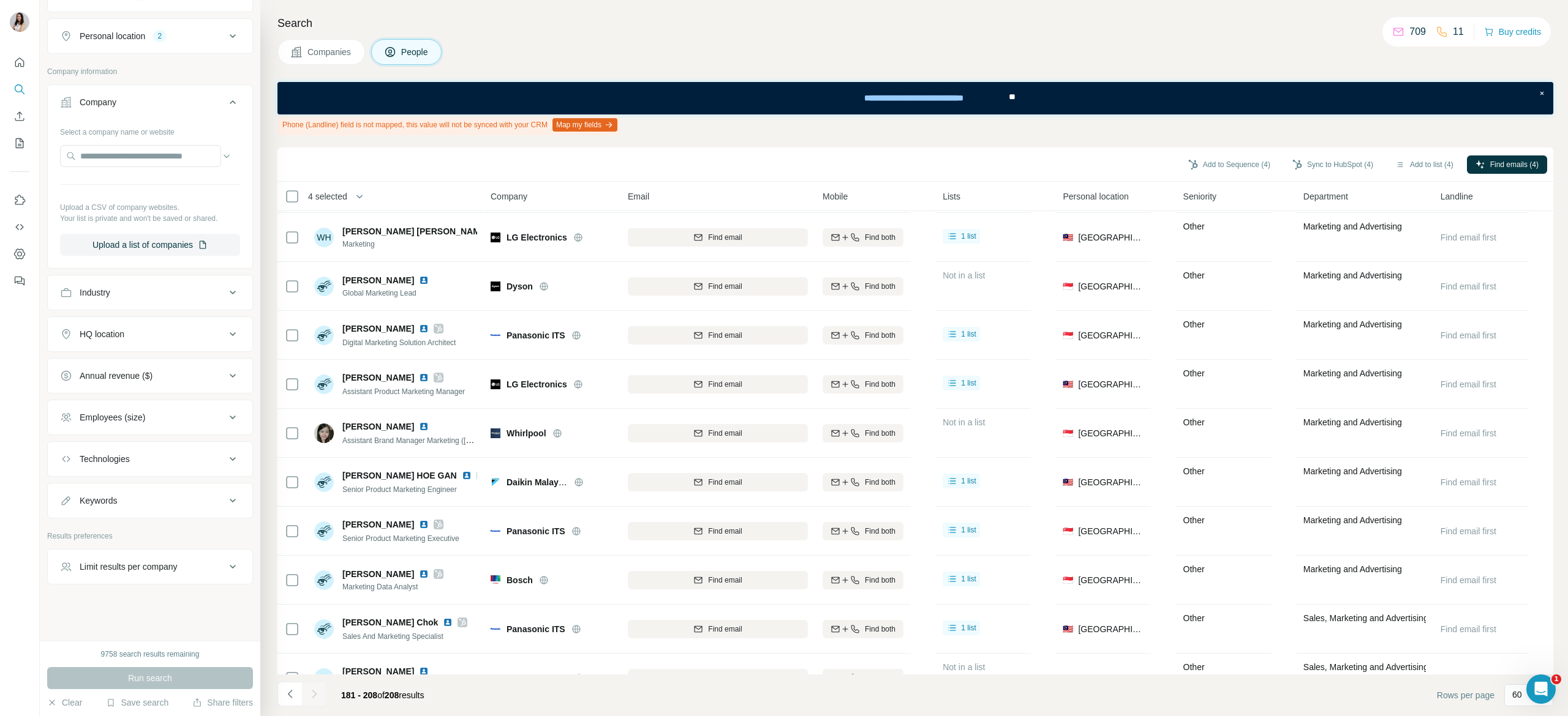
scroll to position [0, 0]
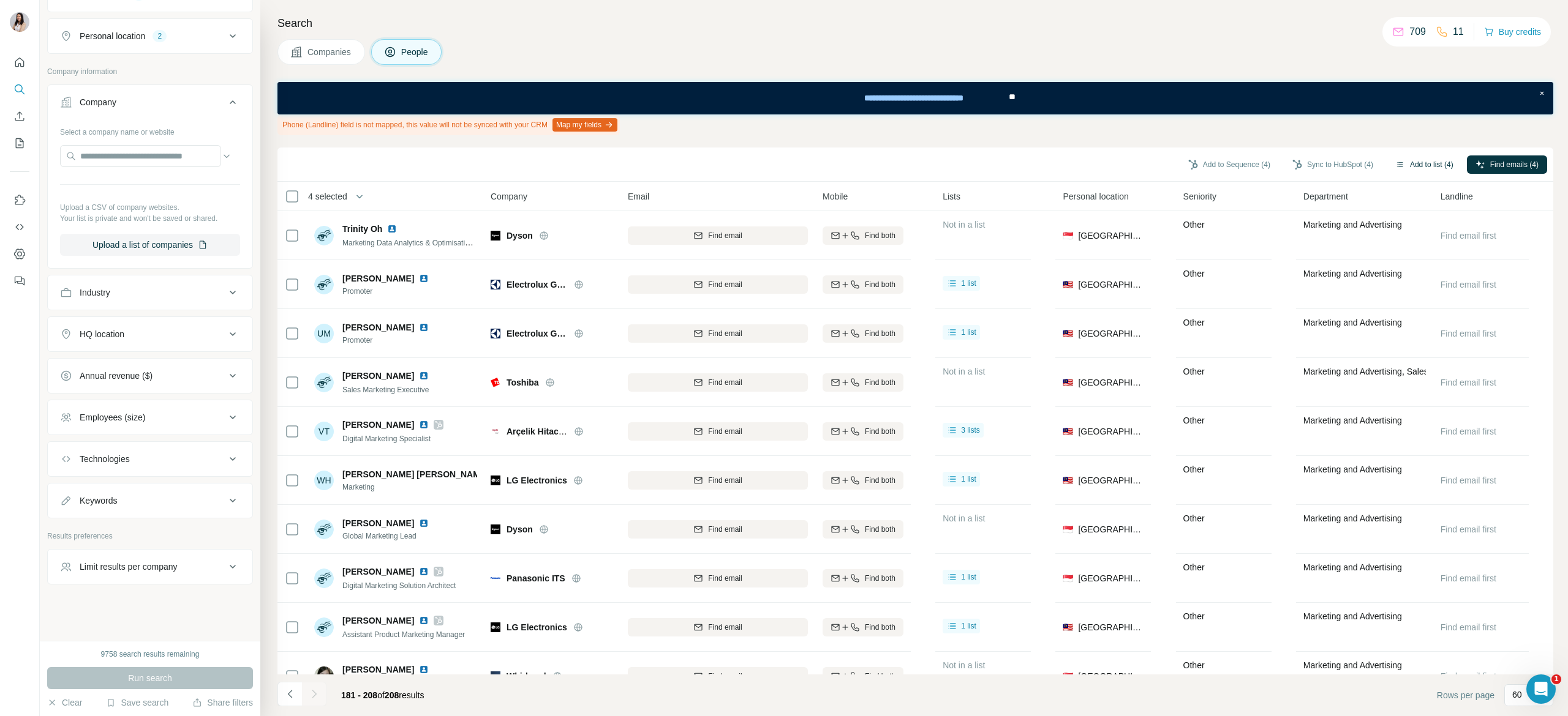
click at [1402, 159] on button "Add to list (4)" at bounding box center [1424, 164] width 75 height 18
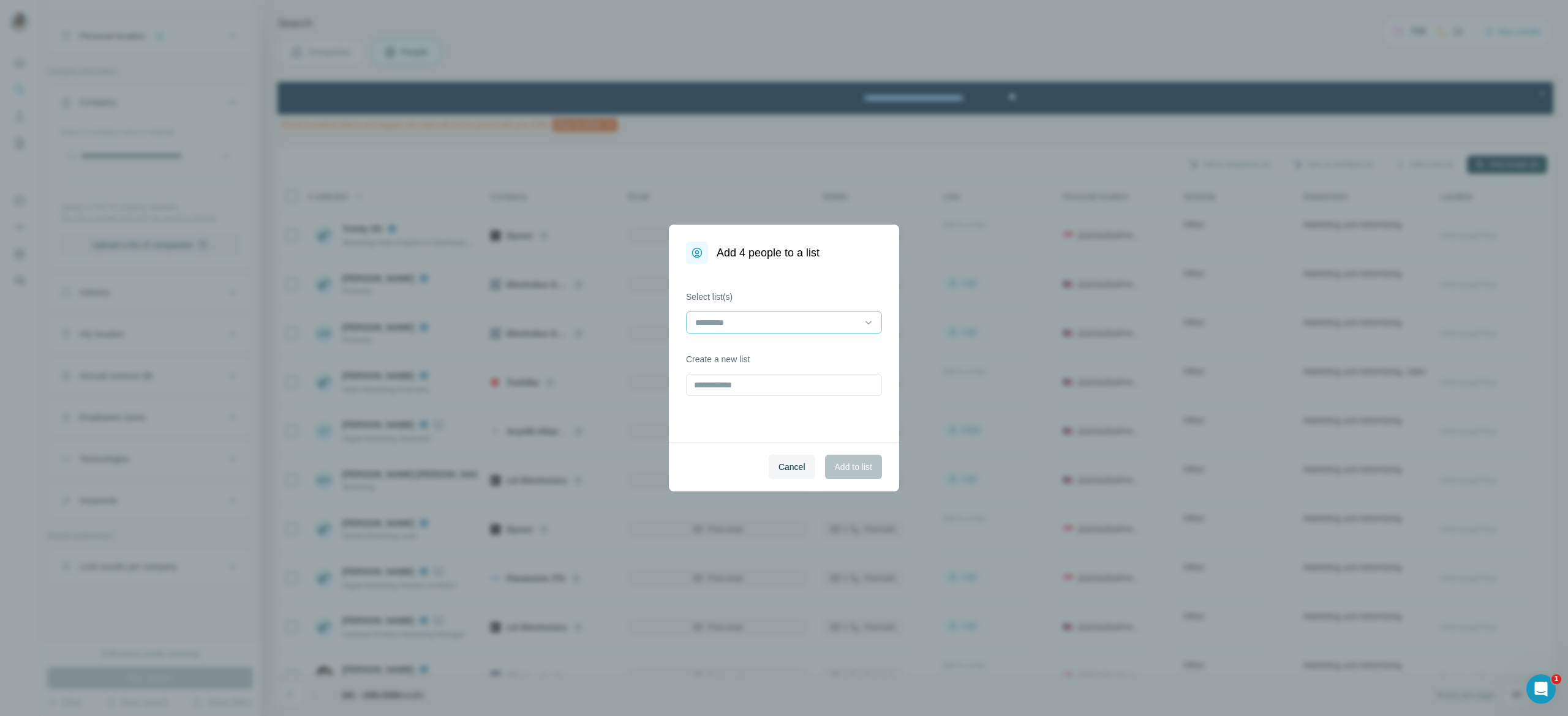
click at [819, 322] on input at bounding box center [776, 322] width 166 height 13
click at [784, 394] on div "Home appliances" at bounding box center [784, 394] width 175 height 12
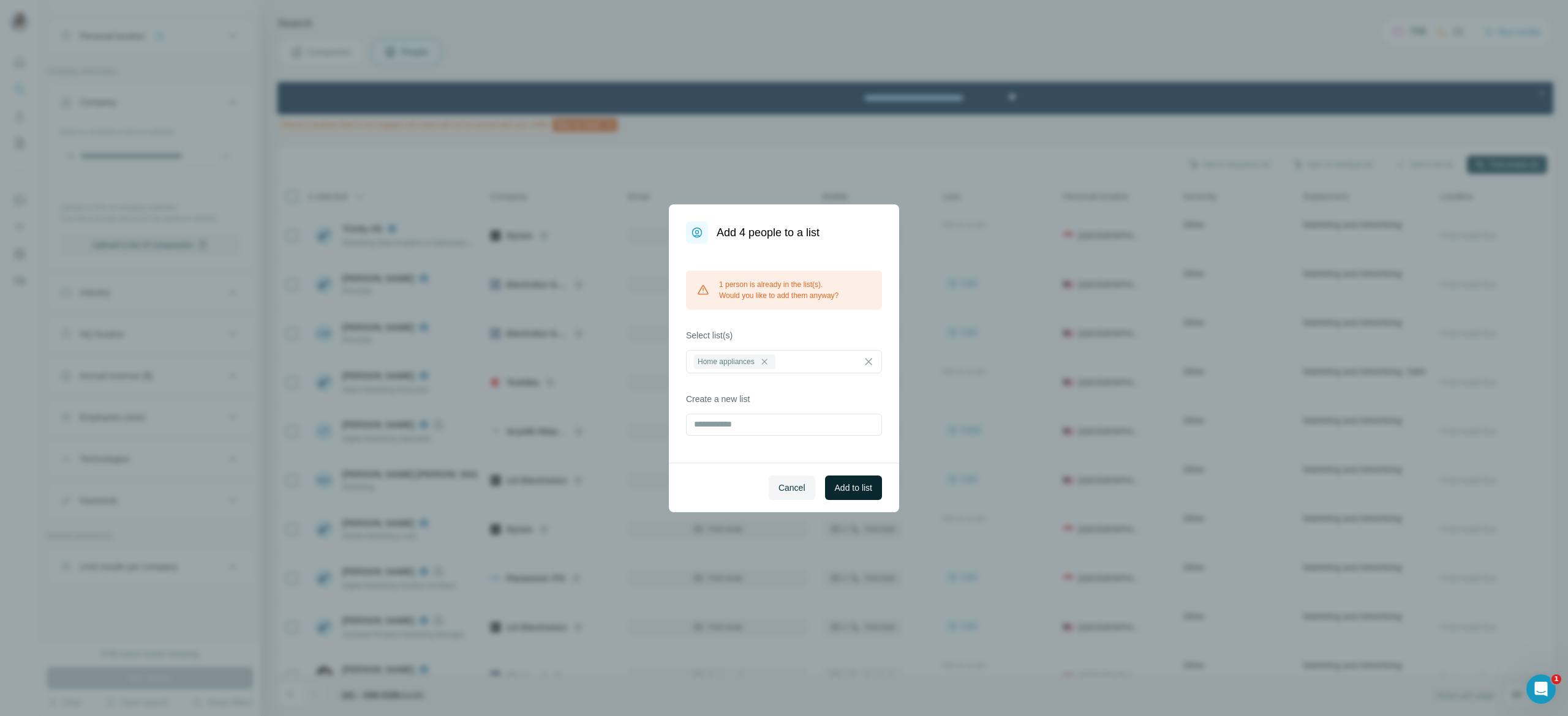
click at [858, 491] on span "Add to list" at bounding box center [853, 487] width 37 height 12
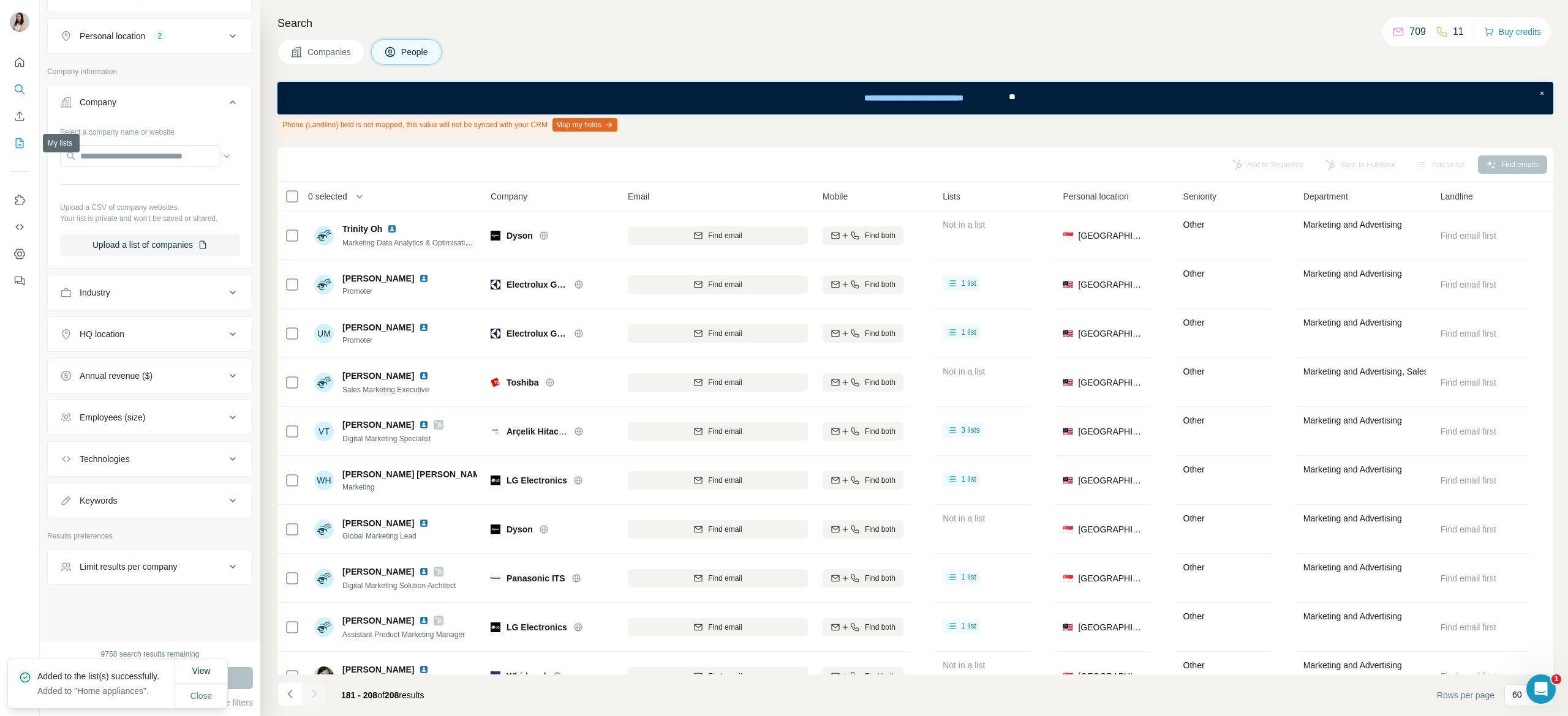
click at [21, 153] on button "My lists" at bounding box center [19, 143] width 20 height 22
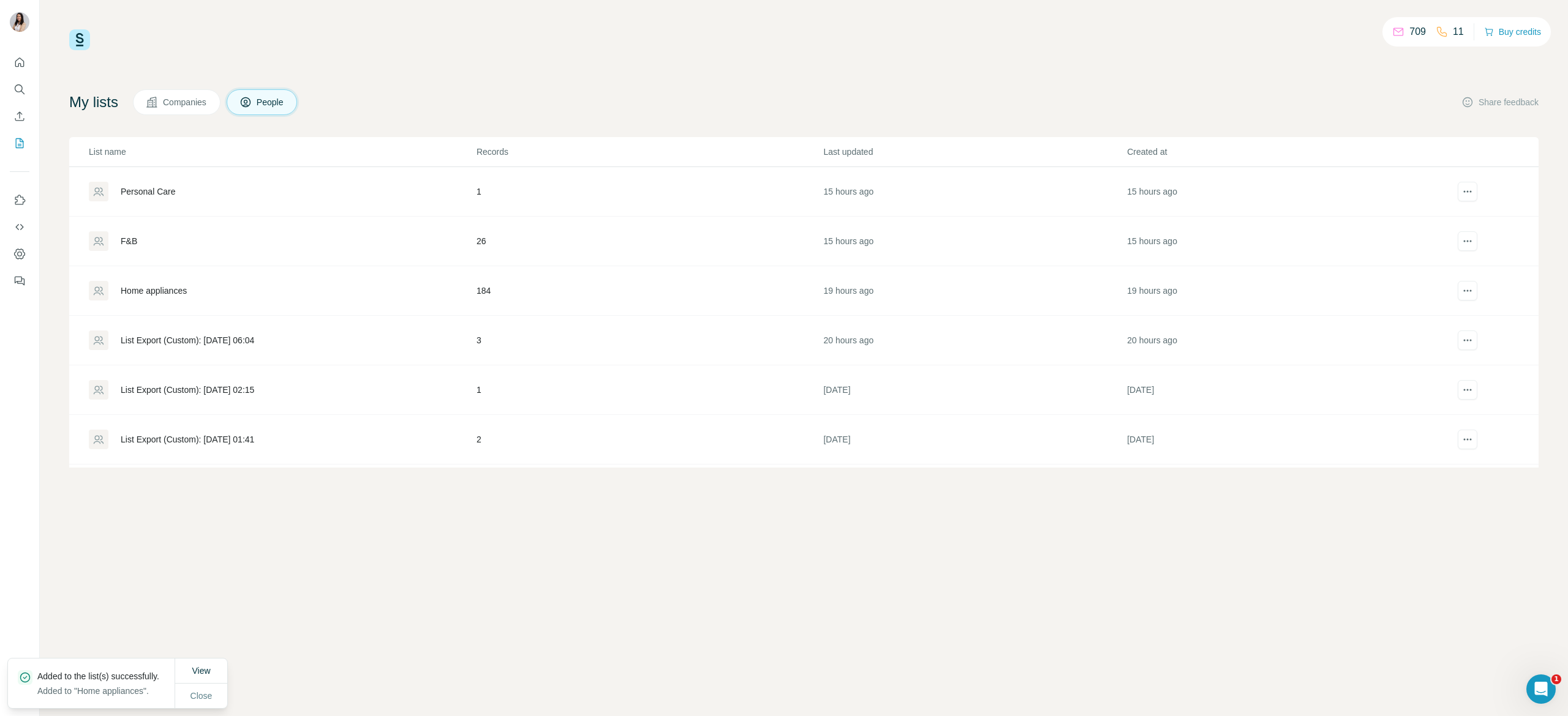
click at [155, 294] on div "Home appliances" at bounding box center [153, 290] width 66 height 12
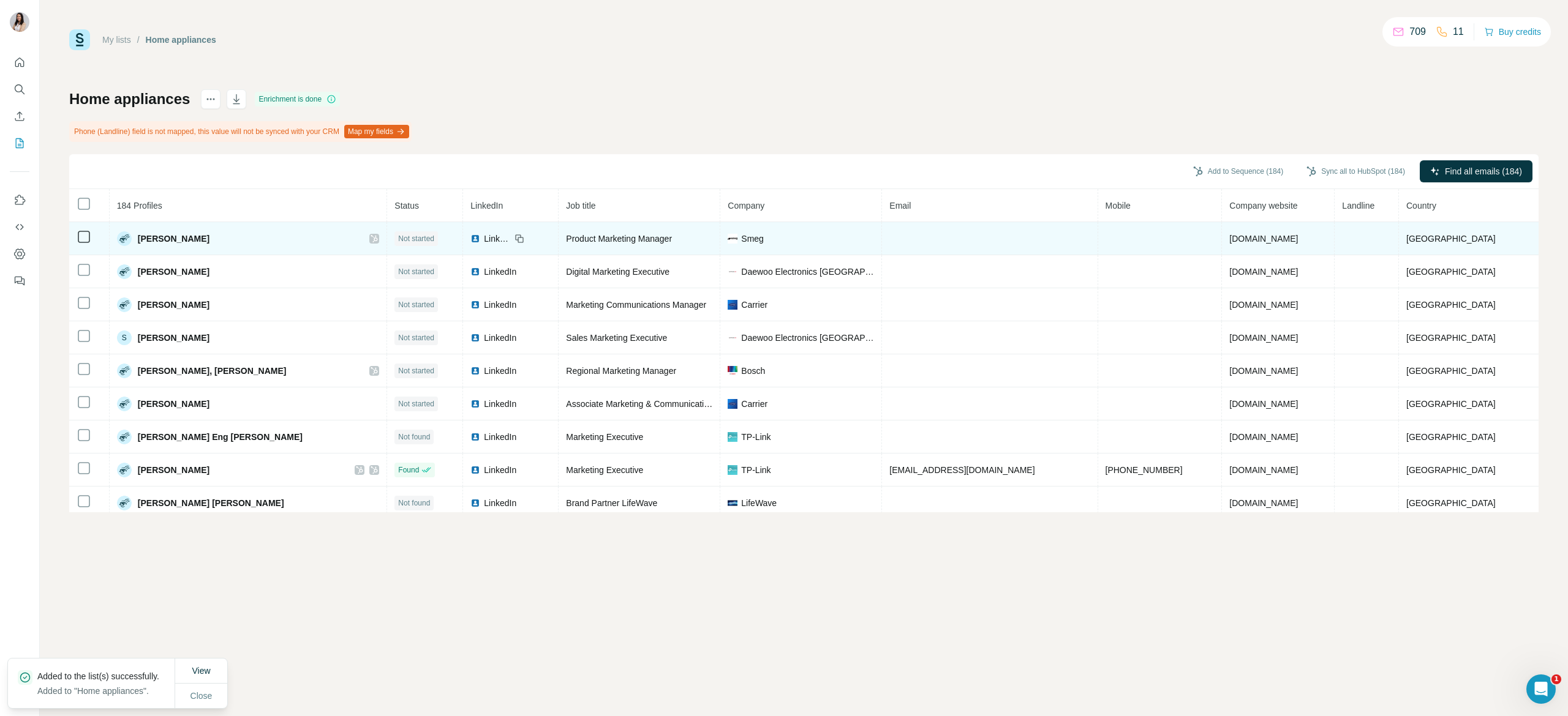
click at [85, 245] on td at bounding box center [89, 239] width 40 height 33
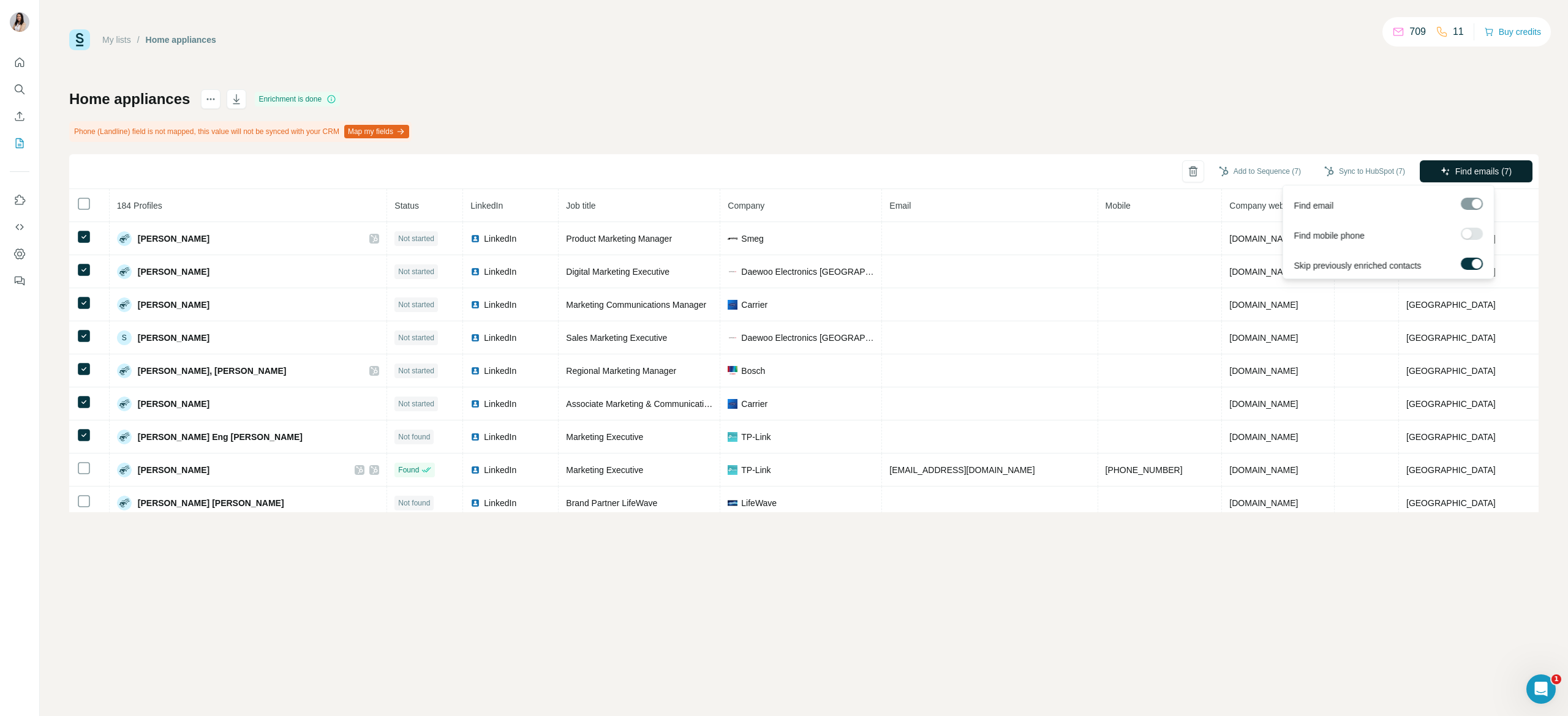
click at [1482, 173] on span "Find emails (7)" at bounding box center [1483, 171] width 57 height 12
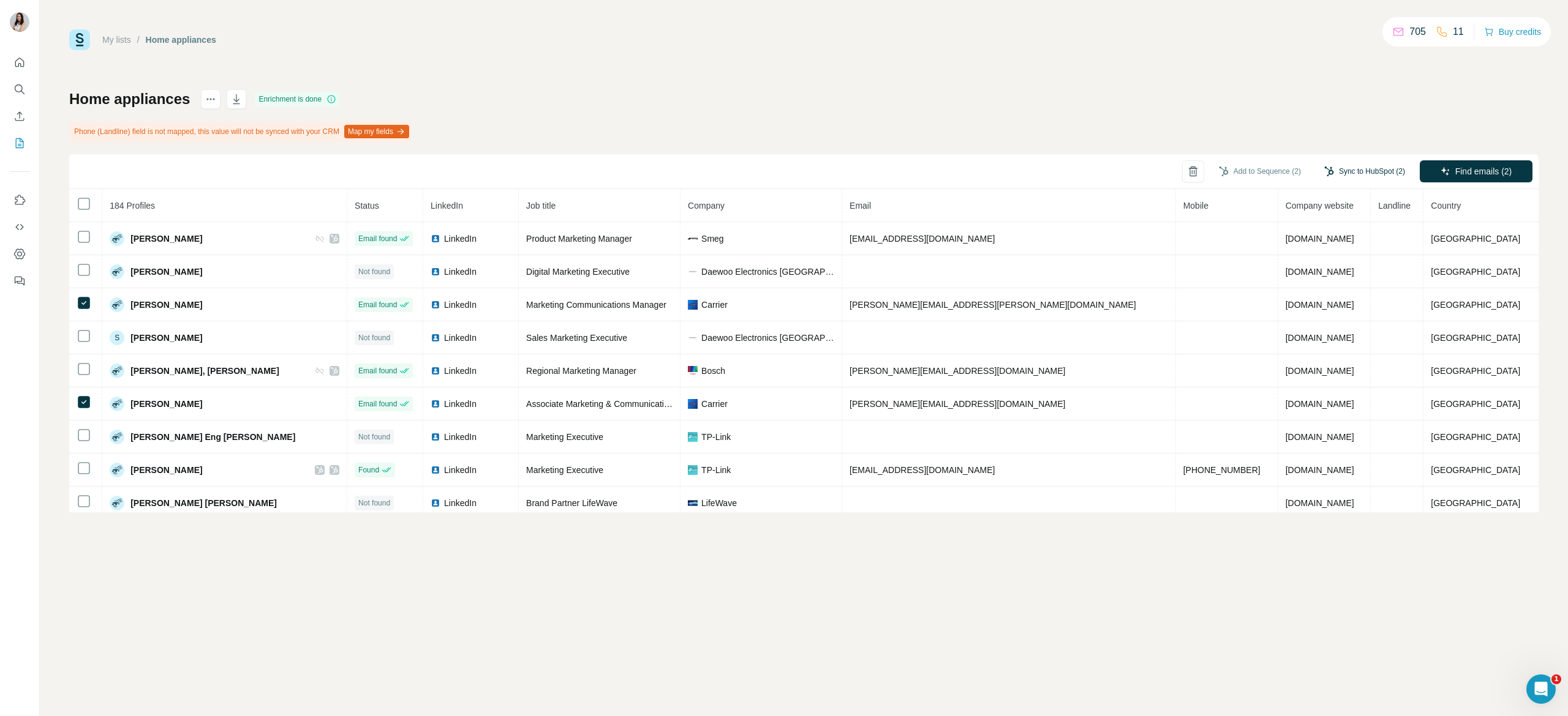
click at [1375, 169] on button "Sync to HubSpot (2)" at bounding box center [1364, 171] width 98 height 18
click at [1321, 278] on button "Sync to HubSpot" at bounding box center [1340, 278] width 136 height 25
drag, startPoint x: 1375, startPoint y: 163, endPoint x: 1257, endPoint y: 93, distance: 137.2
drag, startPoint x: 1257, startPoint y: 93, endPoint x: 1270, endPoint y: 99, distance: 14.3
click at [1270, 99] on div "Home appliances Enrichment is done Phone (Landline) field is not mapped, this v…" at bounding box center [803, 301] width 1469 height 423
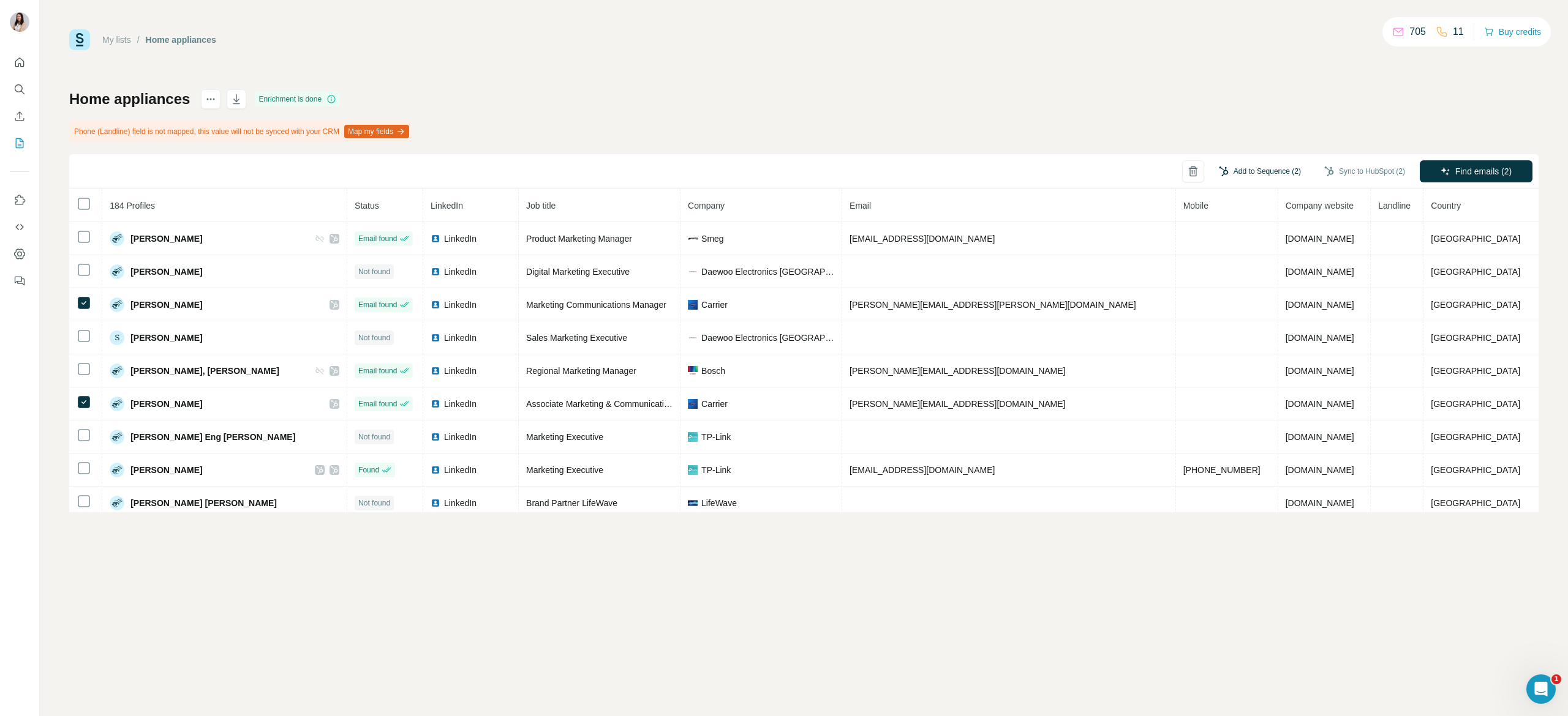
click at [1250, 166] on button "Add to Sequence (2)" at bounding box center [1259, 171] width 99 height 18
click at [1209, 219] on div at bounding box center [1198, 210] width 204 height 25
click at [1206, 215] on input "text" at bounding box center [1198, 209] width 204 height 22
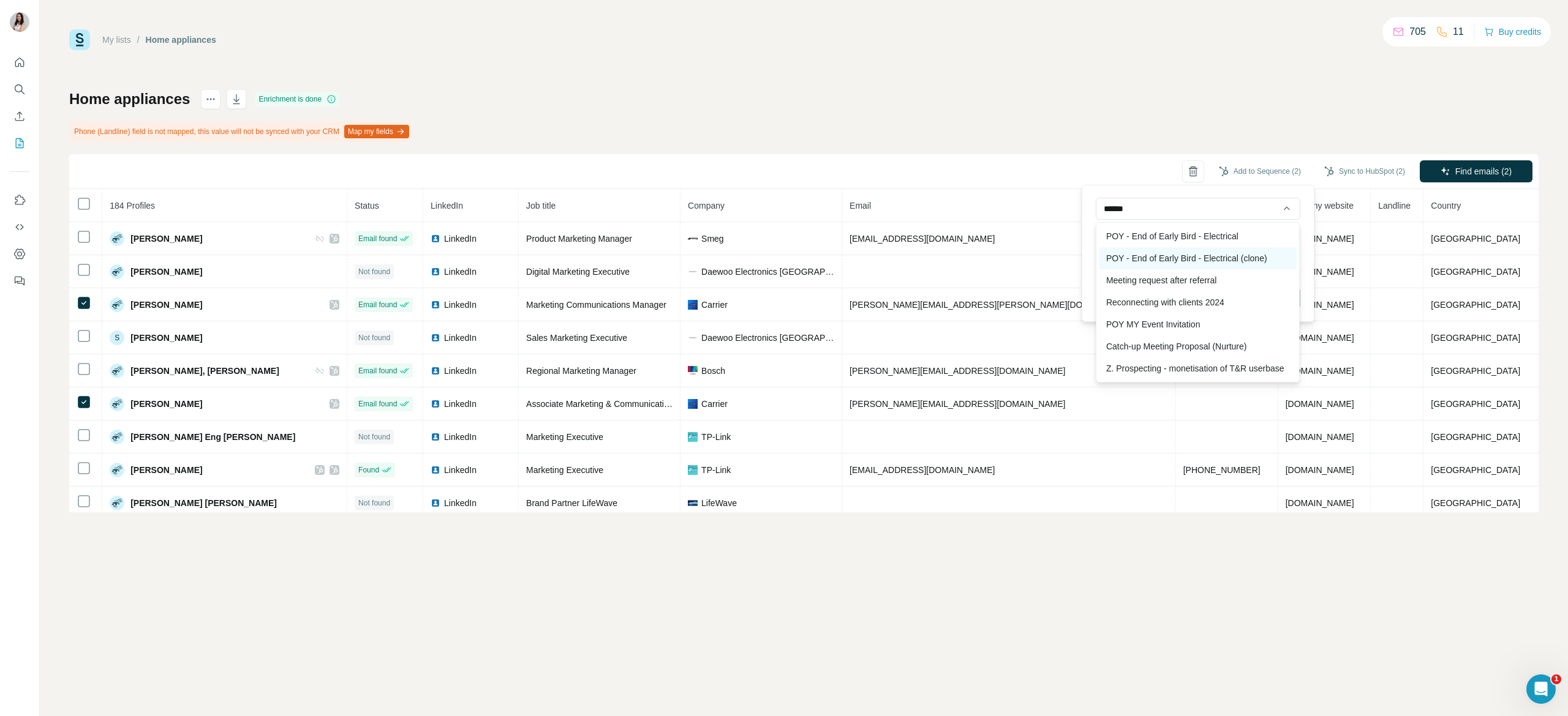
click at [1206, 251] on div "POY - End of Early Bird - Electrical (clone)" at bounding box center [1198, 258] width 198 height 22
type input "**********"
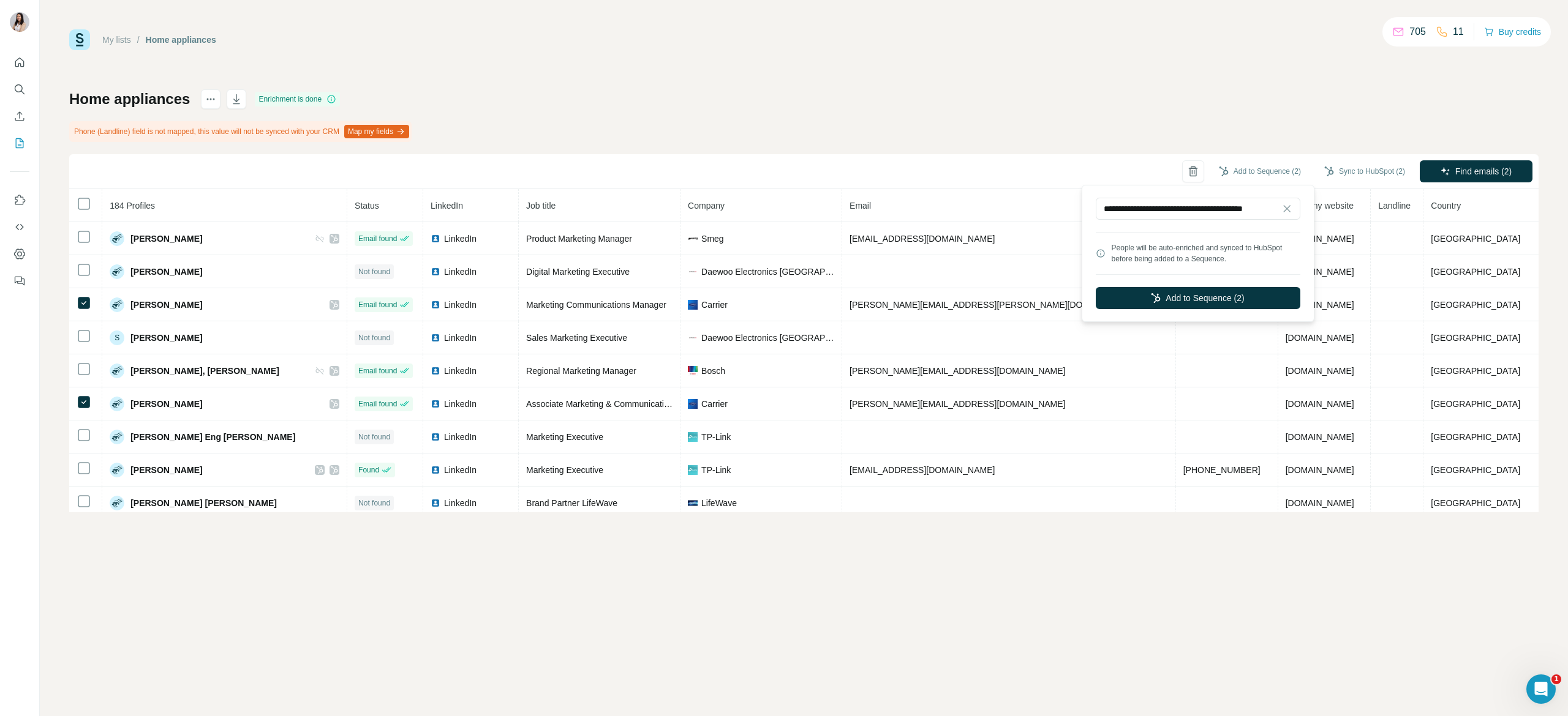
click at [1245, 192] on div "**********" at bounding box center [1198, 253] width 227 height 131
click at [1226, 301] on button "Add to Sequence (2)" at bounding box center [1198, 298] width 204 height 22
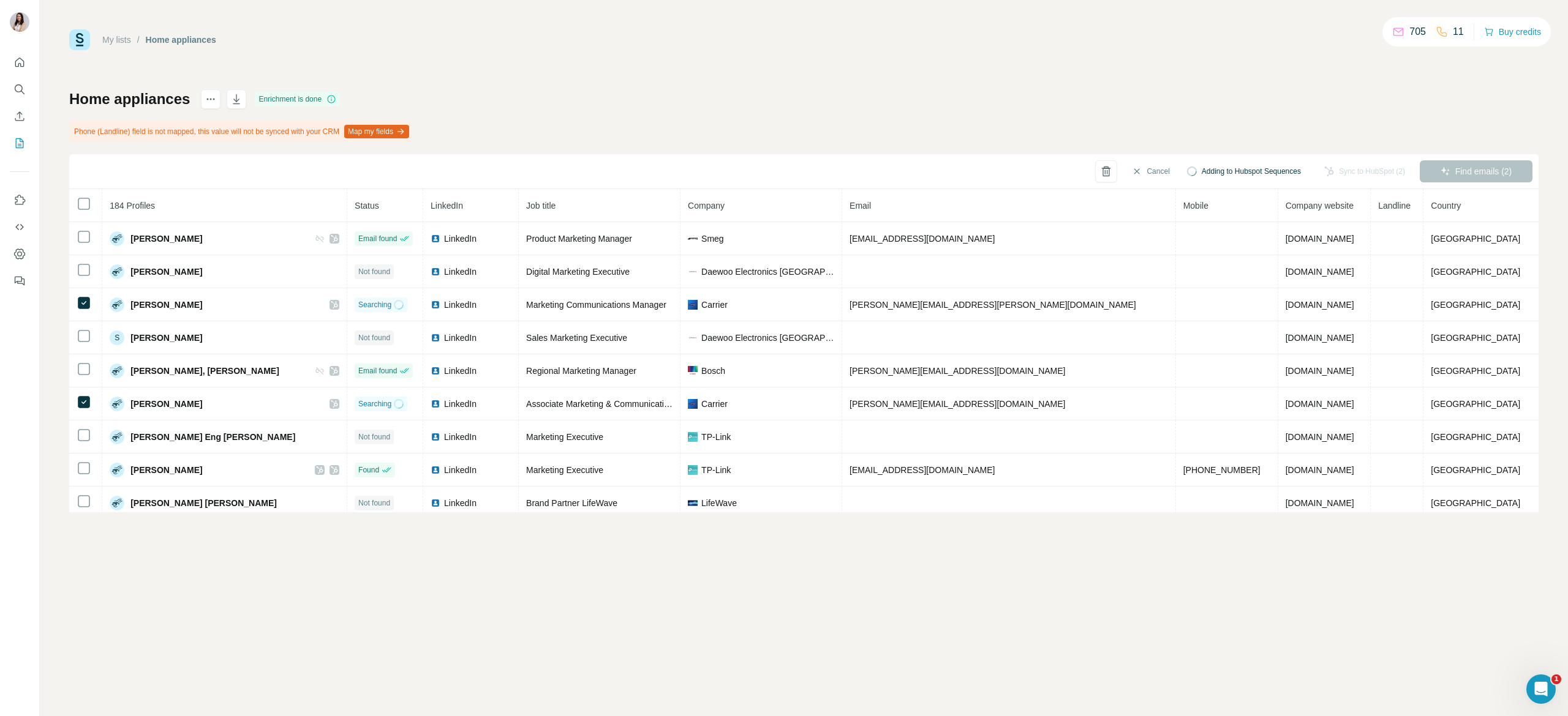
click at [1285, 301] on span "carrier.com" at bounding box center [1319, 305] width 69 height 10
